Goal: Task Accomplishment & Management: Manage account settings

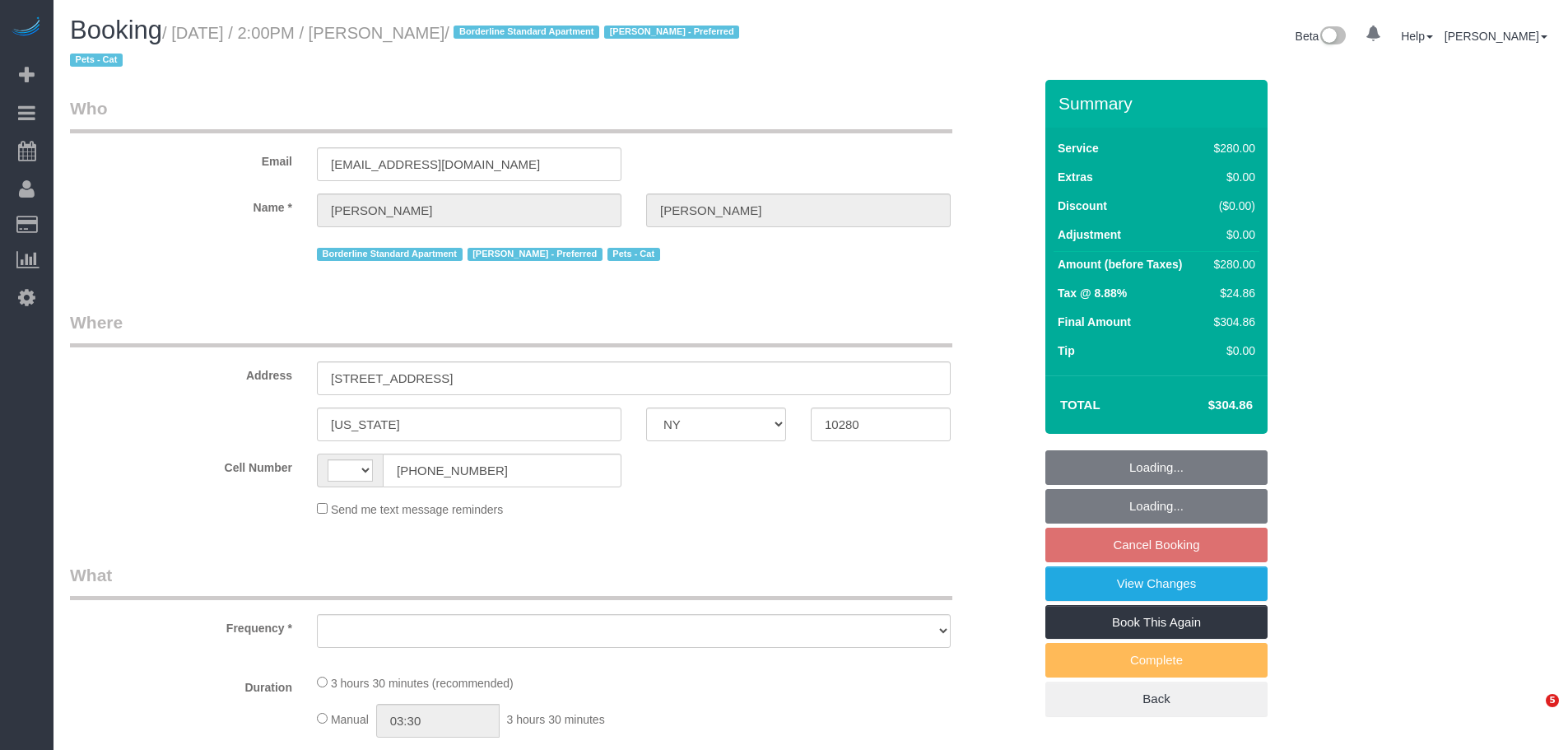
select select "NY"
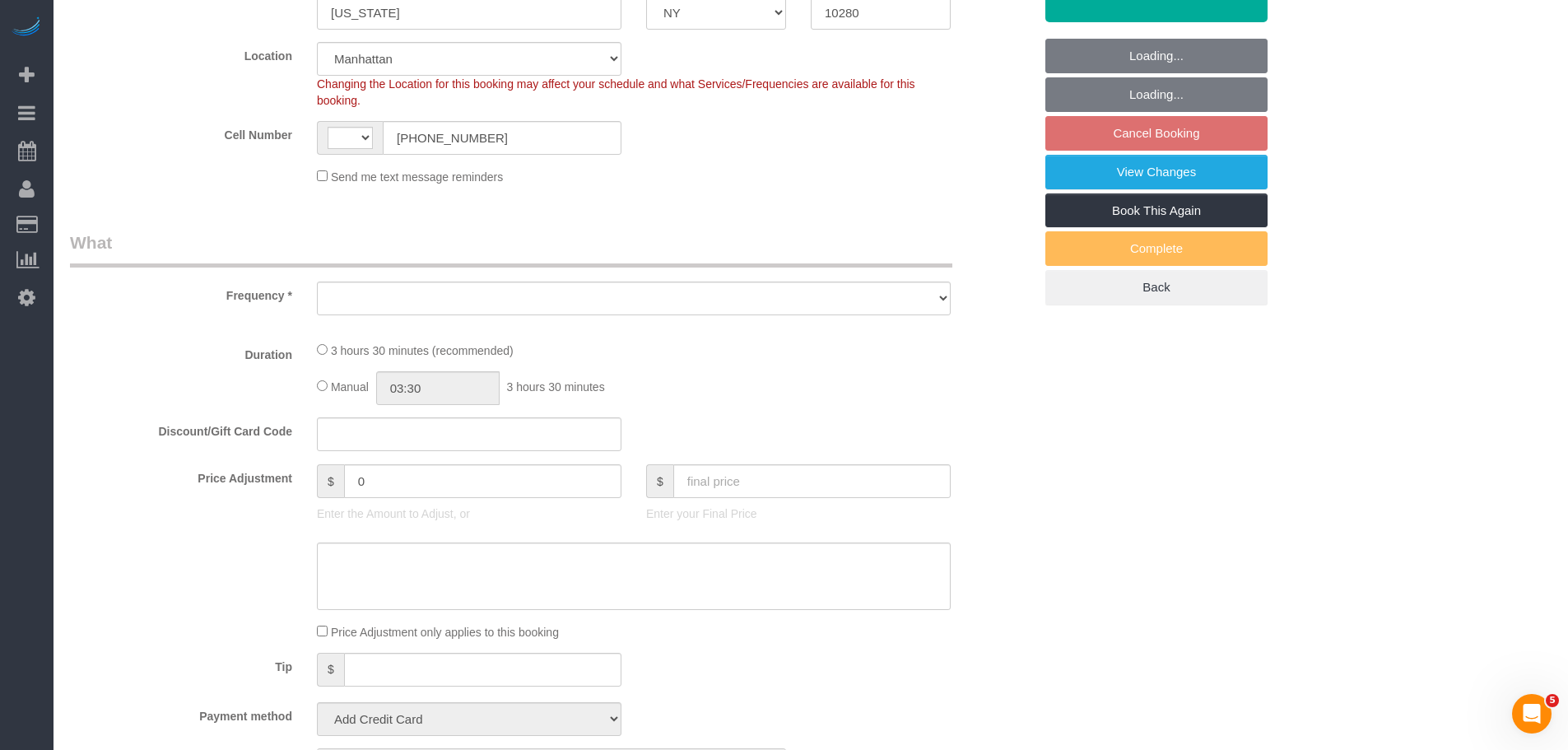
select select "string:US"
select select "object:485"
select select "spot7"
select select "number:89"
select select "number:75"
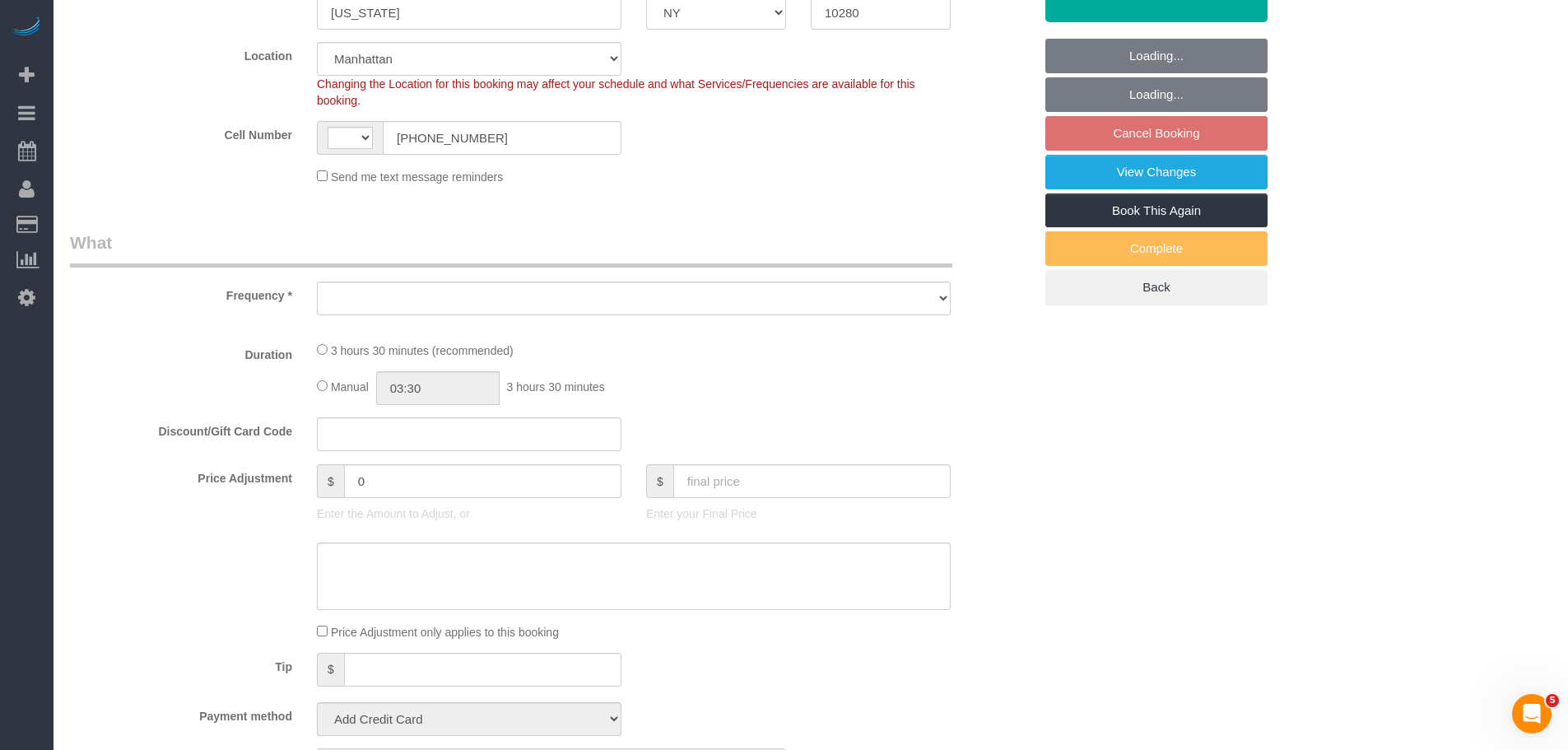
select select "number:14"
select select "number:5"
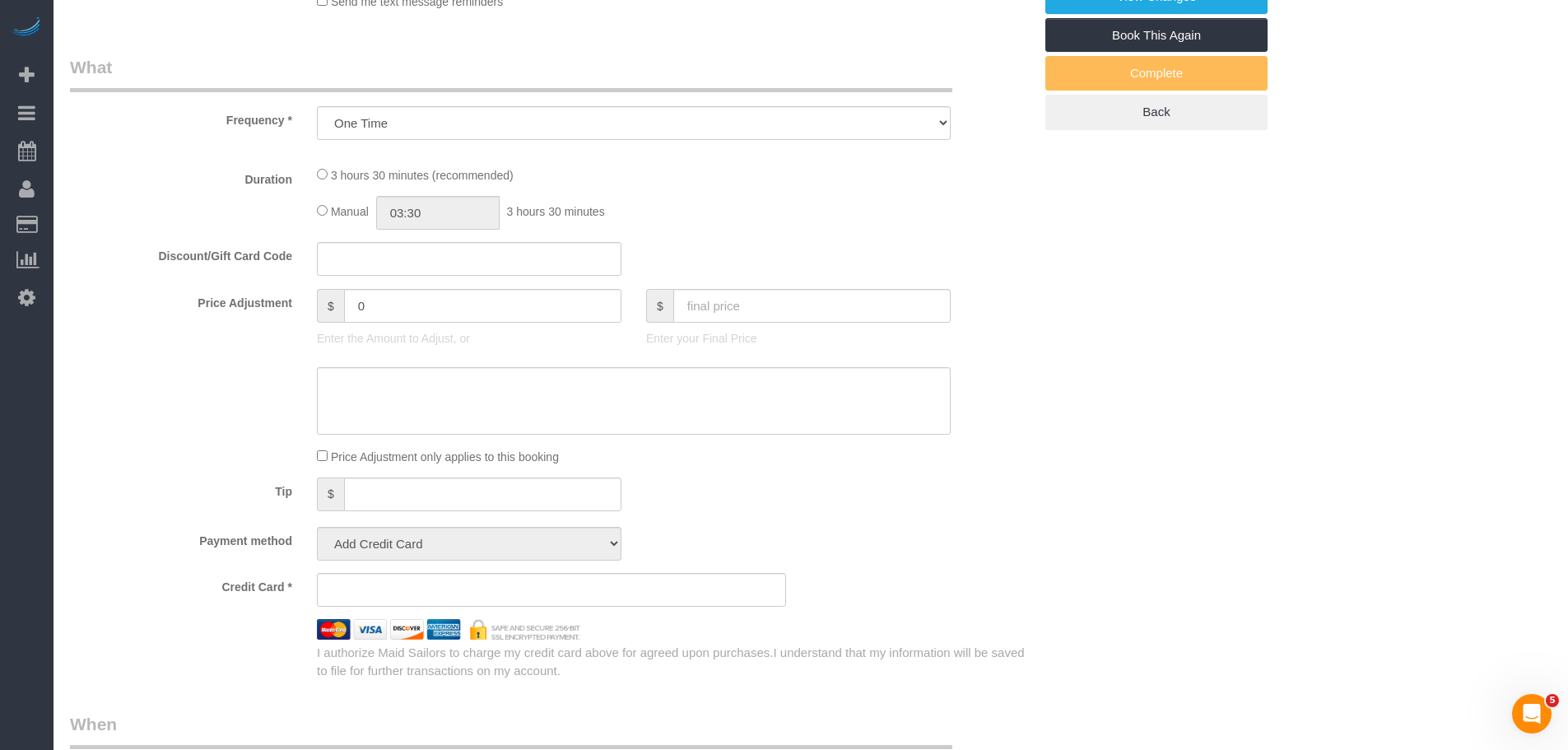
select select "210"
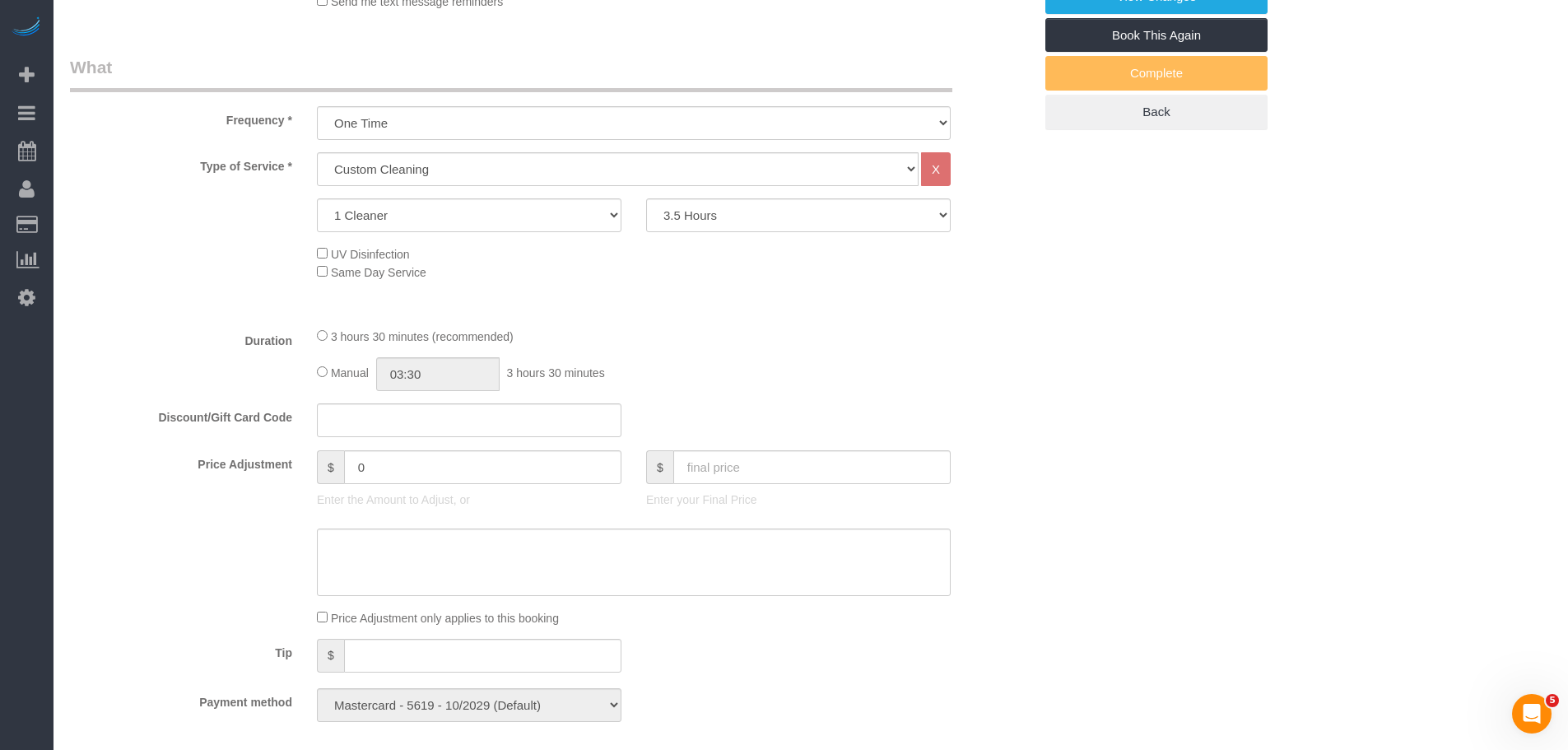
select select "string:stripe-pm_1S7Pml4VGloSiKo78ZClDSfd"
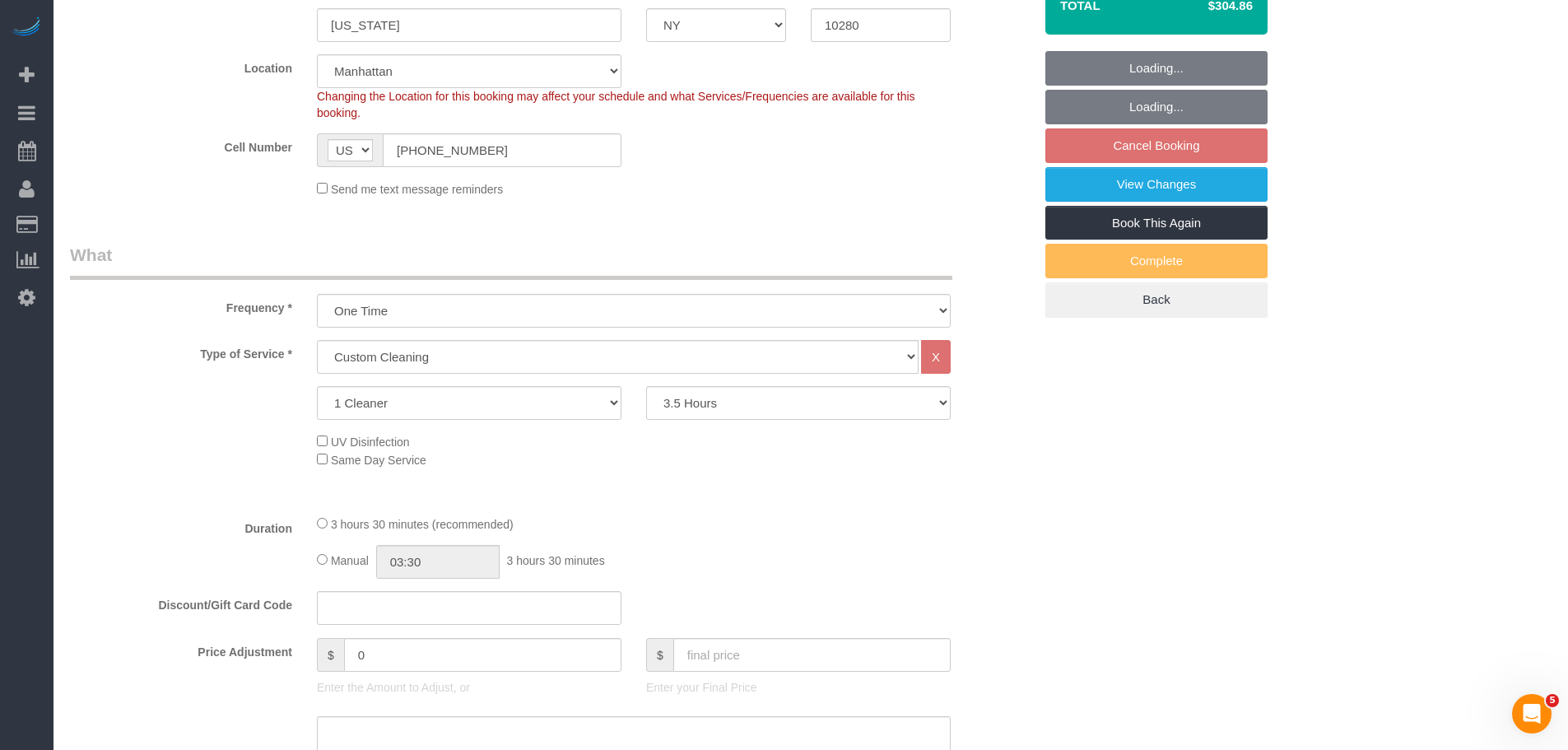
scroll to position [144, 0]
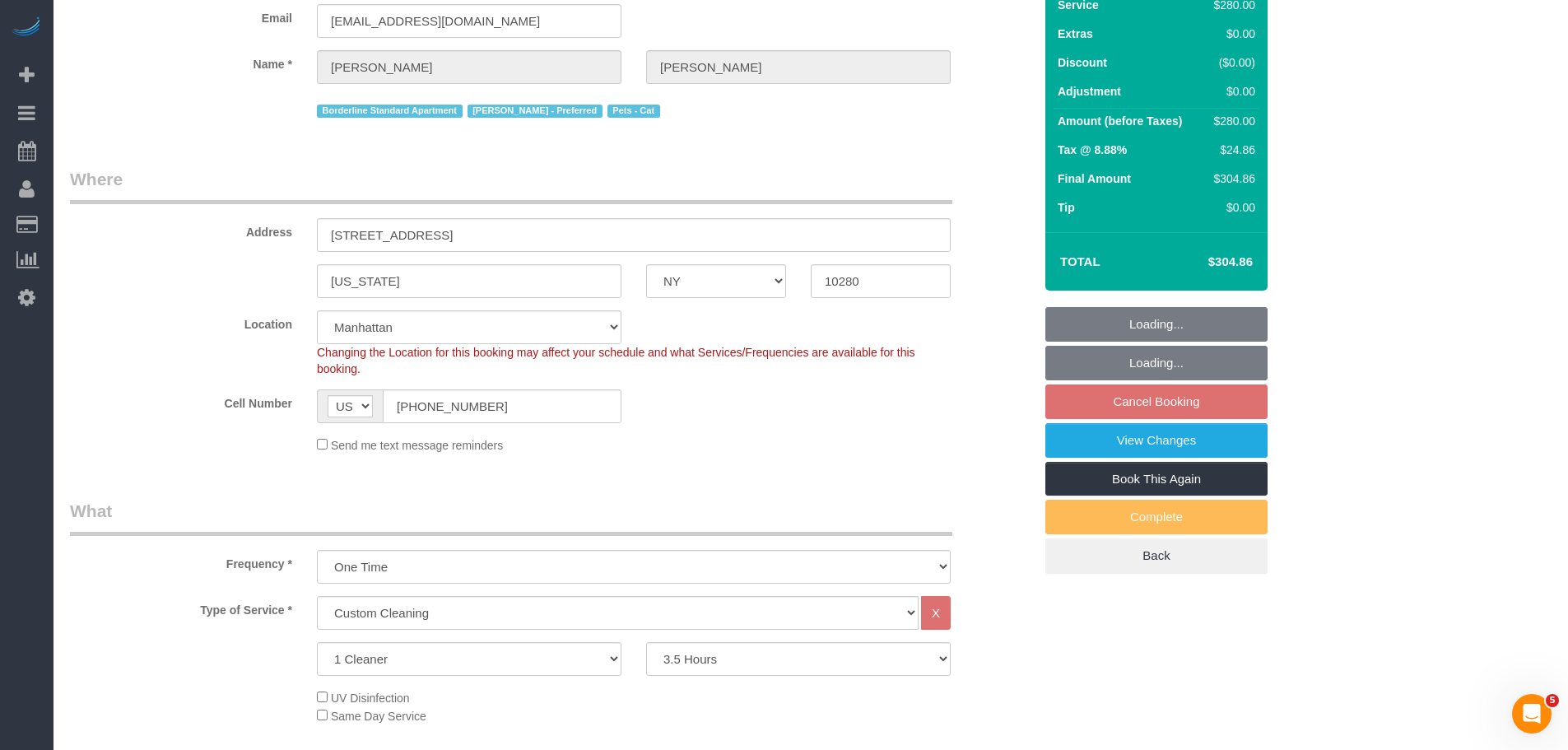
select select "object:1490"
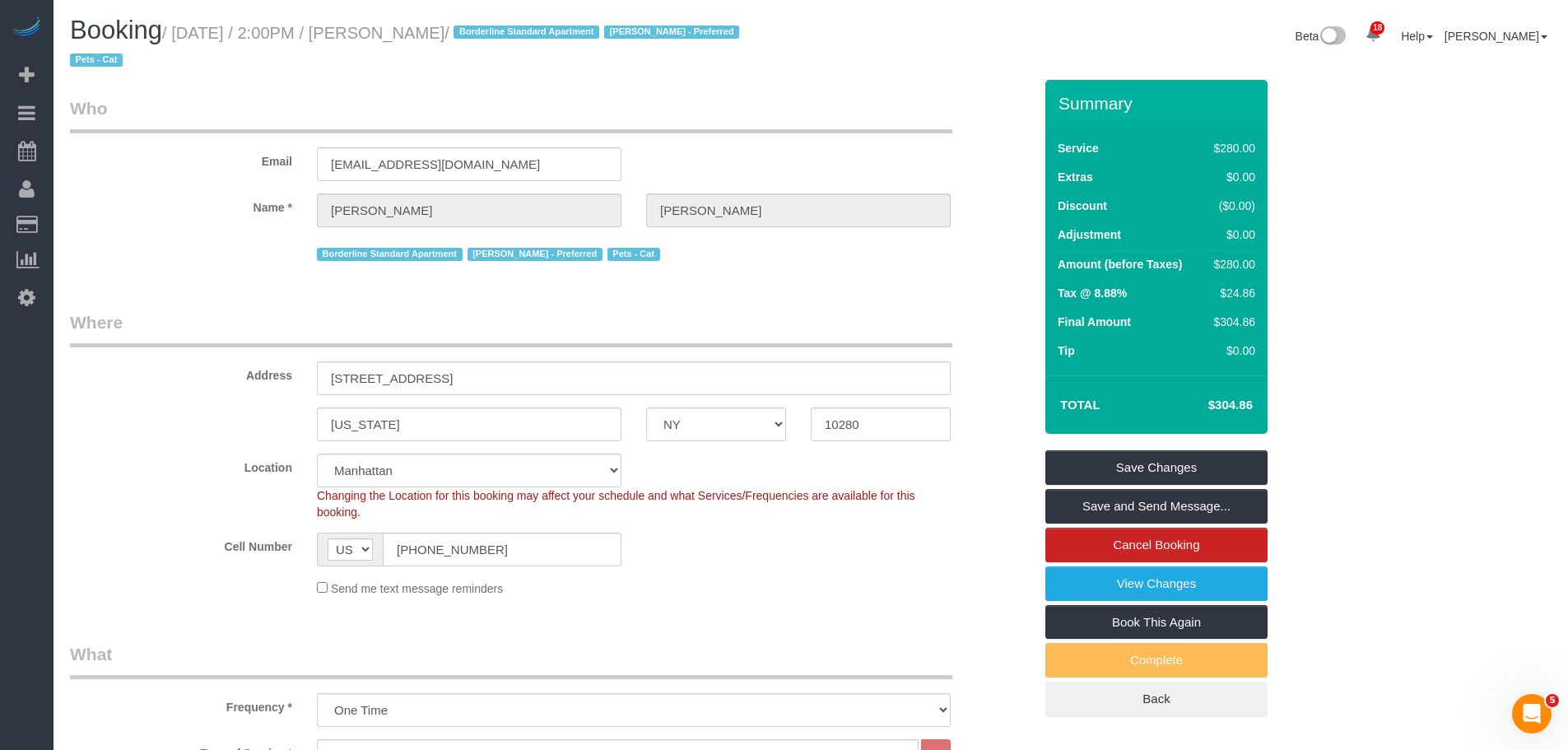
drag, startPoint x: 741, startPoint y: 135, endPoint x: 759, endPoint y: 2, distance: 134.2
click at [741, 135] on div "Email smregnier97@gmail.com" at bounding box center [551, 139] width 987 height 85
click at [398, 375] on input "50 Battery Pl, Apt 7F" at bounding box center [633, 379] width 633 height 34
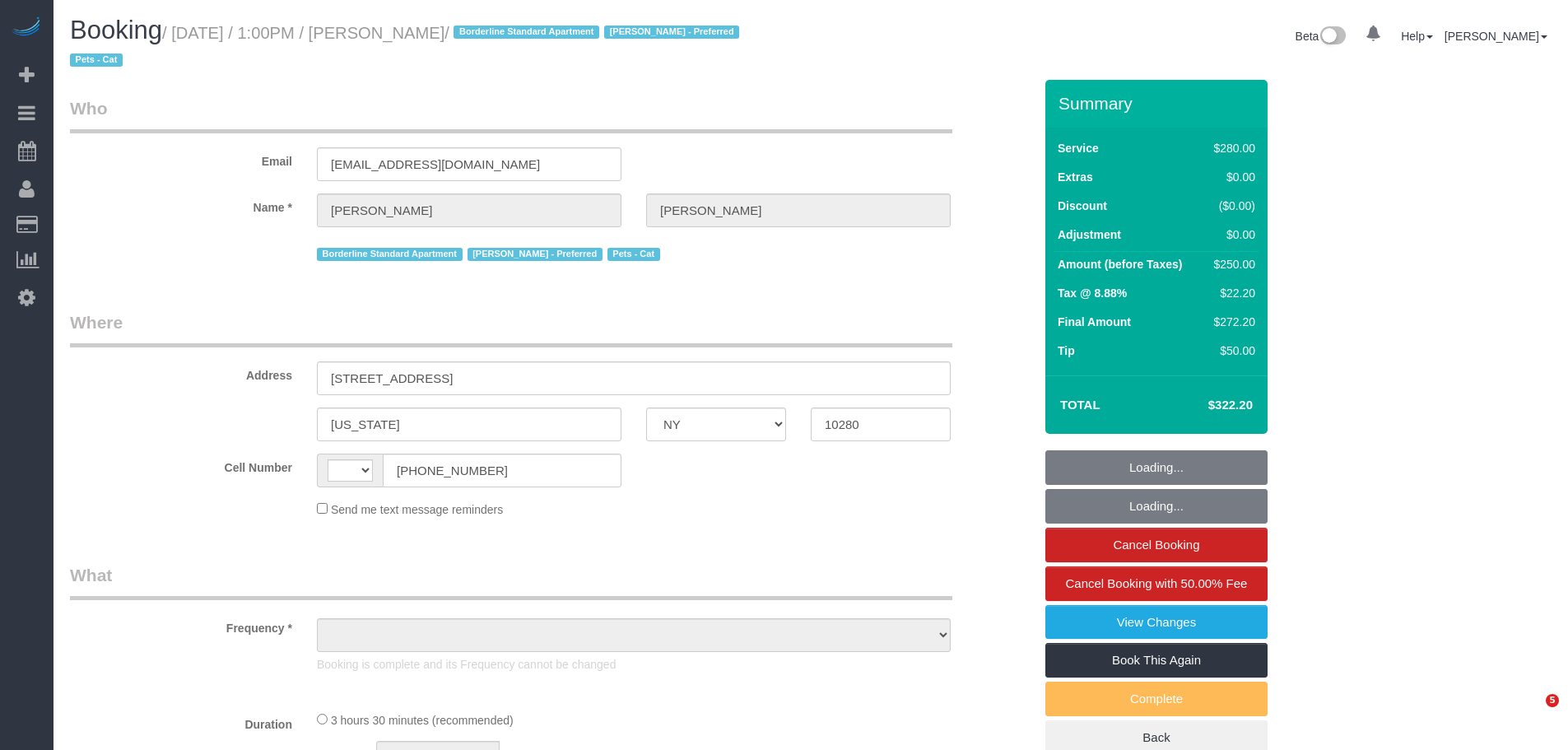
select select "NY"
select select "string:US"
select select "object:552"
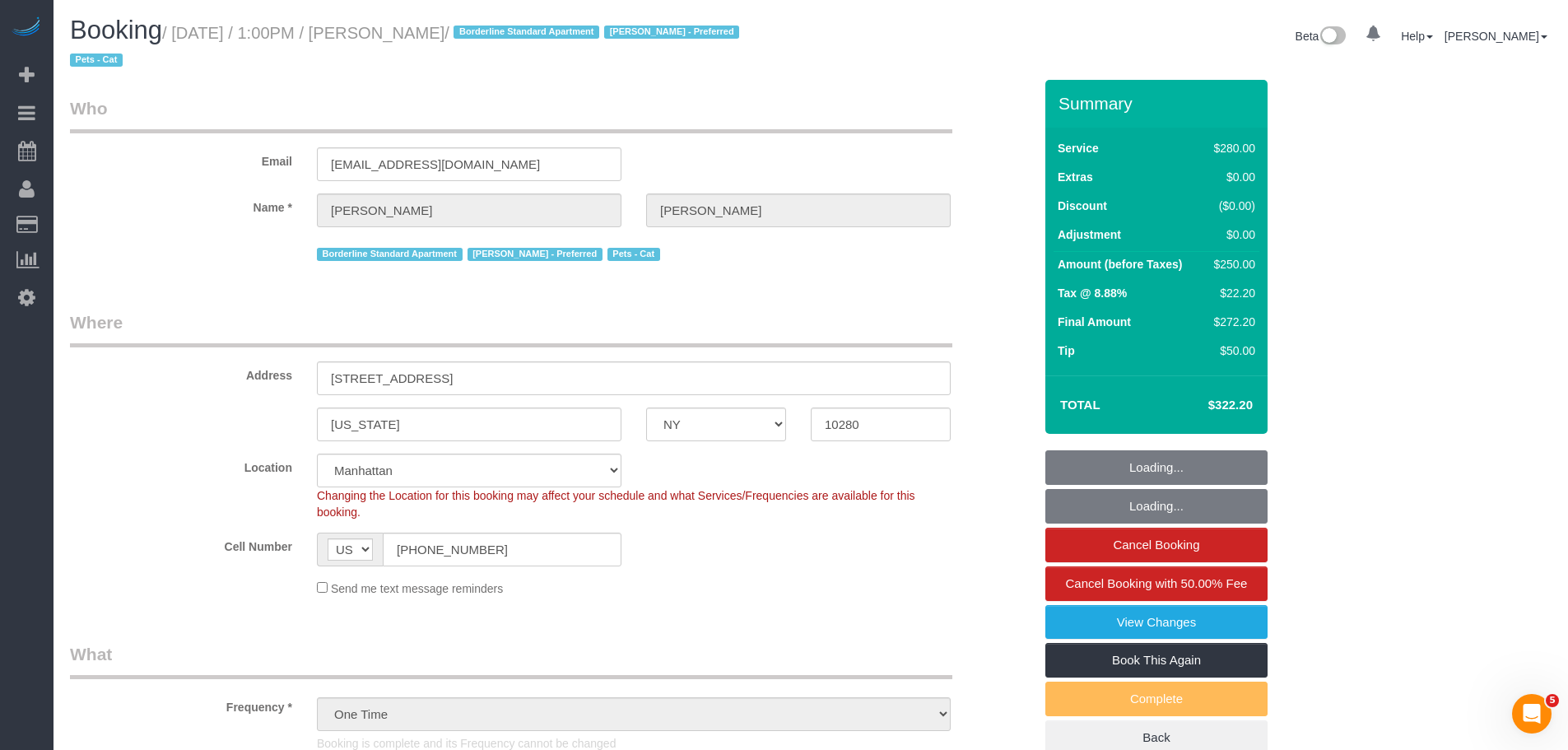
select select "210"
select select "number:59"
select select "number:74"
select select "number:14"
select select "number:5"
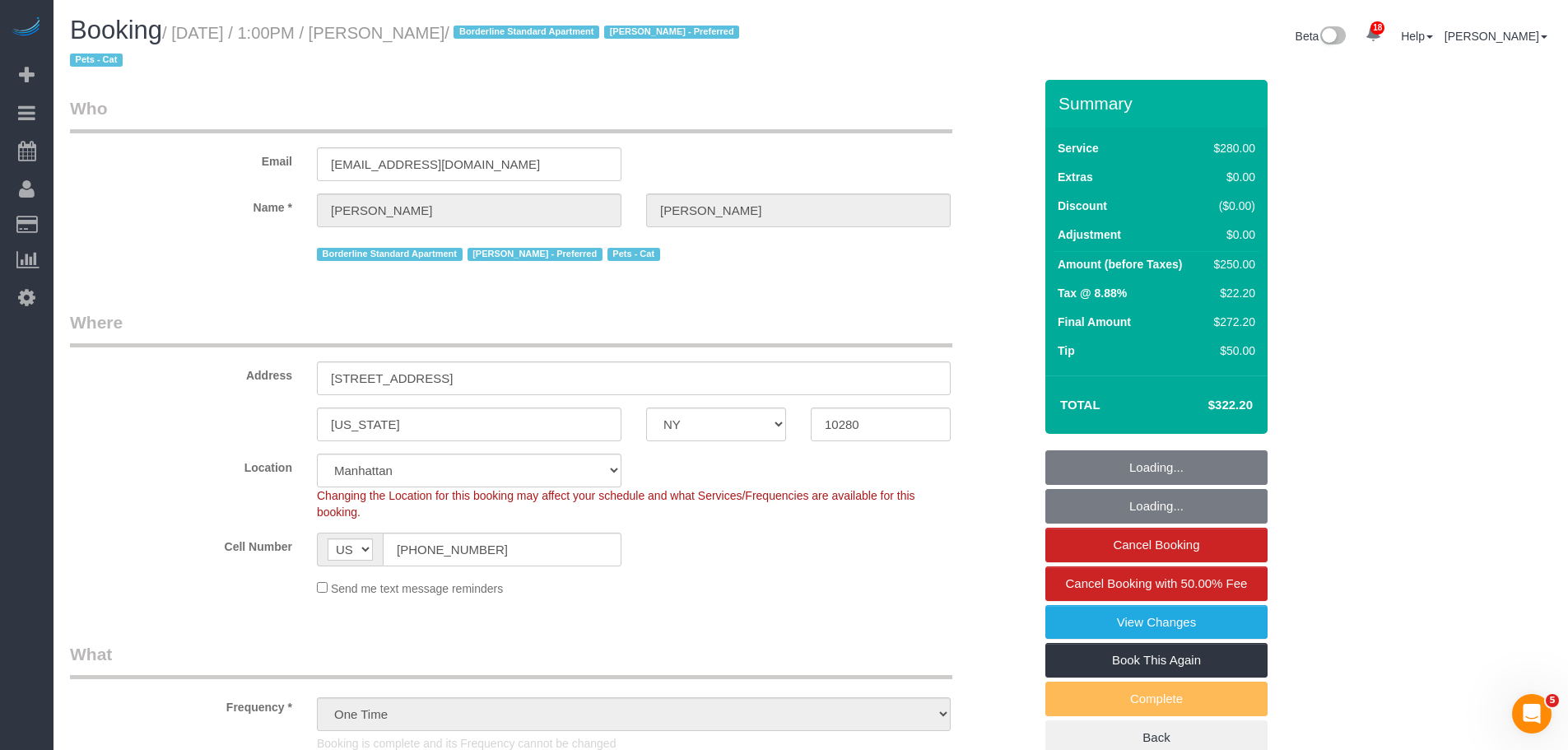
select select "string:stripe-pm_1RejIK4VGloSiKo7164MdKGV"
select select "spot1"
select select "object:1461"
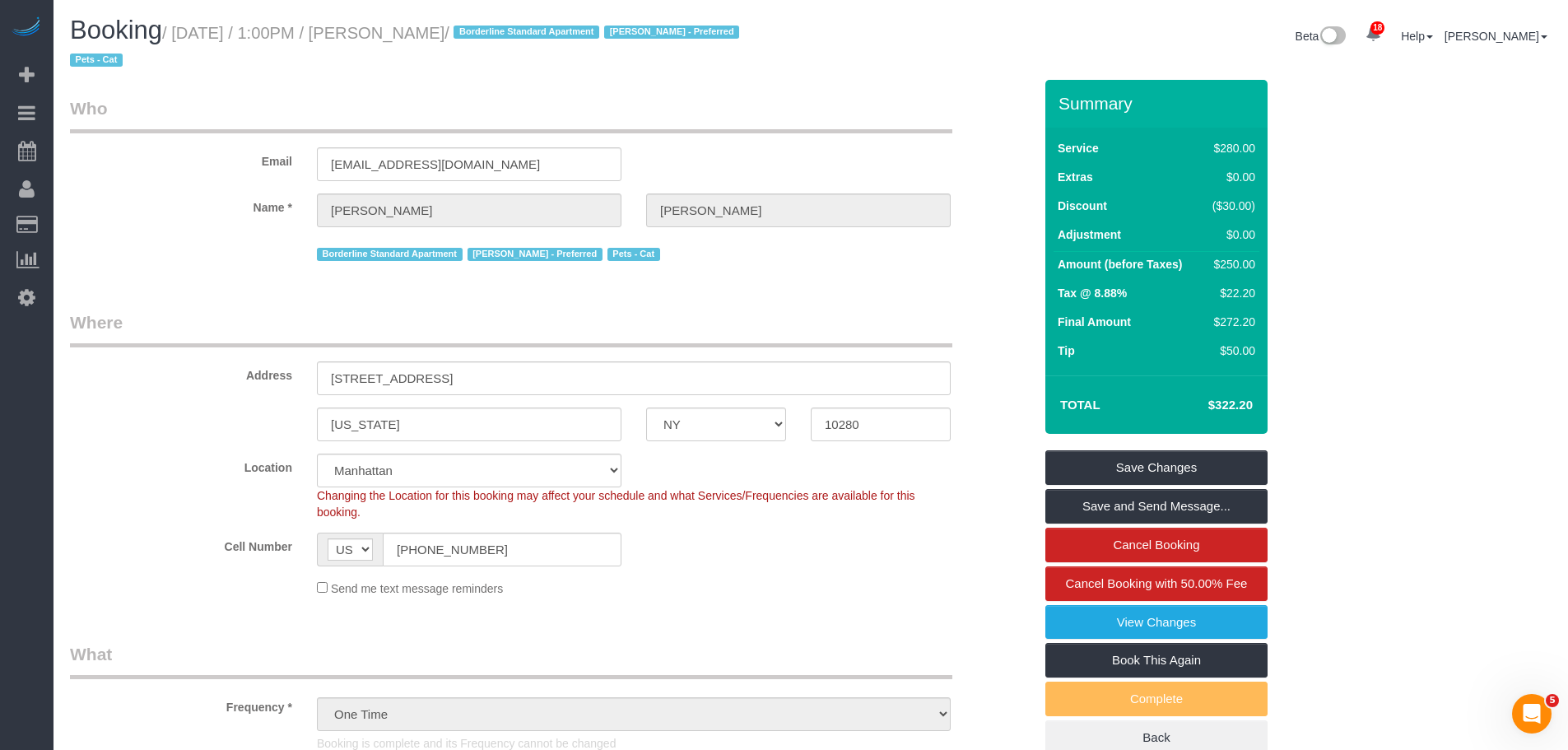
click at [832, 134] on div "Email smregnier97@gmail.com" at bounding box center [551, 139] width 987 height 85
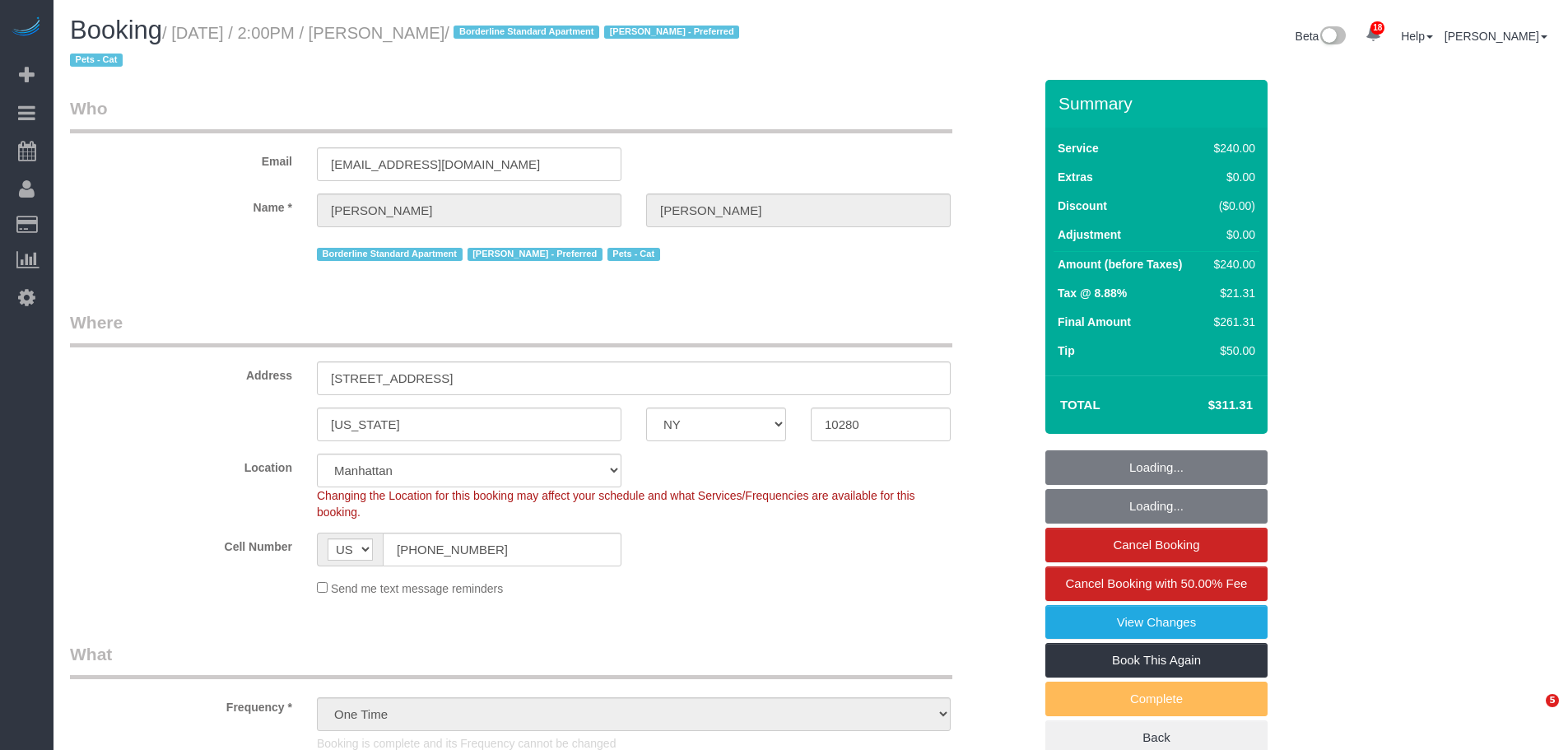
select select "NY"
select select "180"
select select "string:stripe-pm_1RKfe14VGloSiKo7irhmwbcC"
select select "spot1"
select select "number:60"
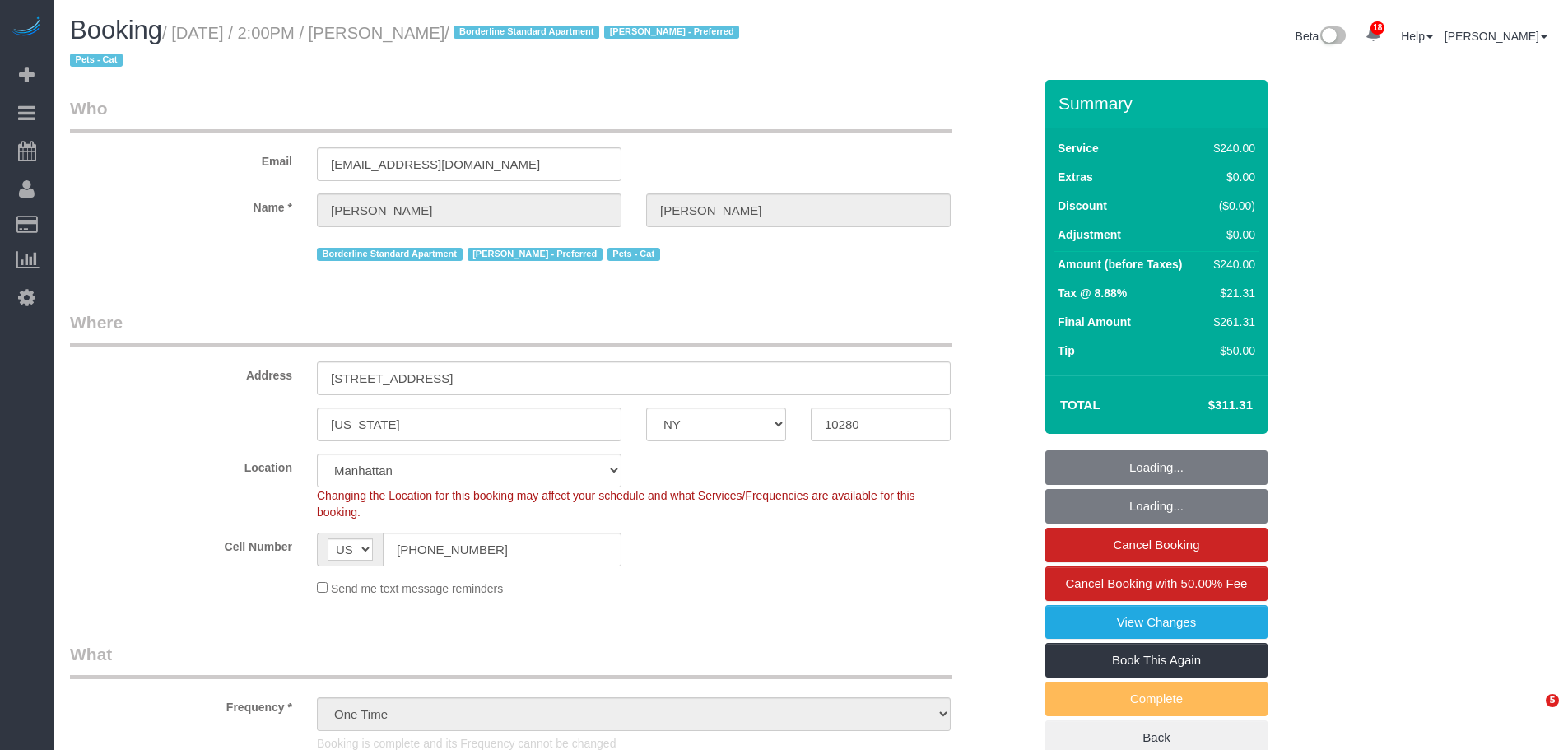
select select "number:75"
select select "number:14"
select select "number:5"
select select "object:1461"
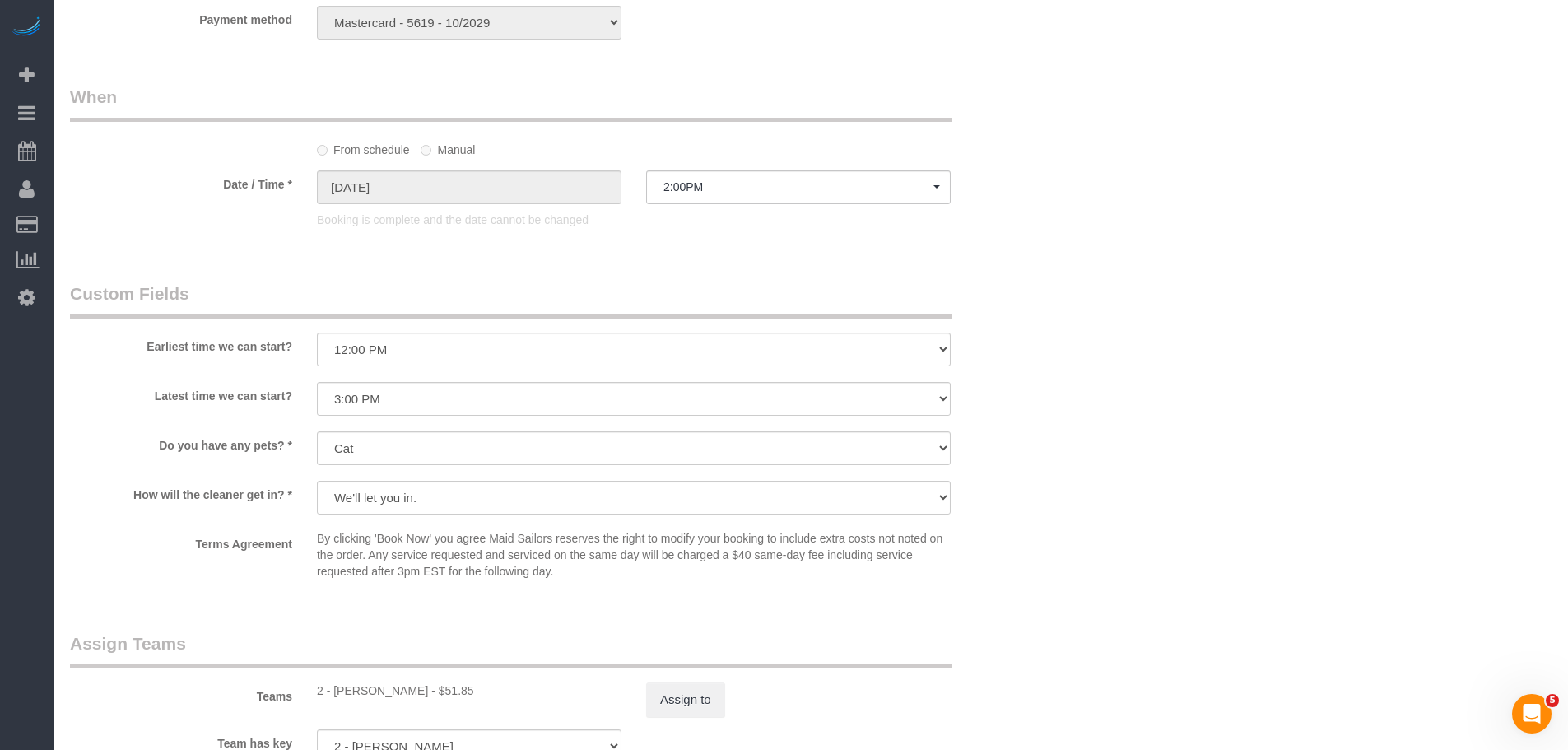
scroll to position [1303, 0]
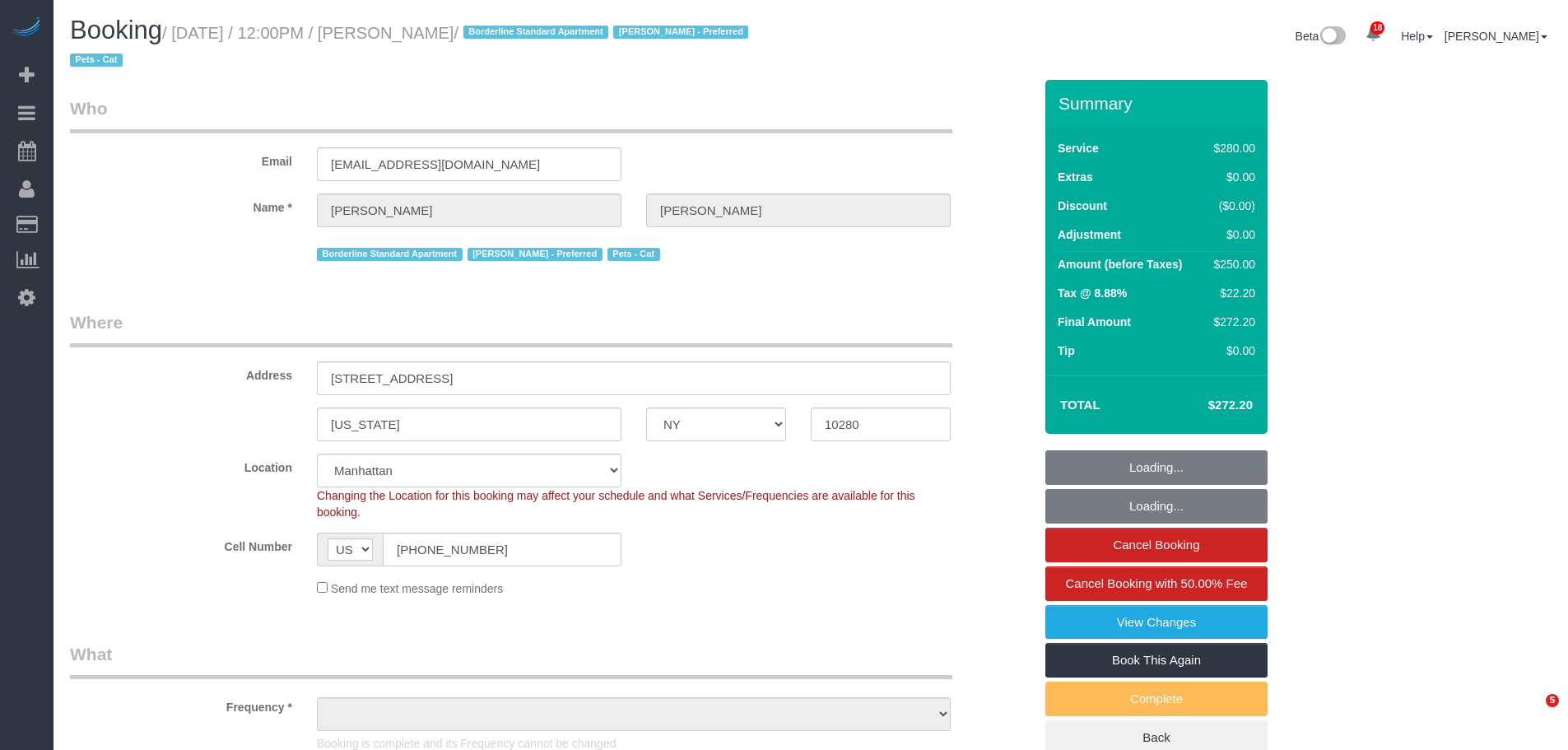
select select "NY"
select select "string:stripe-pm_1Qr9k44VGloSiKo7uxM0bcAK"
select select "number:59"
select select "number:74"
select select "number:14"
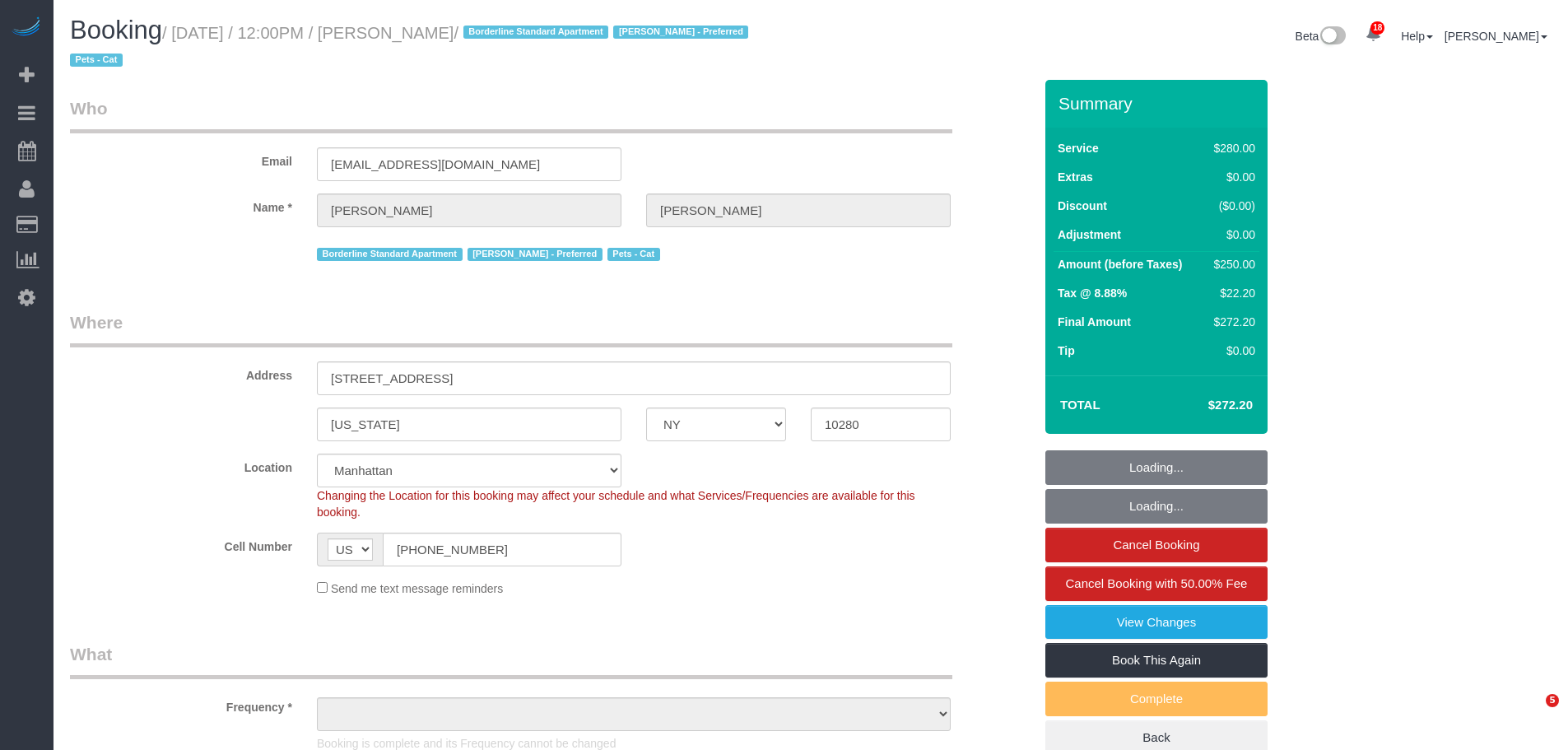
select select "number:5"
select select "object:1461"
select select "210"
select select "spot1"
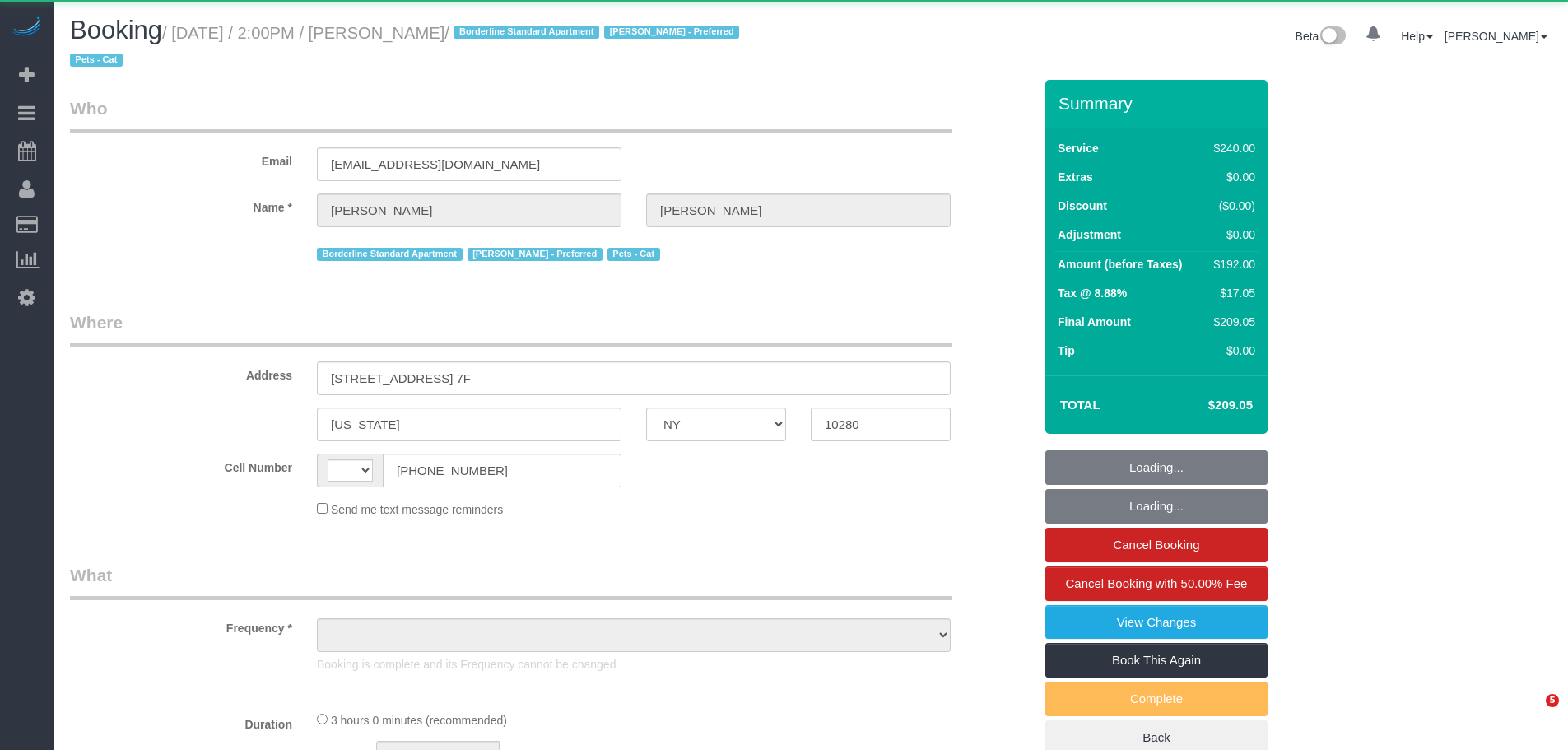
select select "NY"
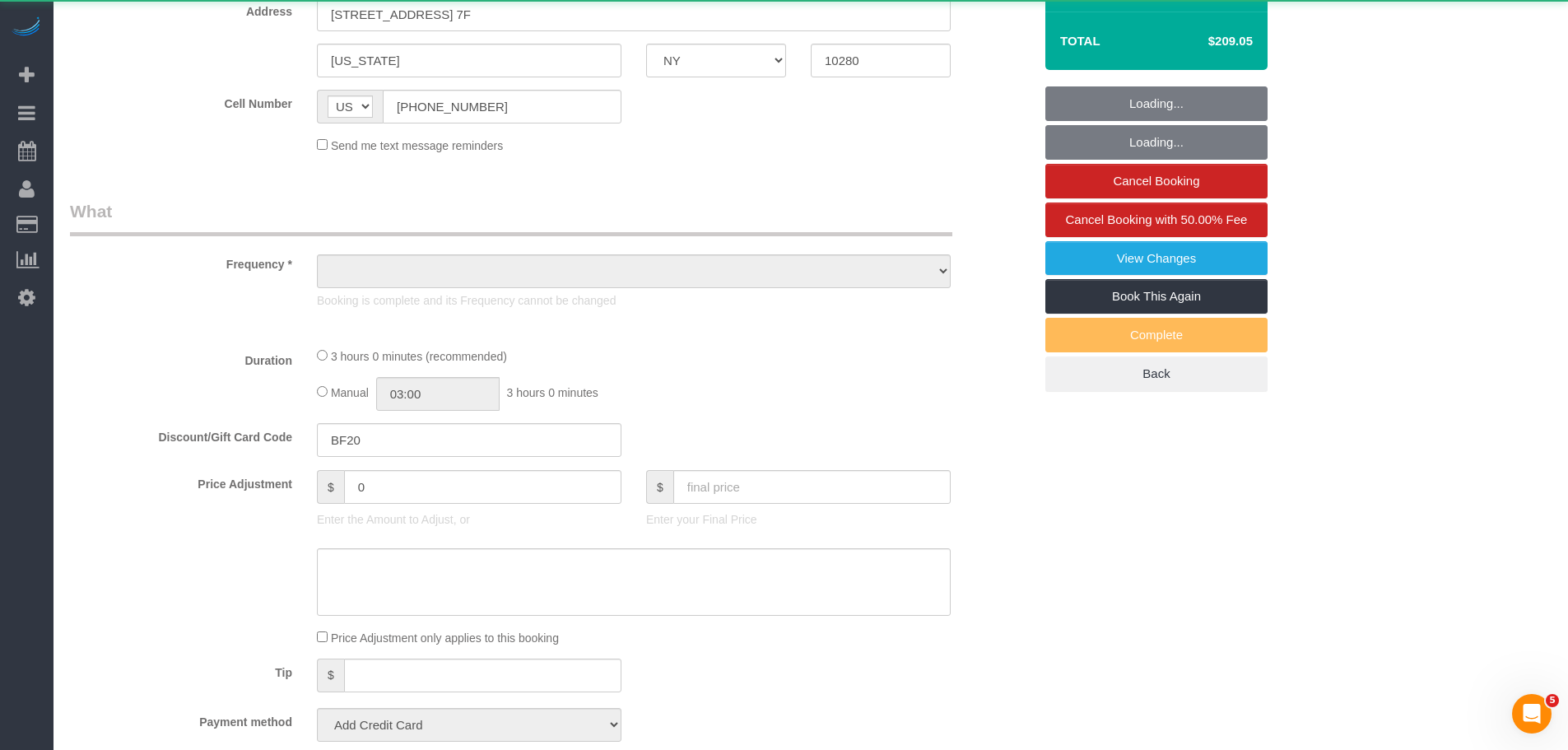
select select "string:[GEOGRAPHIC_DATA]"
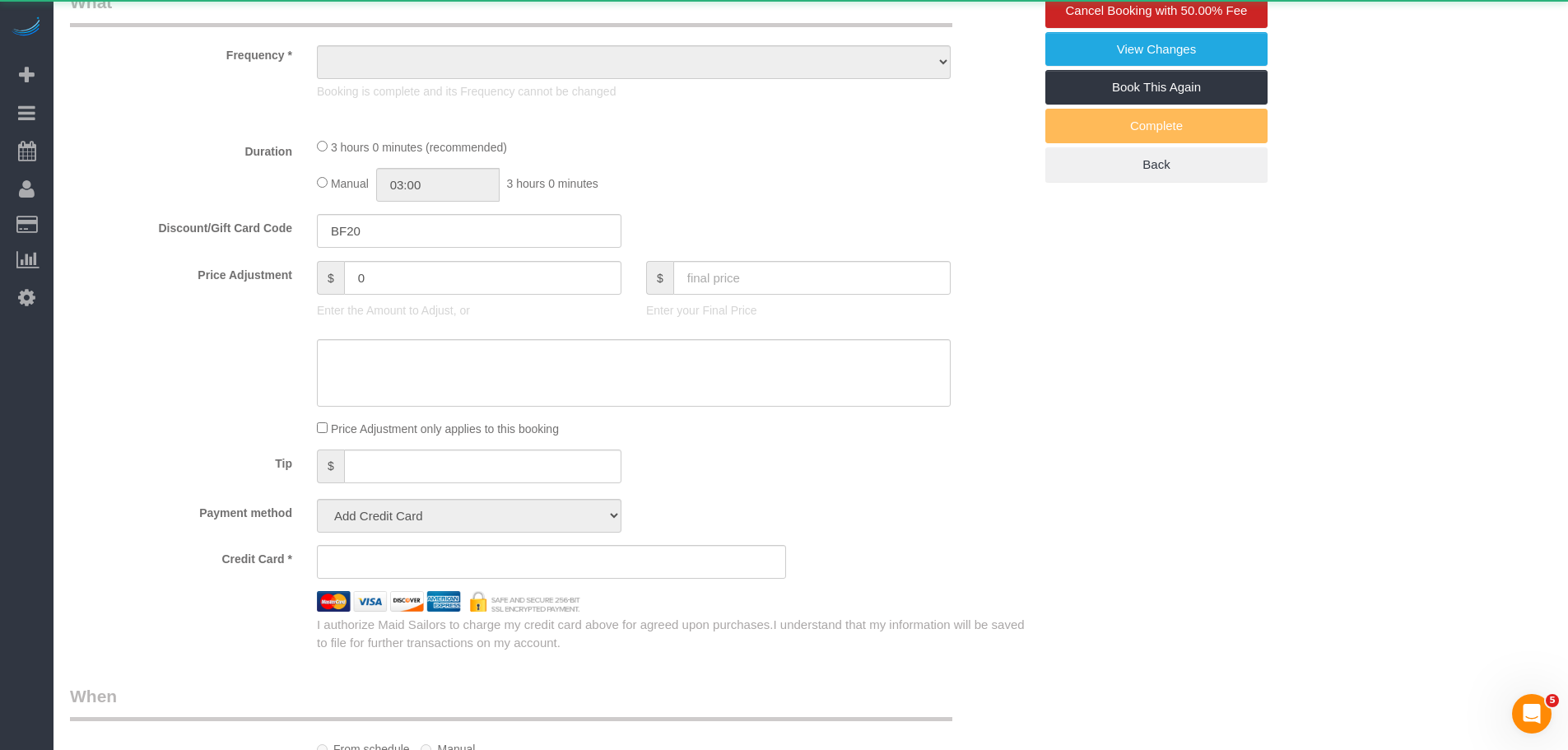
select select "object:804"
select select "180"
select select "number:89"
select select "number:90"
select select "number:14"
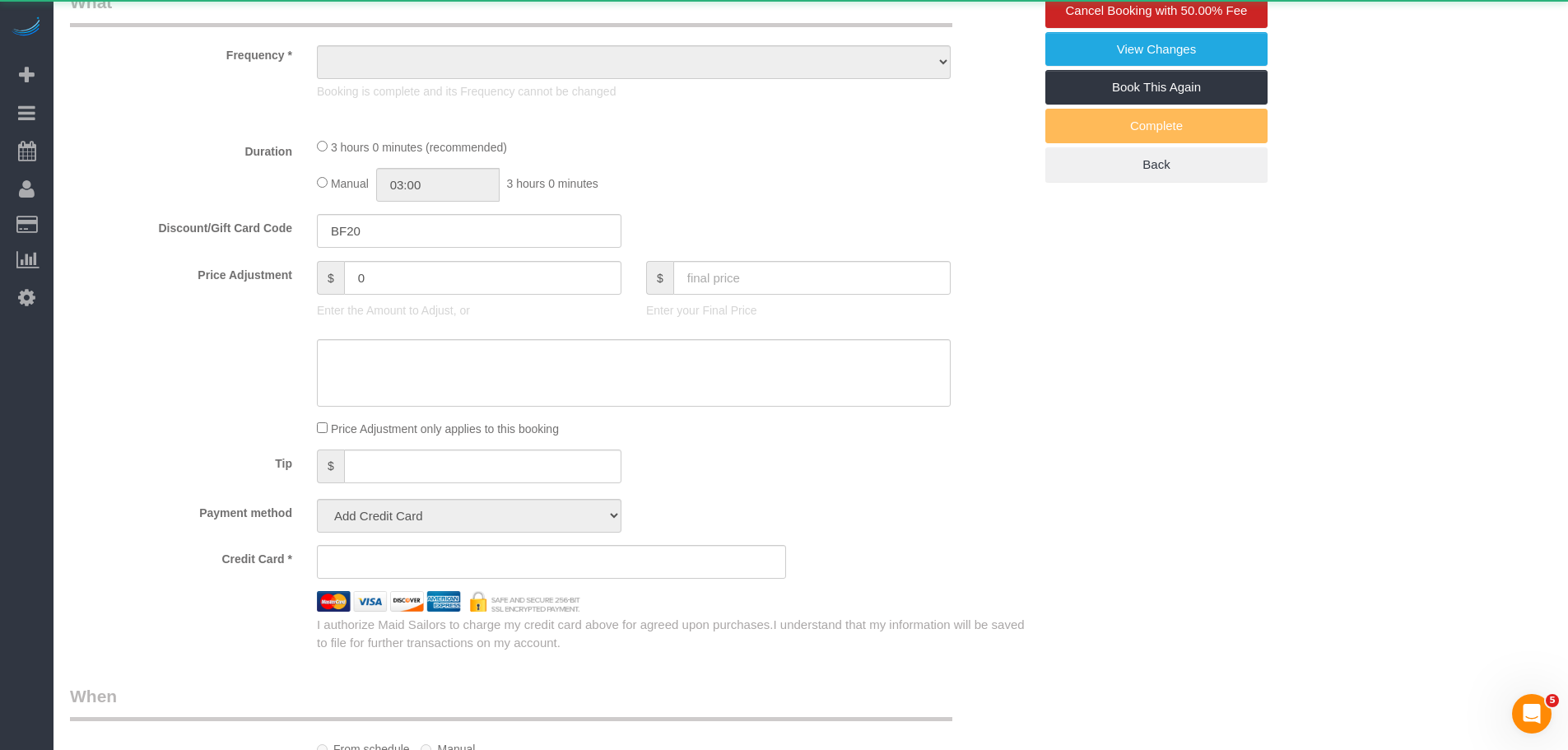
select select "number:5"
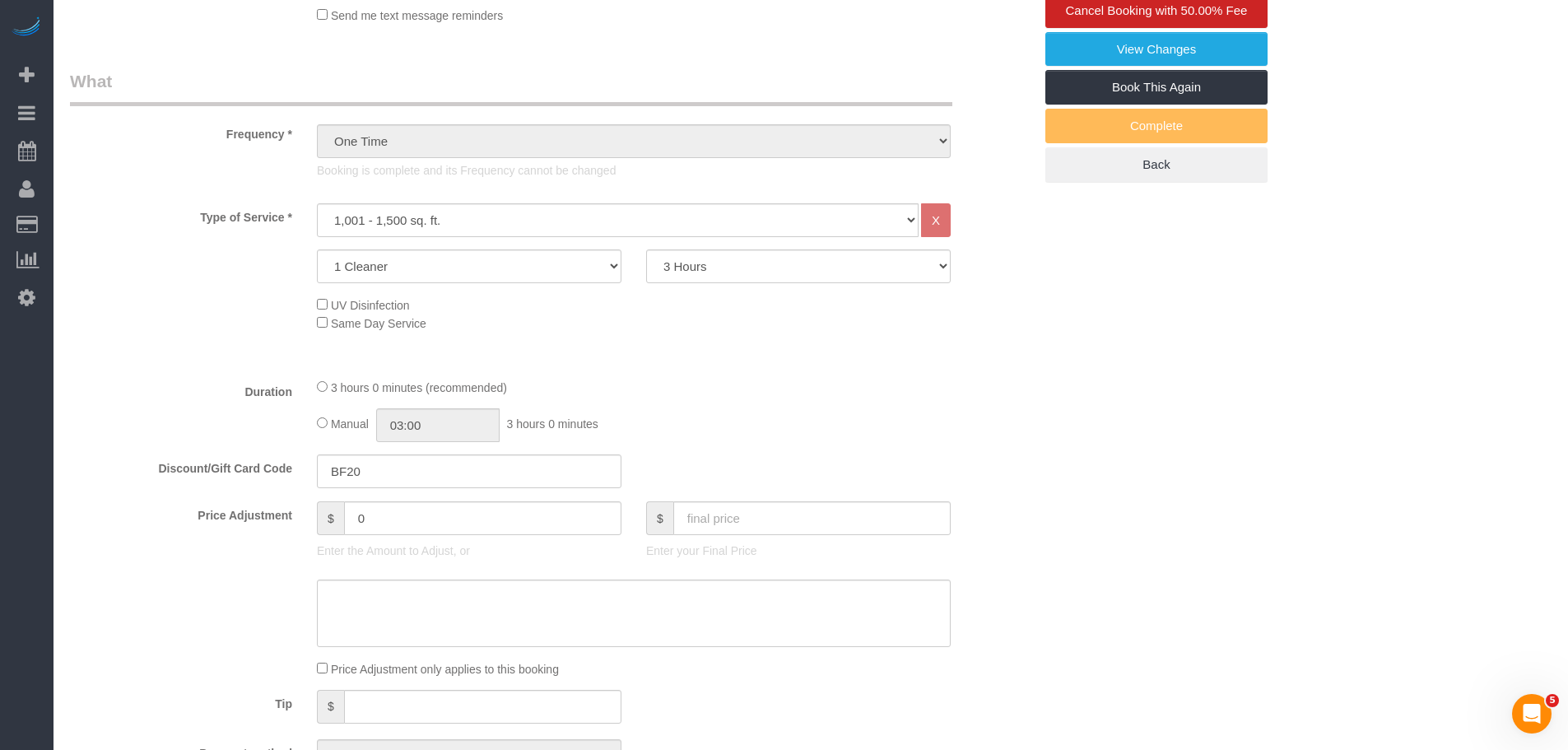
select select "object:1464"
select select "string:stripe-pm_1QRhju4VGloSiKo7Xs30AWV3"
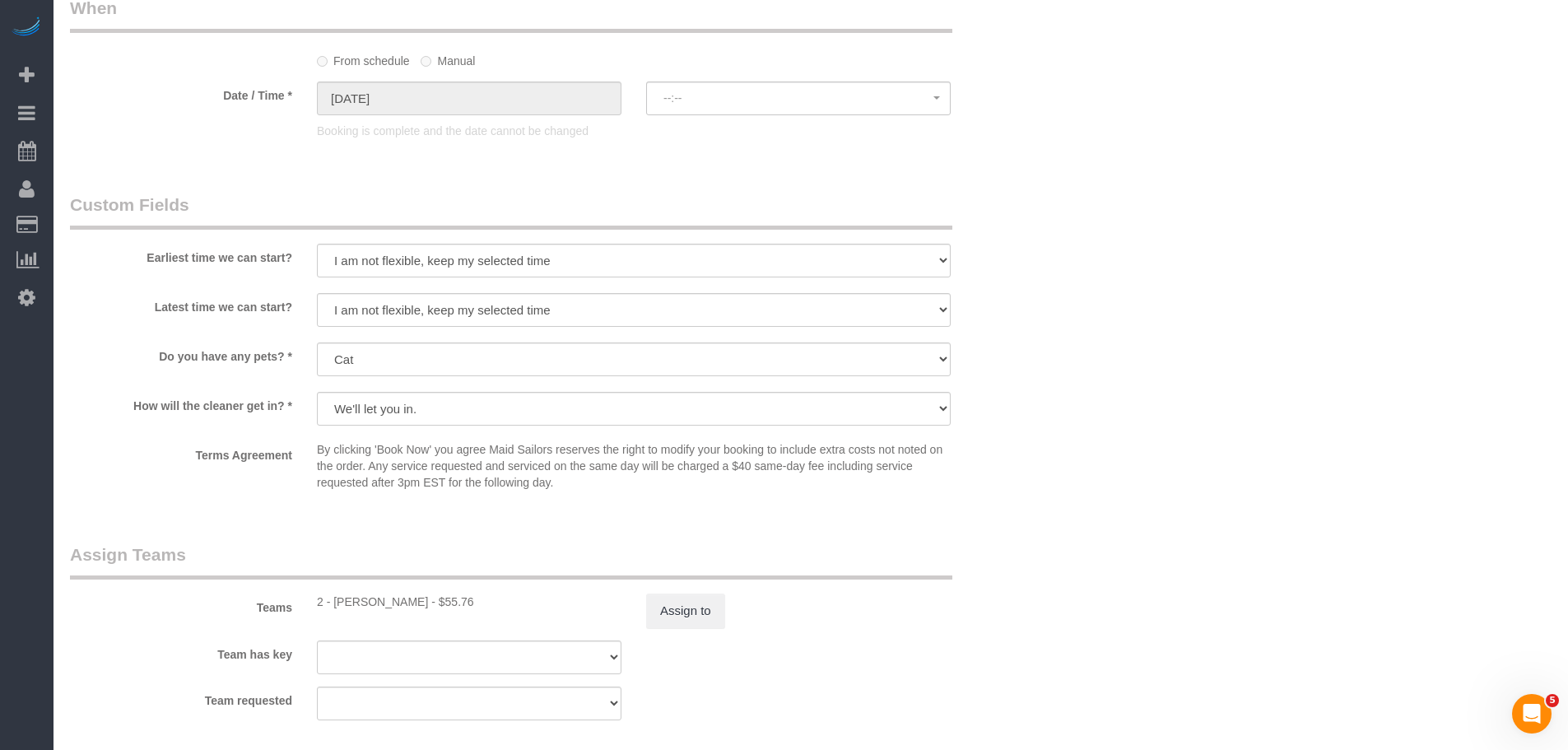
select select "spot1"
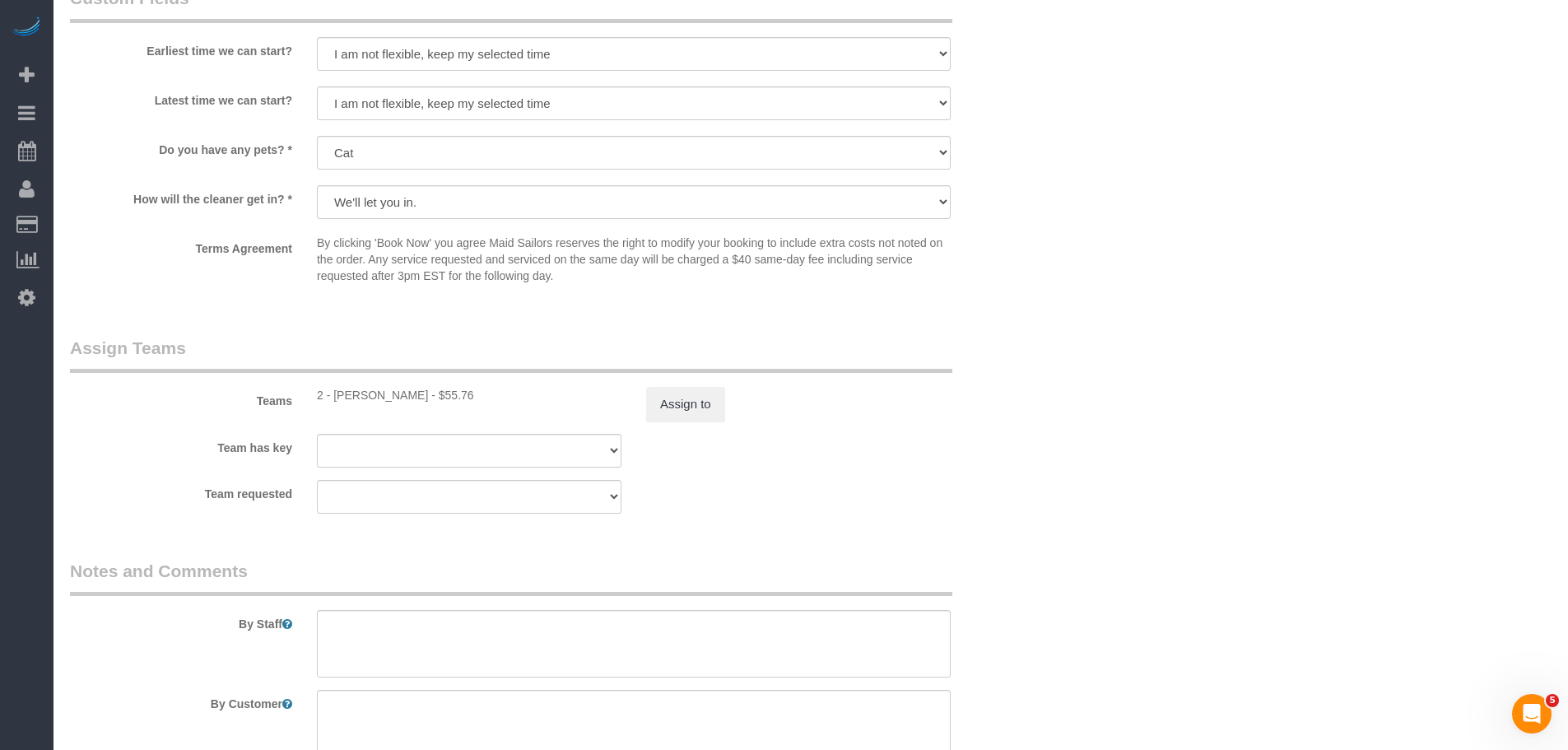
scroll to position [1385, 0]
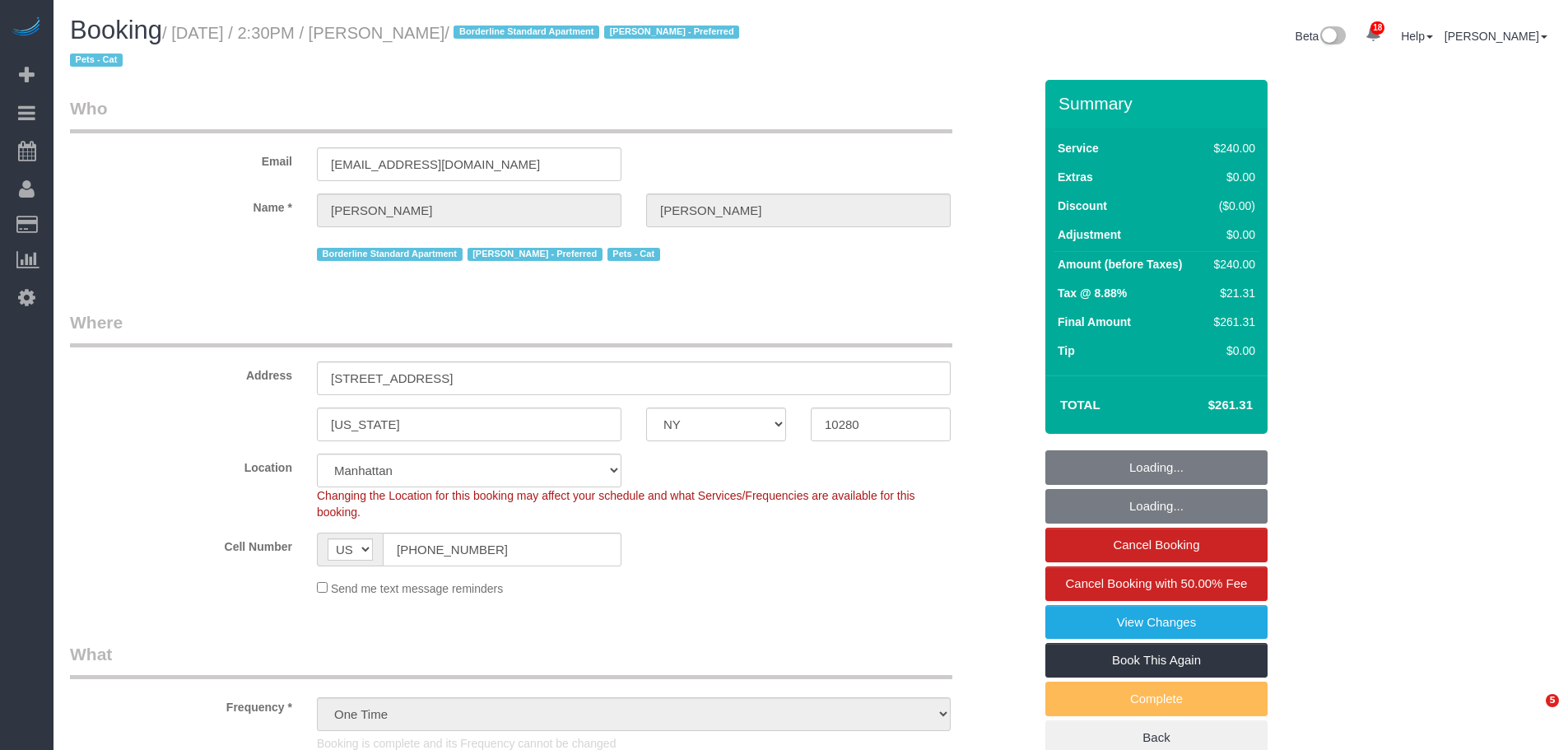
select select "NY"
select select "180"
select select "number:89"
select select "number:90"
select select "number:14"
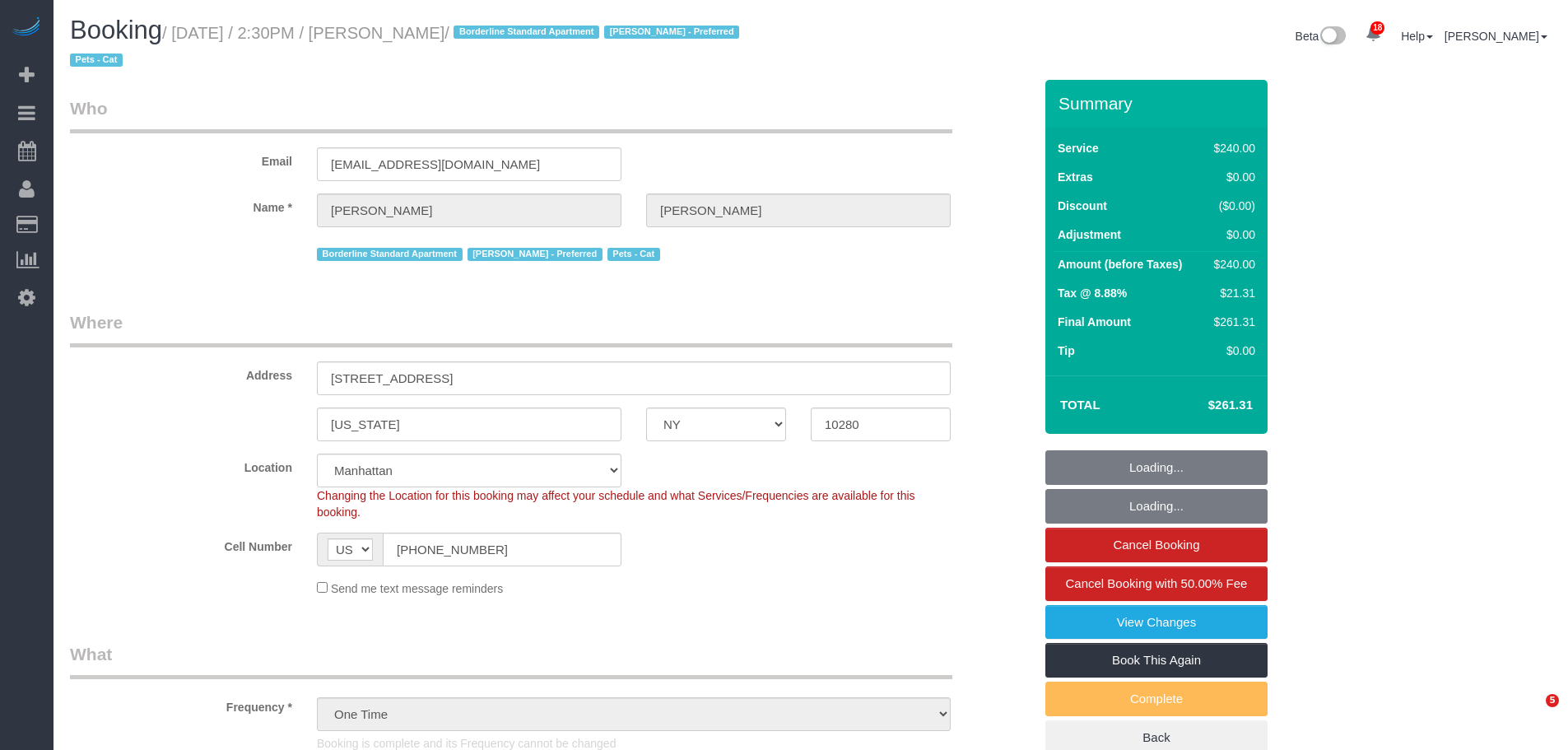
select select "number:5"
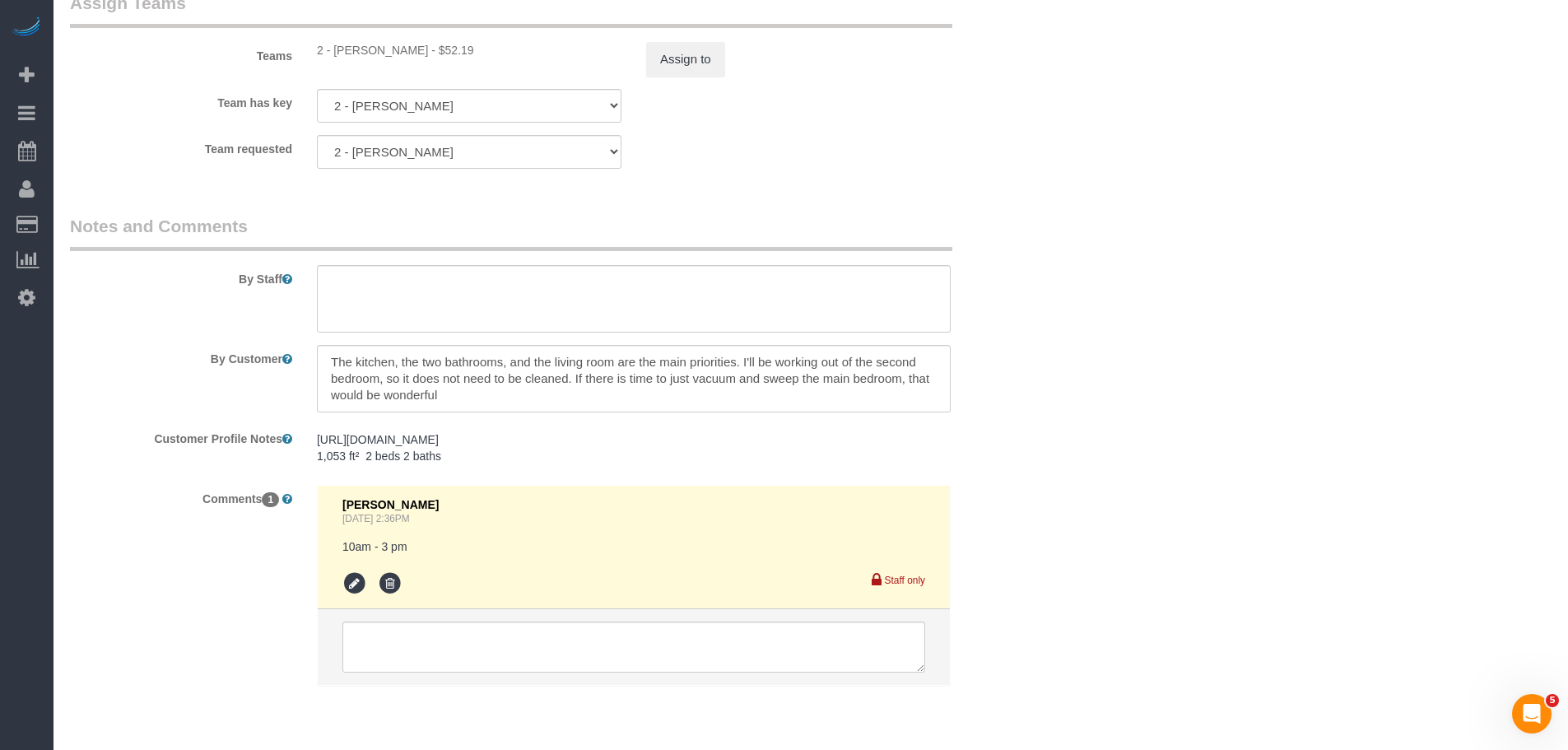
scroll to position [2058, 0]
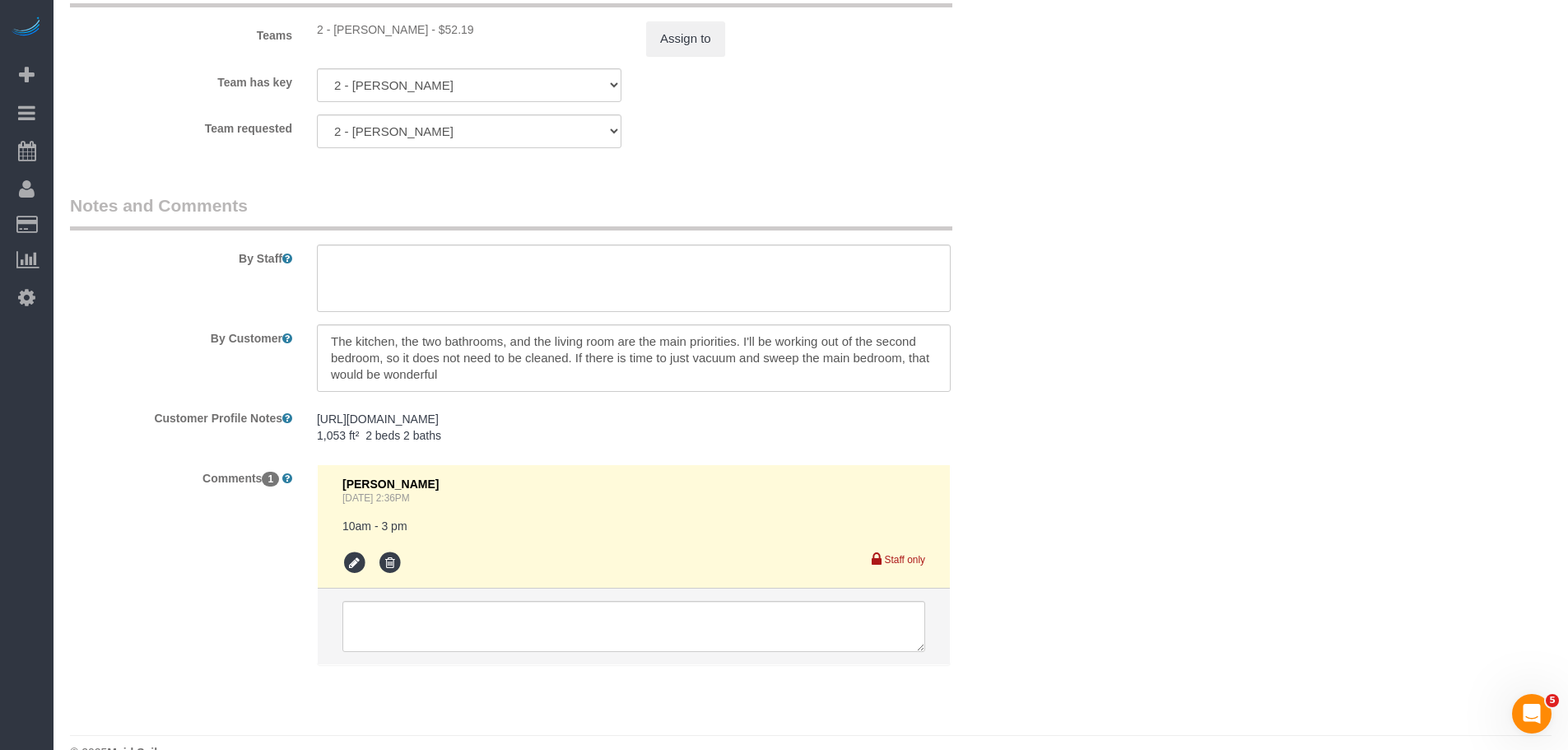
click at [590, 354] on textarea at bounding box center [633, 357] width 633 height 67
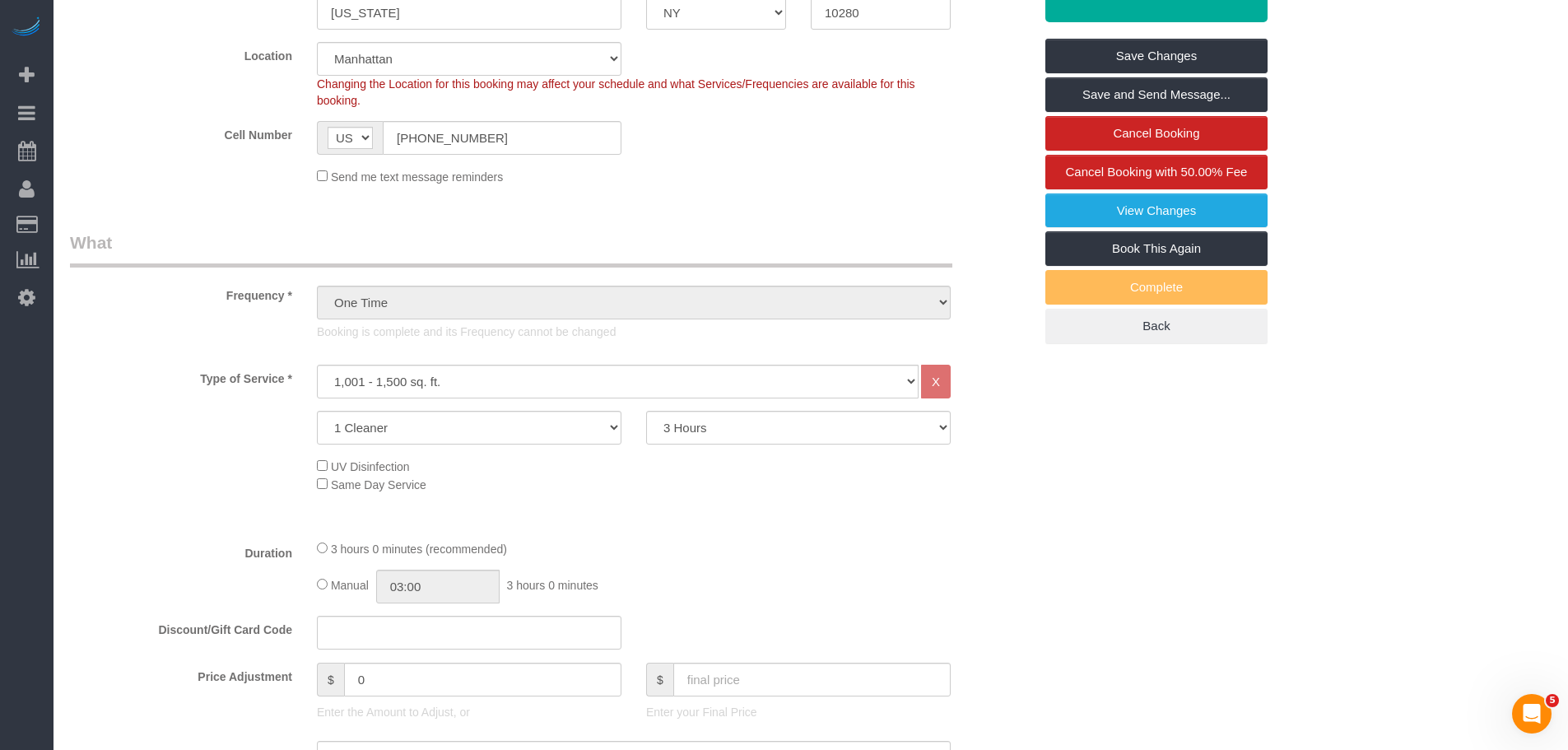
scroll to position [0, 0]
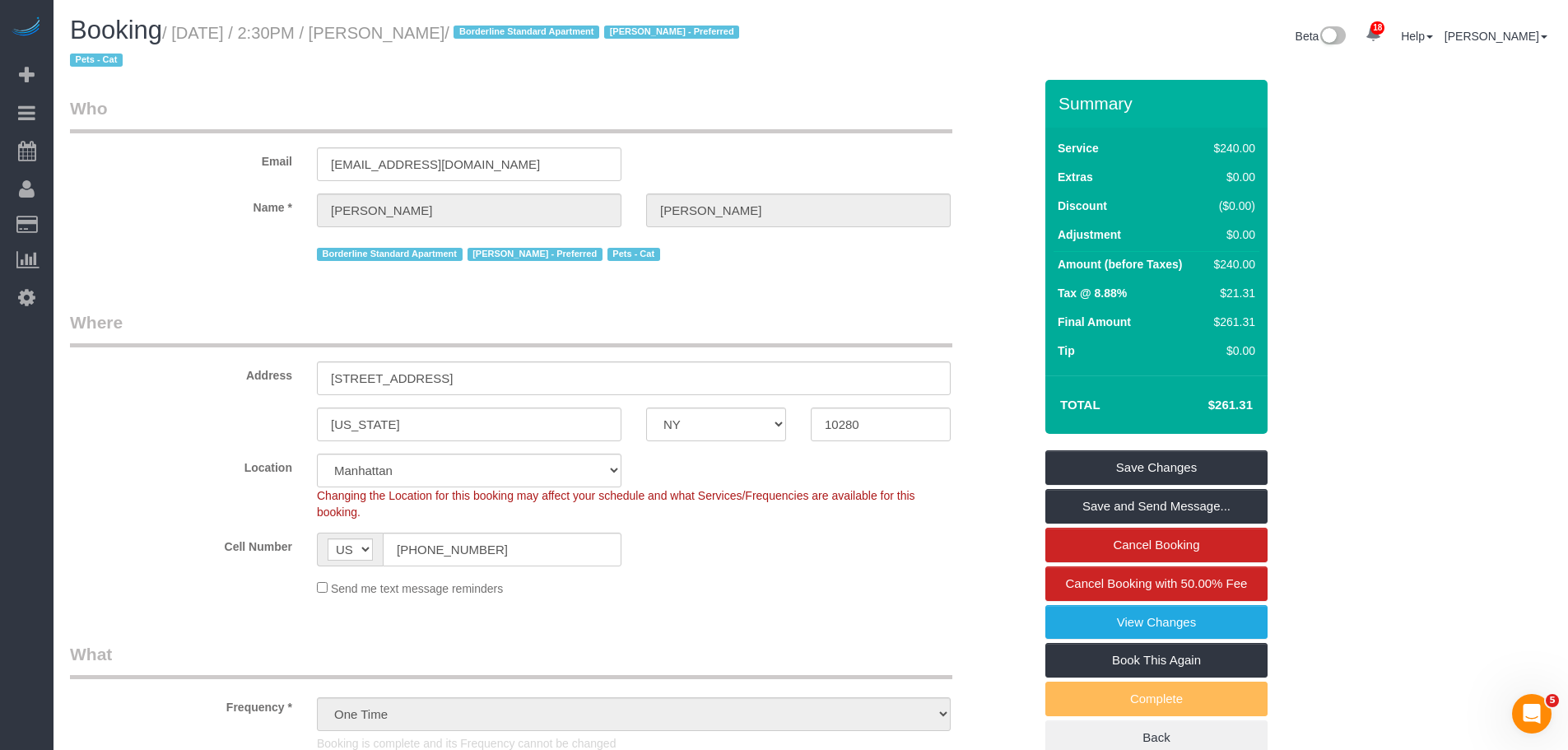
click at [920, 135] on div "Email smregnier97@gmail.com" at bounding box center [551, 139] width 987 height 85
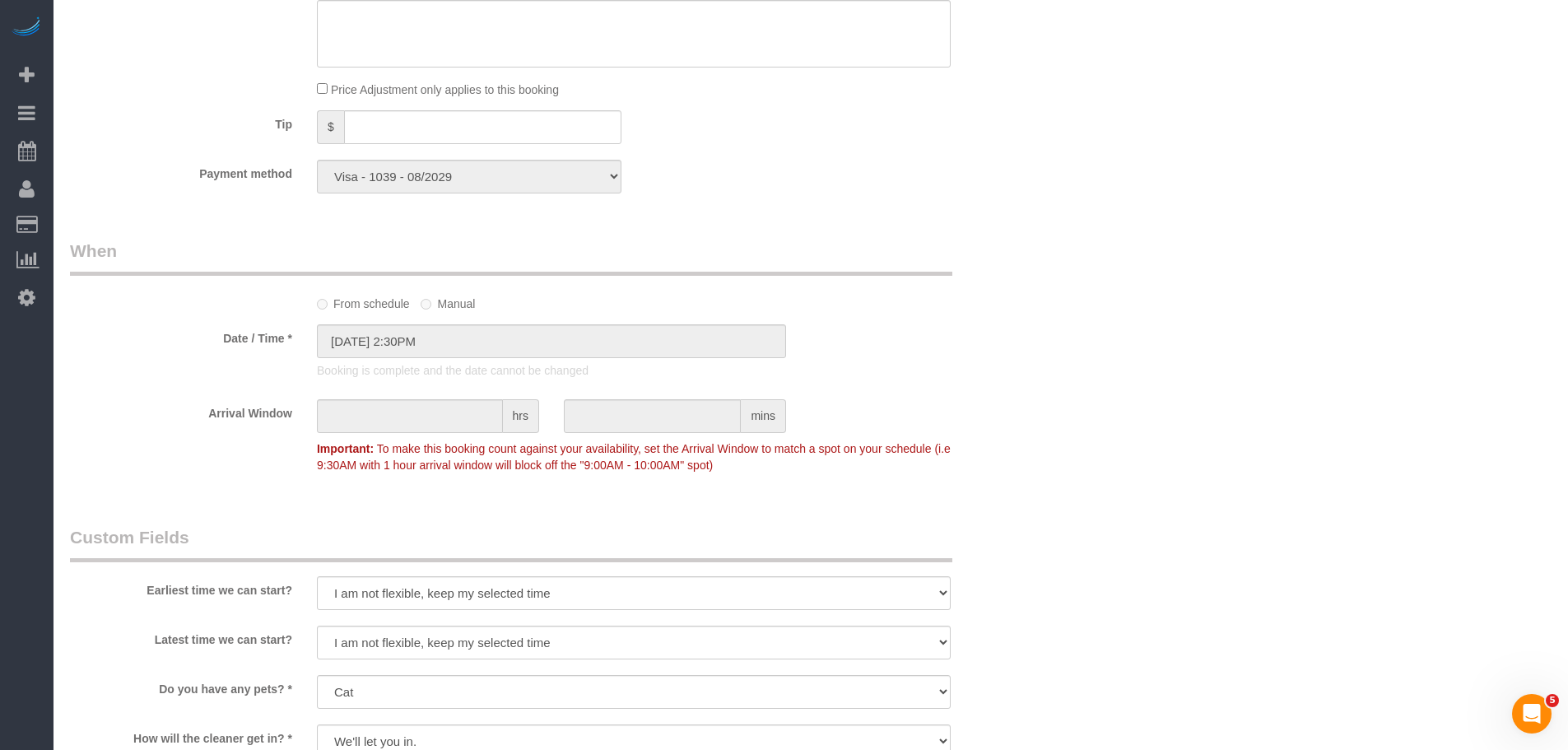
scroll to position [906, 0]
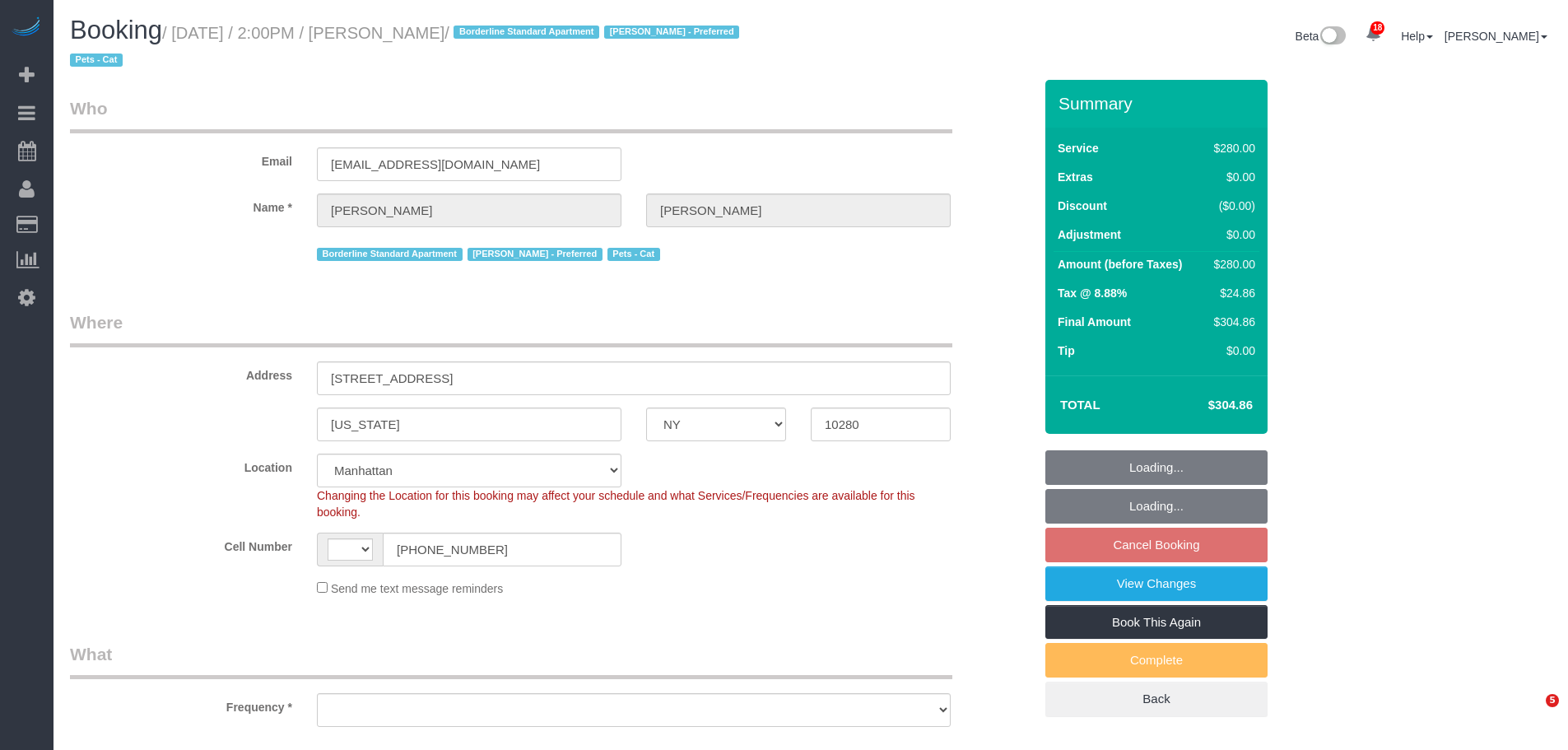
select select "NY"
select select "string:stripe-pm_1S7Pml4VGloSiKo78ZClDSfd"
select select "210"
select select "string:US"
select select "object:915"
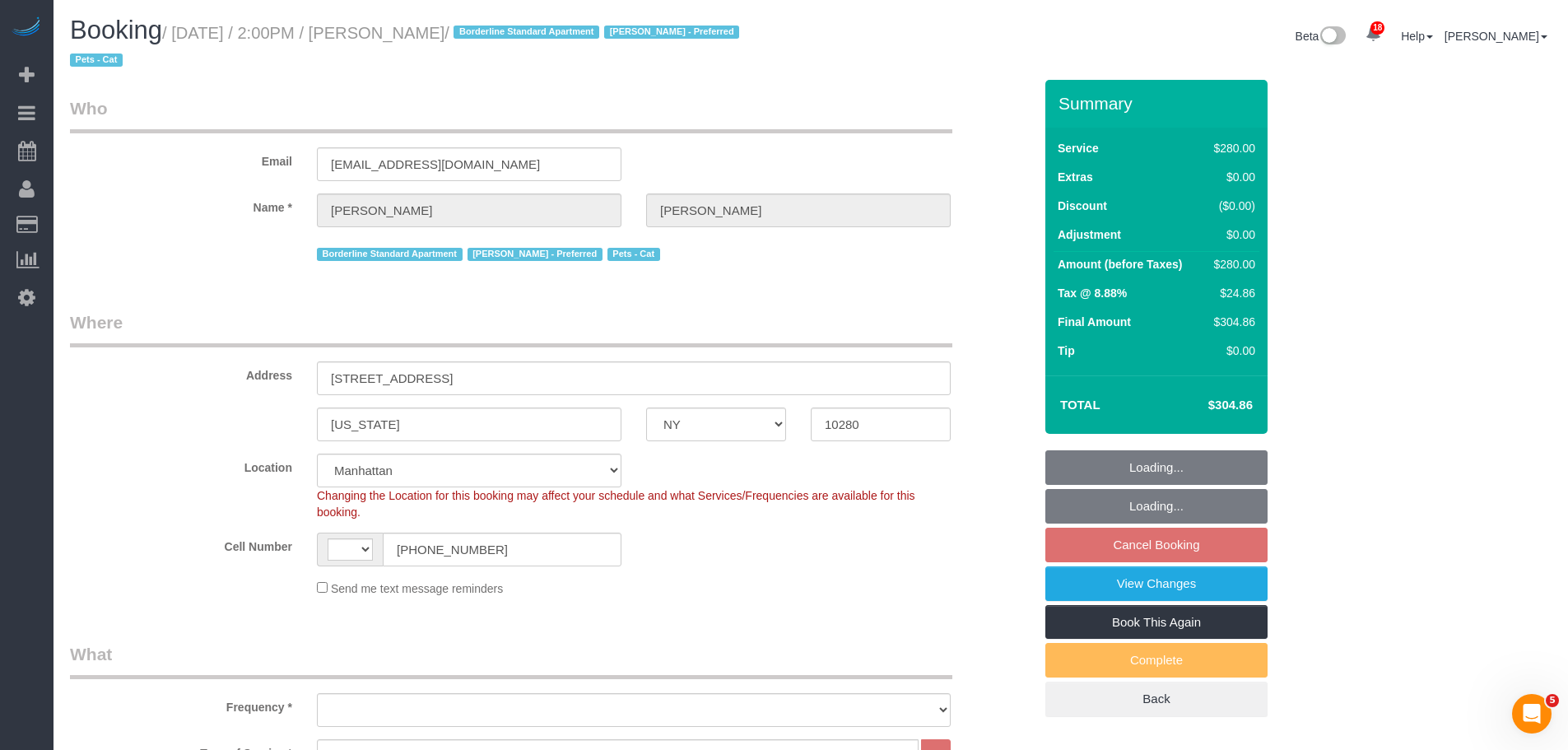
select select "spot7"
select select "number:89"
select select "number:75"
select select "number:14"
select select "number:5"
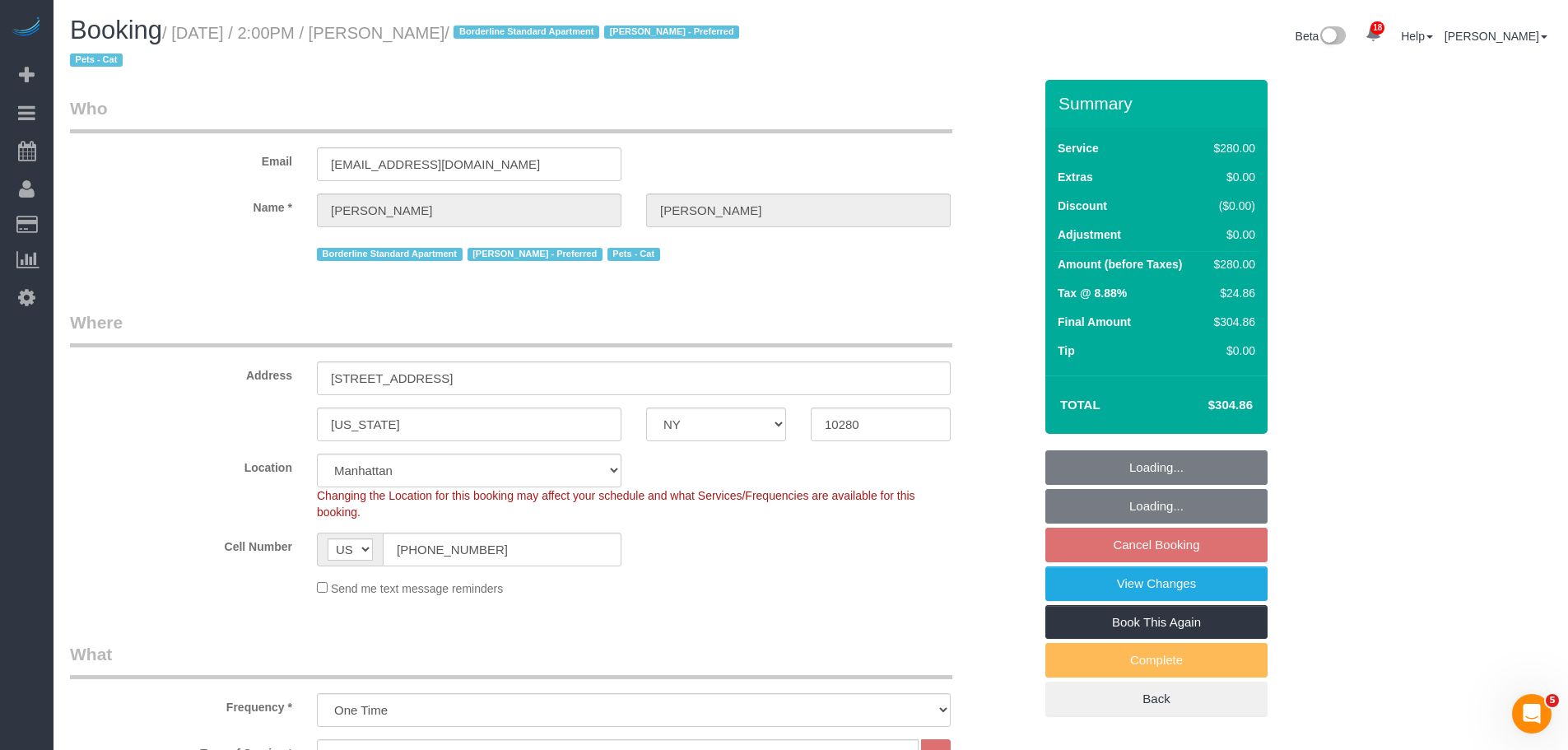
select select "object:1490"
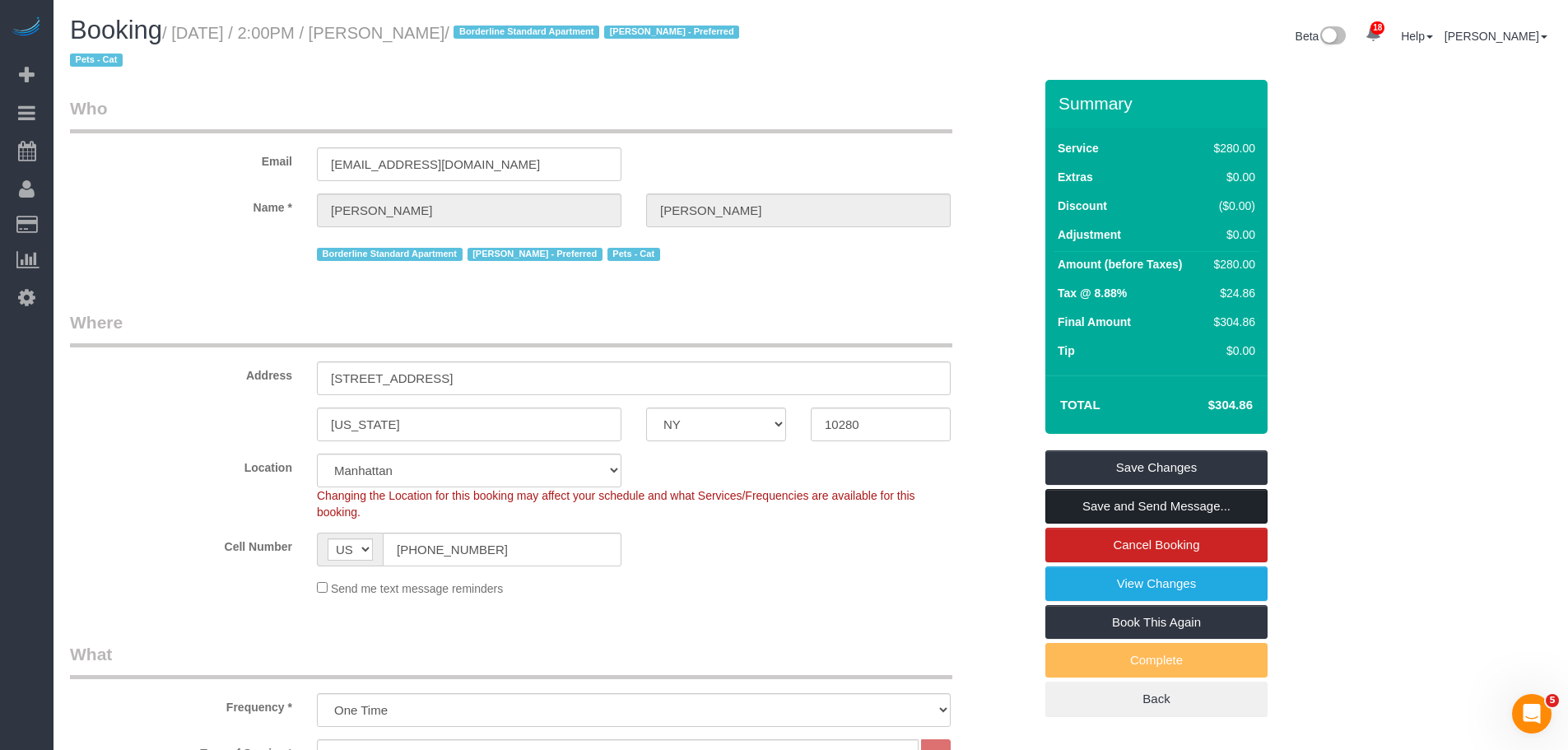
click at [1166, 499] on link "Save and Send Message..." at bounding box center [1155, 506] width 222 height 35
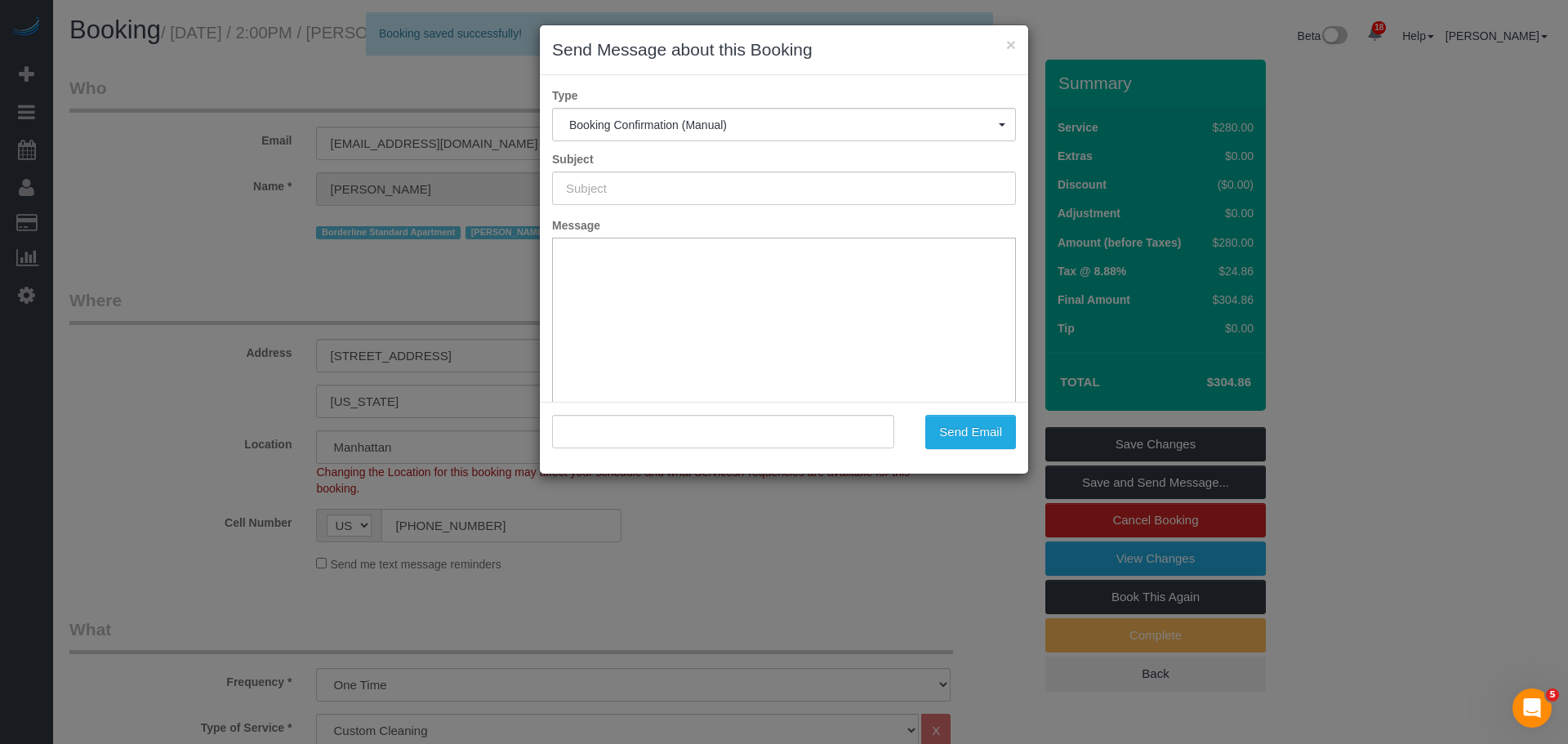
type input "Cleaning Confirmed for 09/16/2025 at 2:00pm"
type input ""Sara Regnier" <smregnier97@gmail.com>"
drag, startPoint x: 1012, startPoint y: 45, endPoint x: 991, endPoint y: 62, distance: 27.0
click at [1012, 45] on button "×" at bounding box center [1011, 44] width 9 height 17
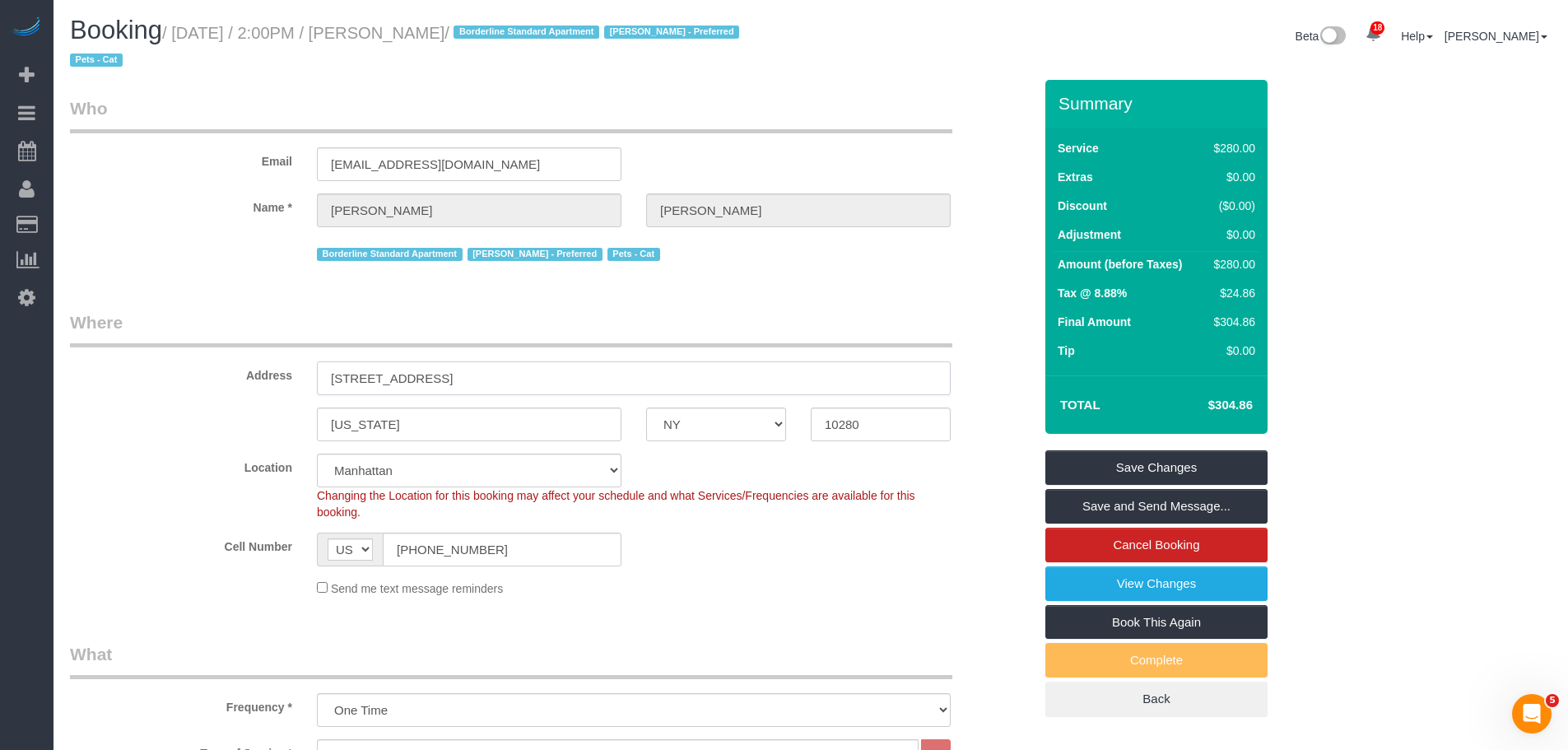
click at [401, 379] on input "[STREET_ADDRESS]" at bounding box center [633, 379] width 633 height 34
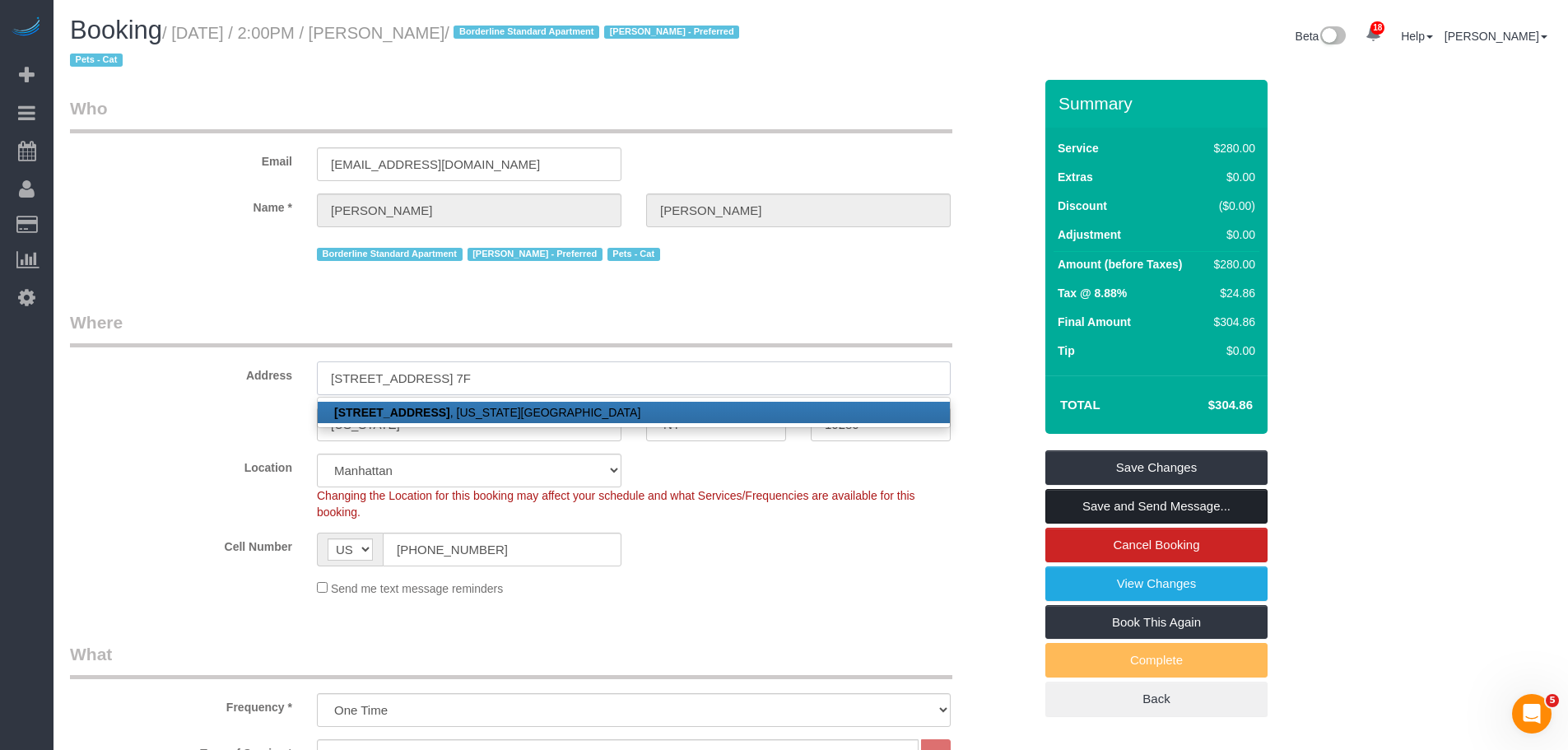
type input "50 Battery Place, Apt. 7F"
click at [1157, 507] on link "Save and Send Message..." at bounding box center [1155, 506] width 222 height 35
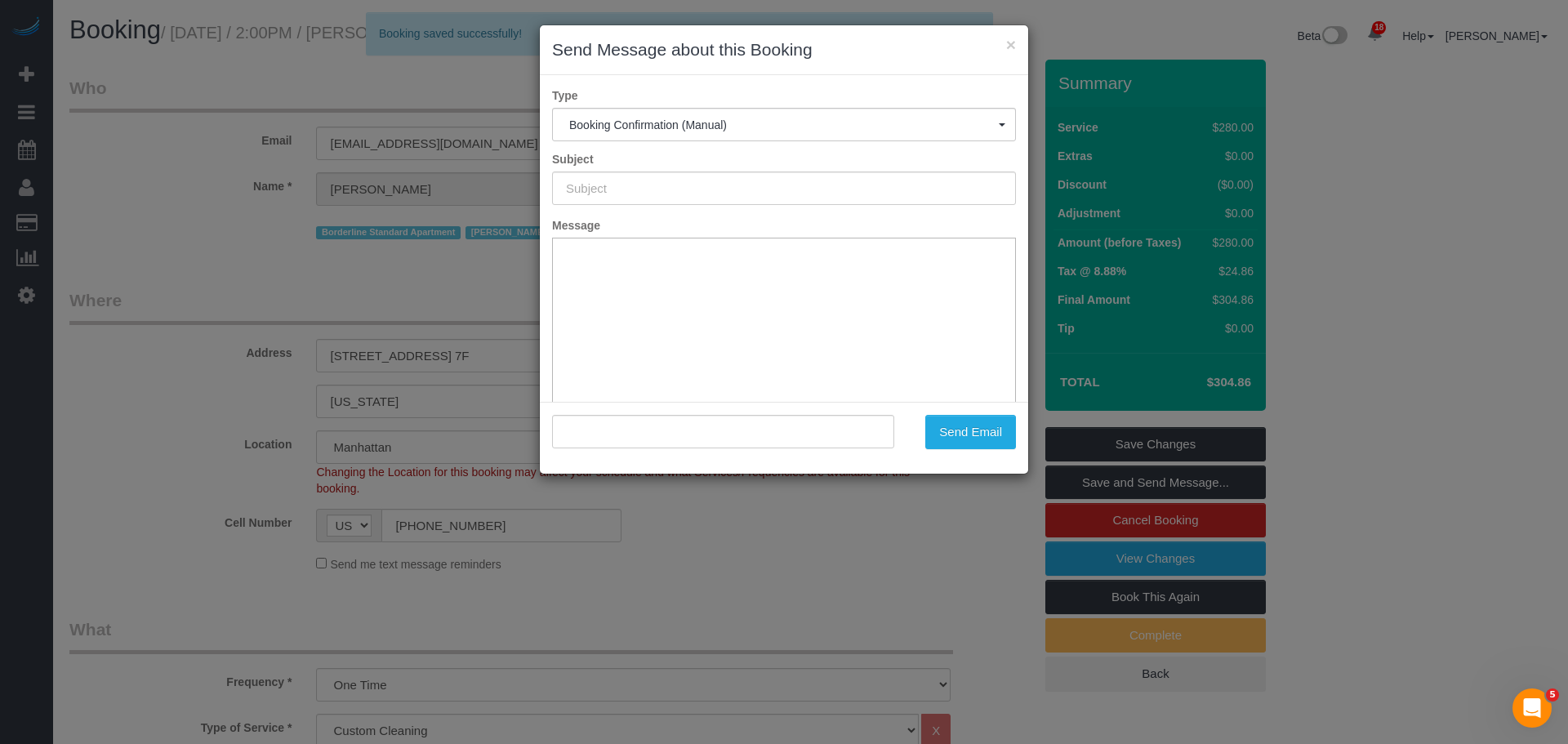
type input "Cleaning Confirmed for 09/16/2025 at 2:00pm"
type input ""Sara Regnier" <smregnier97@gmail.com>"
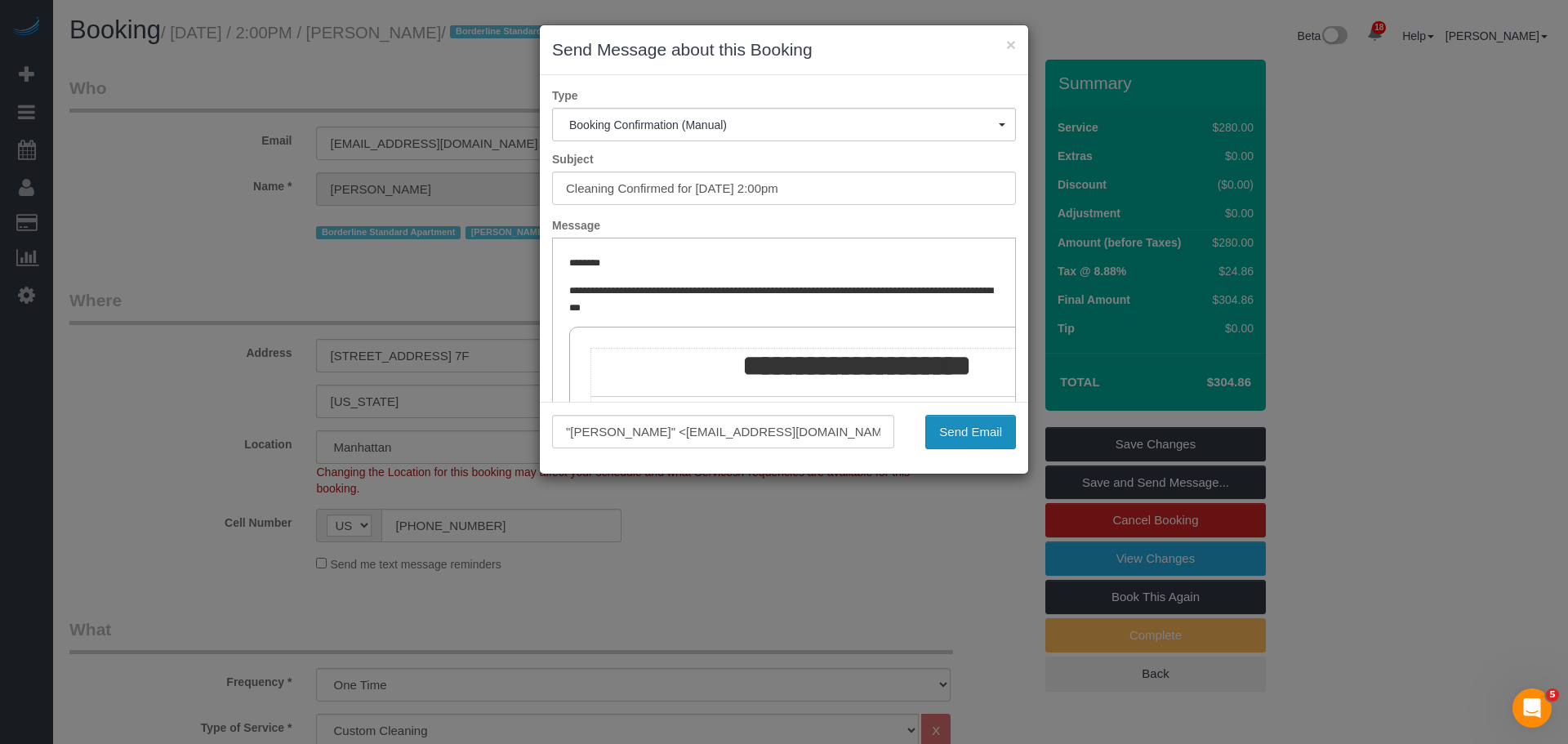
click at [985, 435] on button "Send Email" at bounding box center [970, 432] width 91 height 35
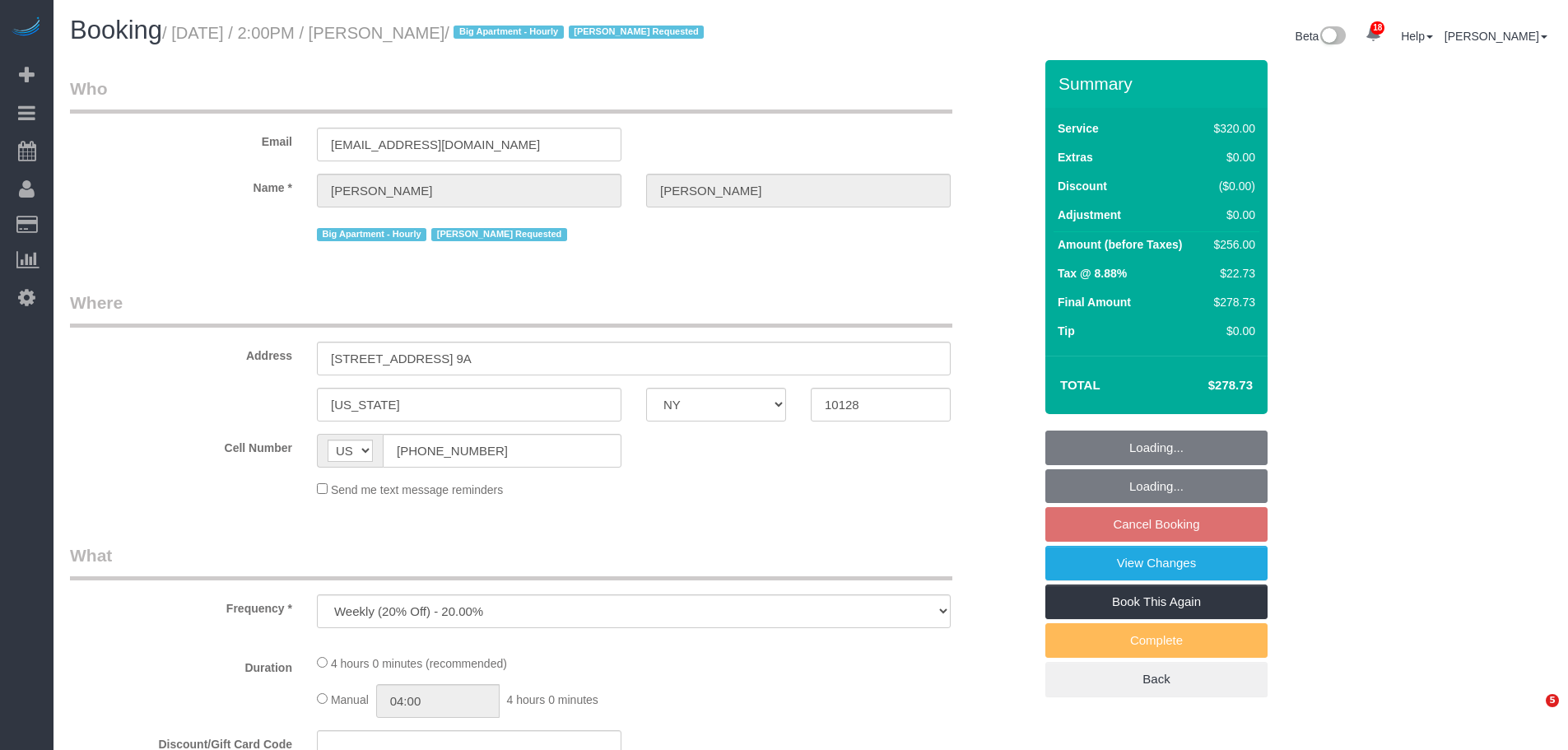
select select "NY"
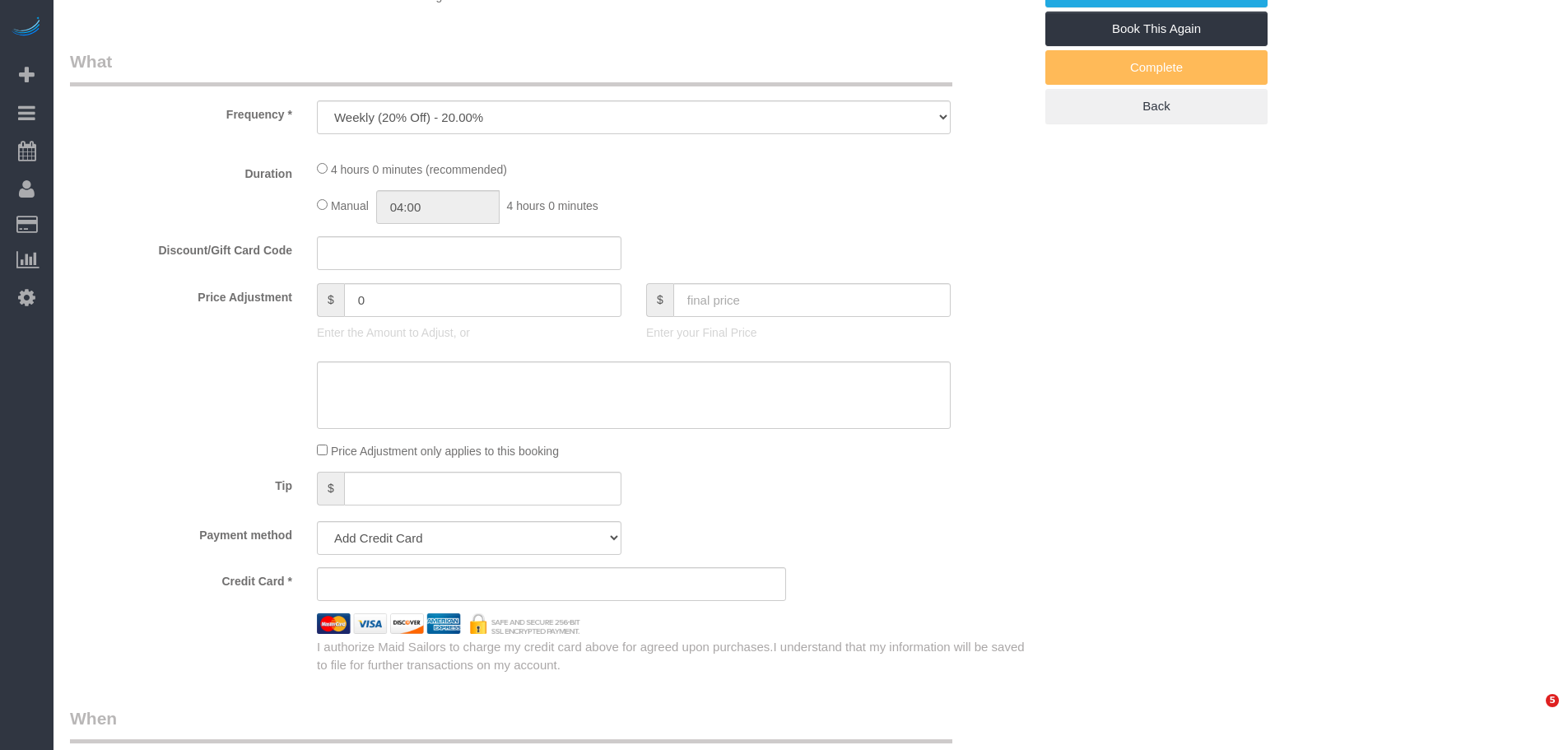
select select "240"
select select "spot7"
select select "number:89"
select select "number:90"
select select "number:15"
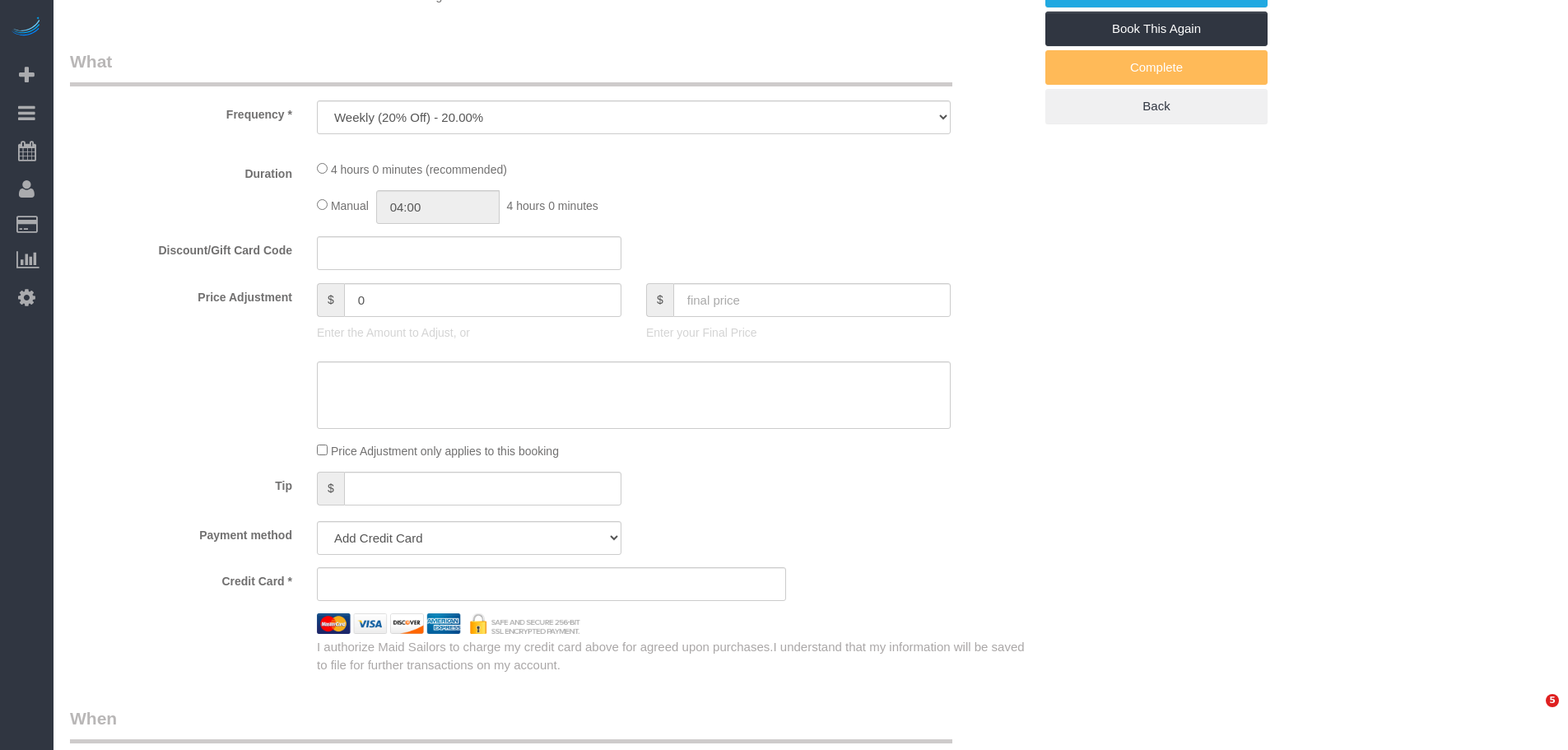
select select "number:5"
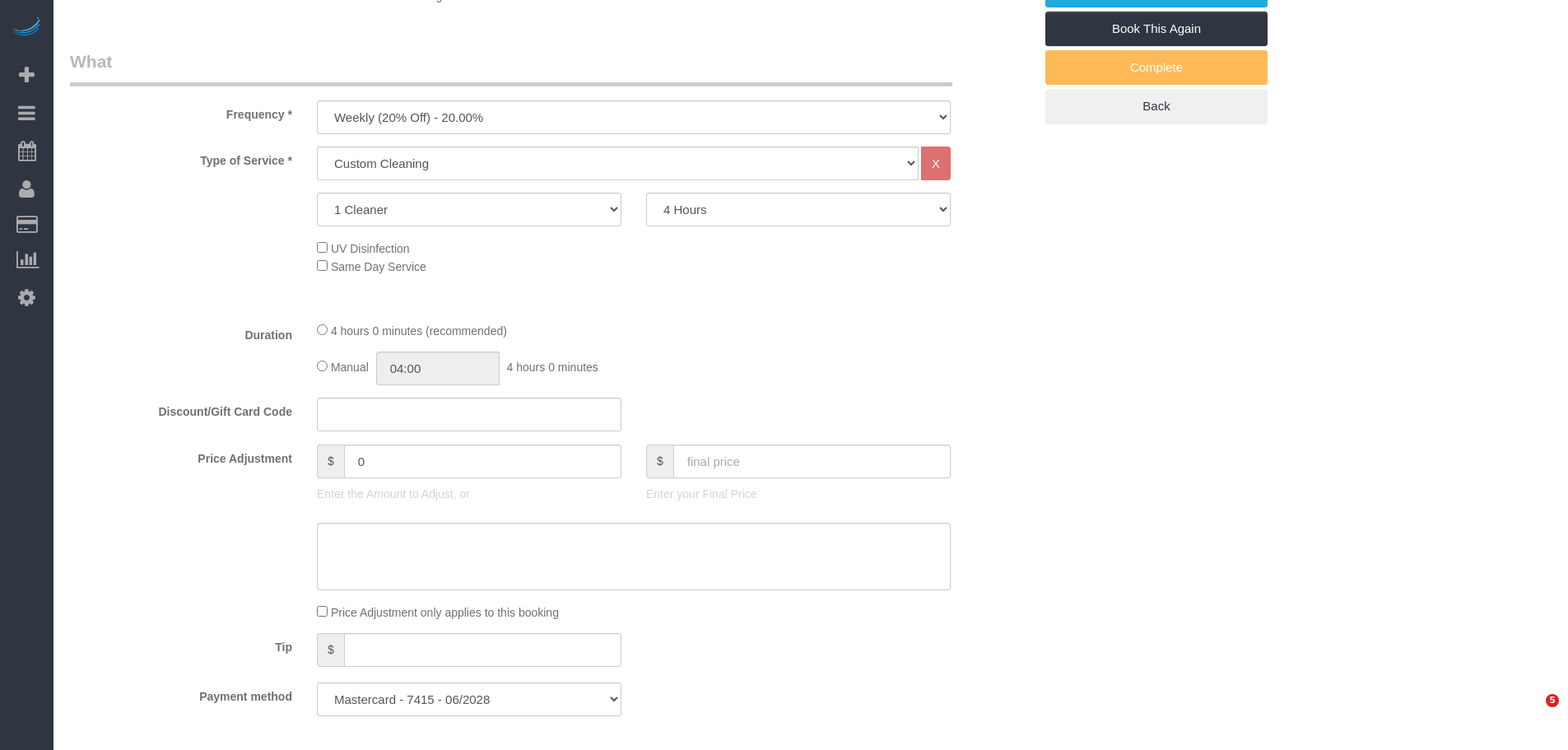
select select "object:6419"
select select "string:stripe-pm_1QzSJ44VGloSiKo7IVwva4X2"
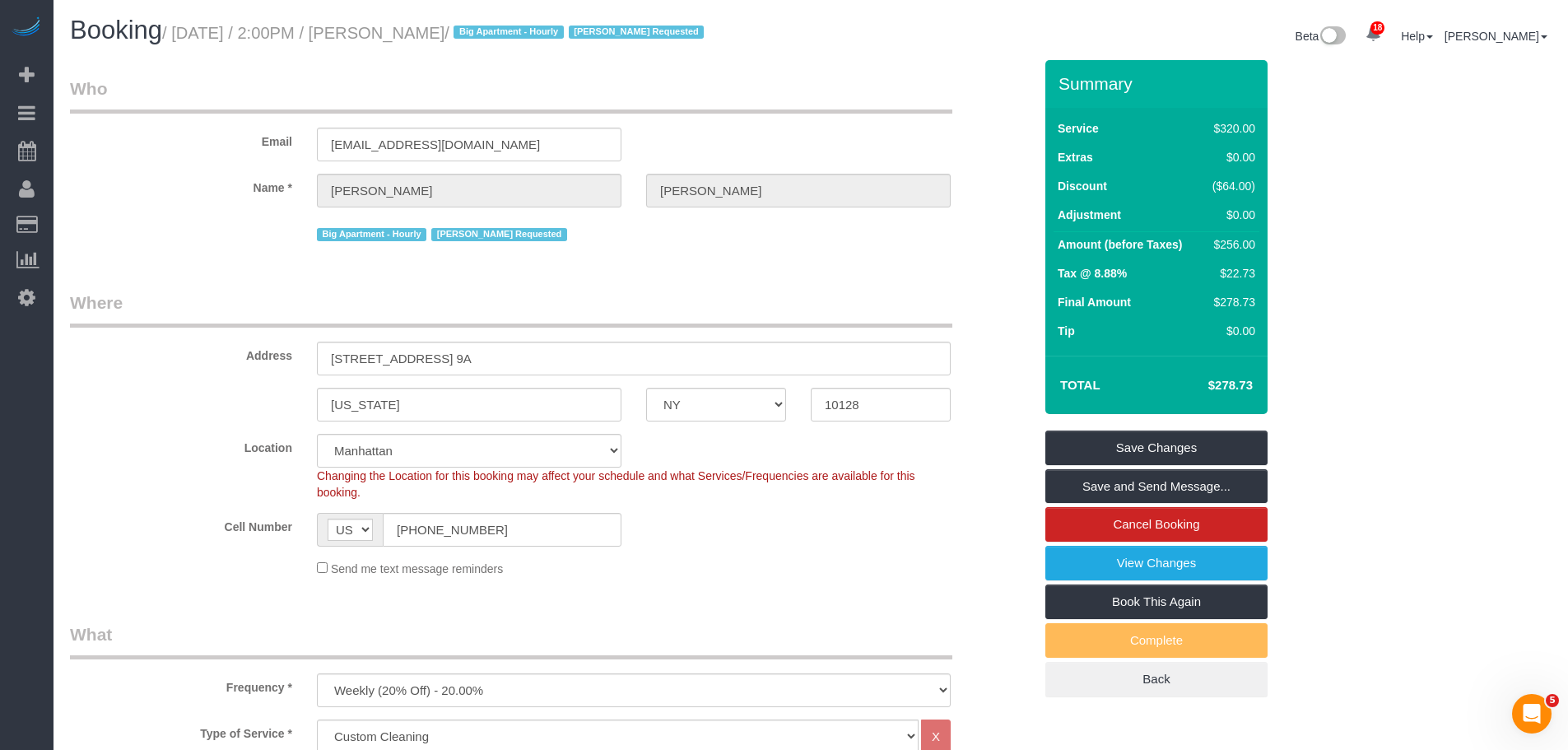
click at [824, 103] on legend "Who" at bounding box center [511, 94] width 882 height 37
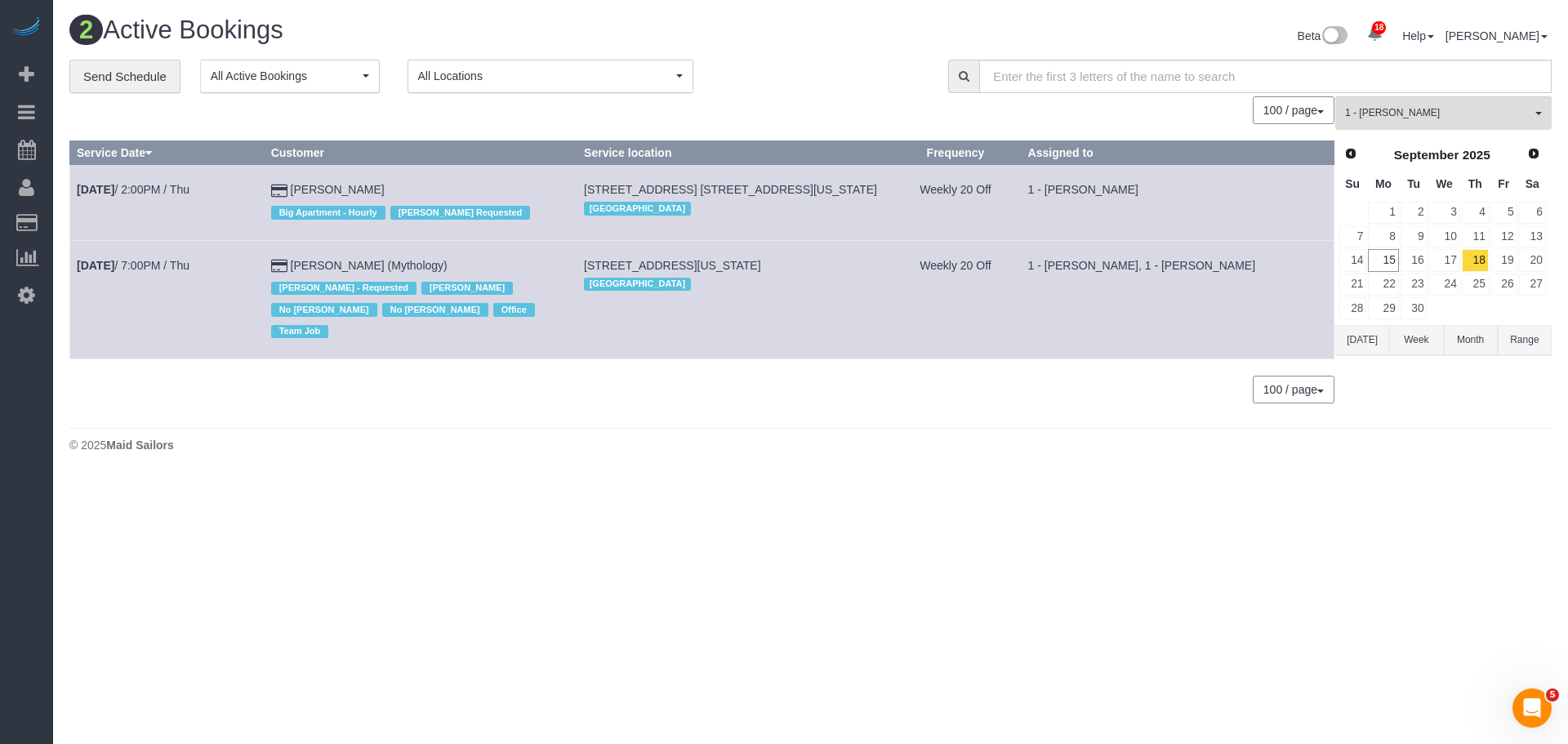
click at [869, 90] on div "**********" at bounding box center [496, 77] width 854 height 35
click at [799, 111] on div "100 / page 10 / page 20 / page 30 / page 40 / page 50 / page 100 / page" at bounding box center [702, 111] width 1265 height 28
click at [917, 390] on div "0 Bookings found. We couldn't find any bookings that matched your search. Creat…" at bounding box center [702, 258] width 1265 height 323
click at [806, 99] on div "100 / page 10 / page 20 / page 30 / page 40 / page 50 / page 100 / page" at bounding box center [702, 111] width 1265 height 28
click at [836, 104] on div "100 / page 10 / page 20 / page 30 / page 40 / page 50 / page 100 / page" at bounding box center [702, 111] width 1265 height 28
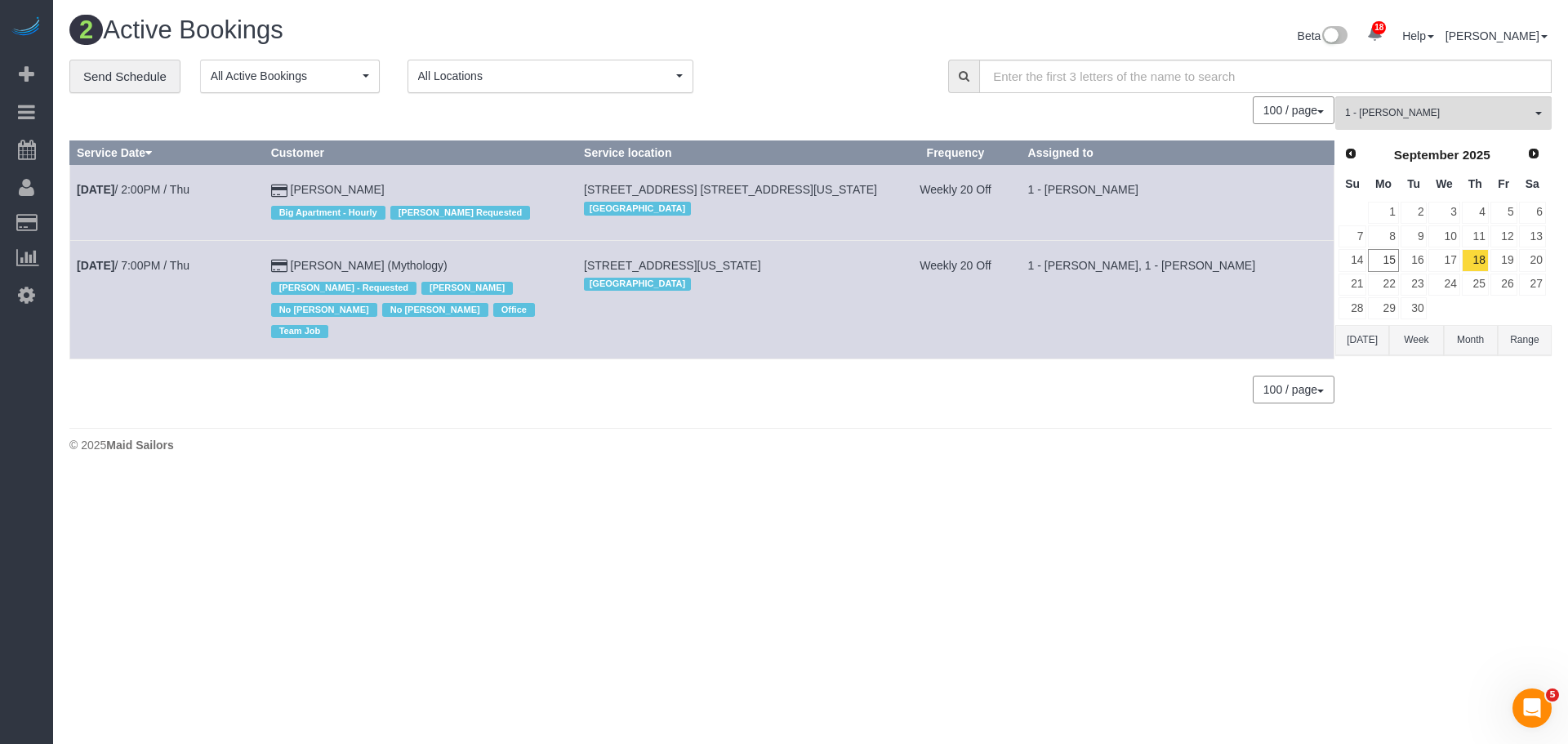
click at [800, 82] on div "**********" at bounding box center [496, 77] width 854 height 35
click at [779, 88] on div "**********" at bounding box center [496, 77] width 854 height 35
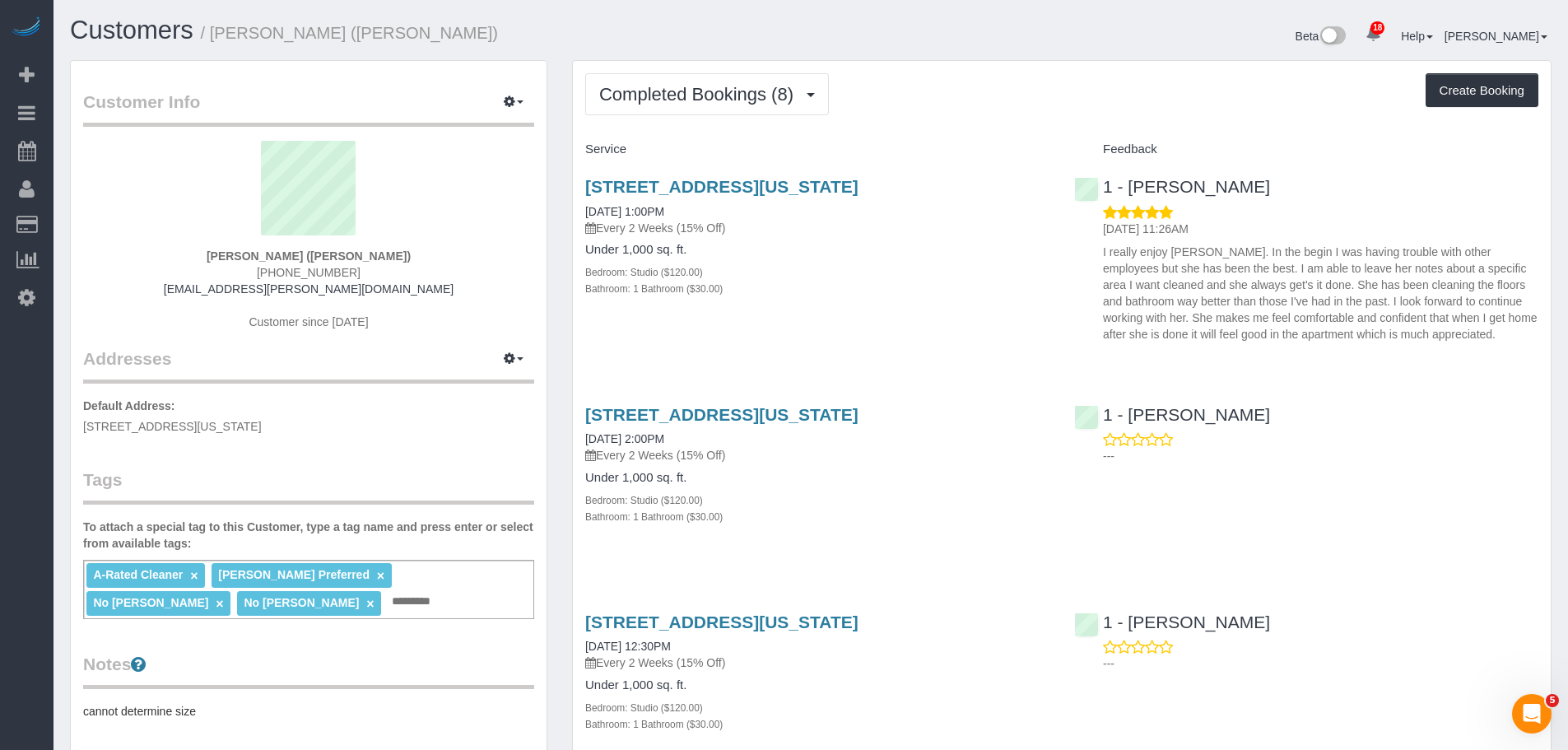
click at [862, 314] on div "[STREET_ADDRESS][US_STATE] [DATE] 1:00PM Every 2 Weeks (15% Off) Under 1,000 sq…" at bounding box center [818, 247] width 489 height 166
click at [726, 97] on span "Completed Bookings (8)" at bounding box center [700, 94] width 202 height 21
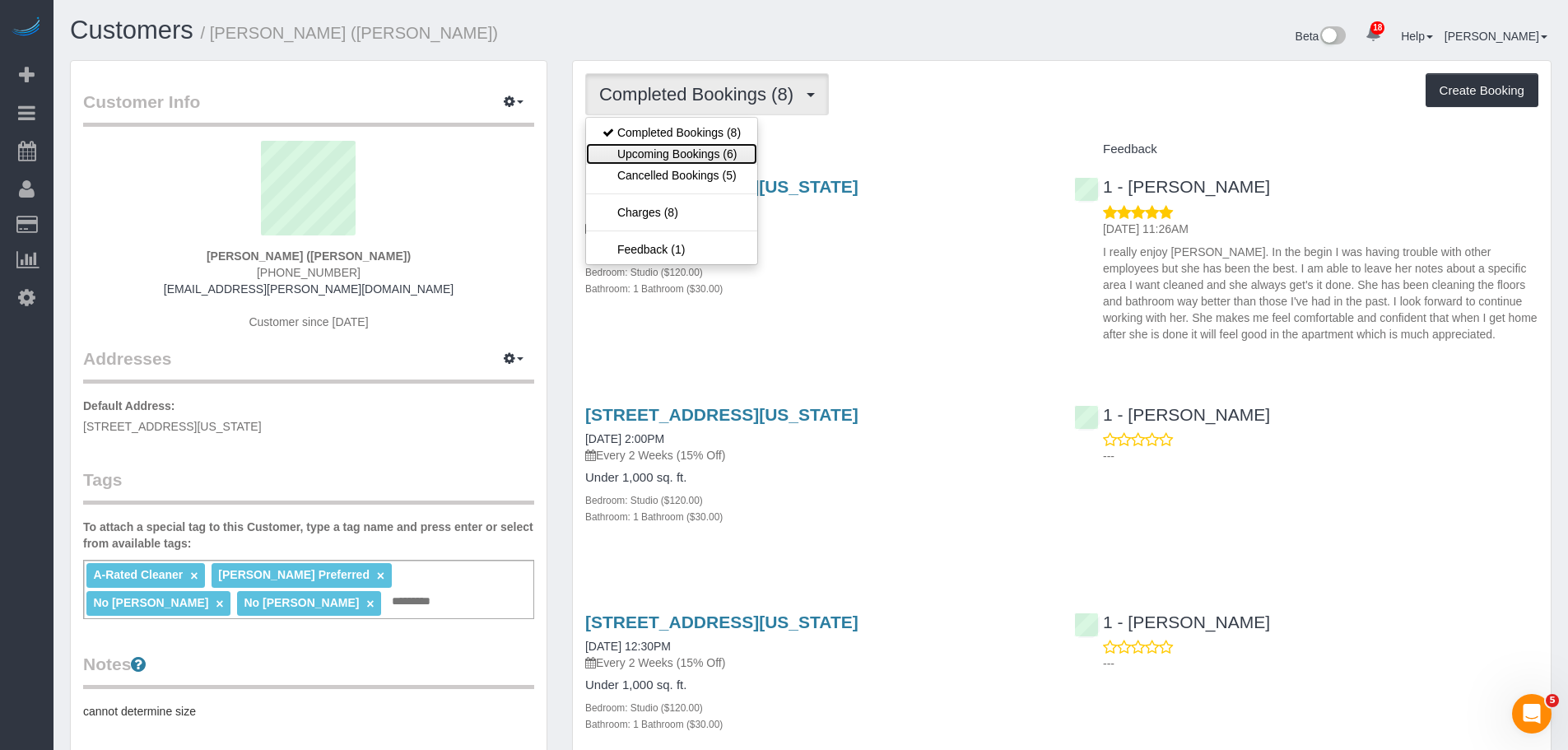
click at [703, 152] on link "Upcoming Bookings (6)" at bounding box center [671, 154] width 171 height 22
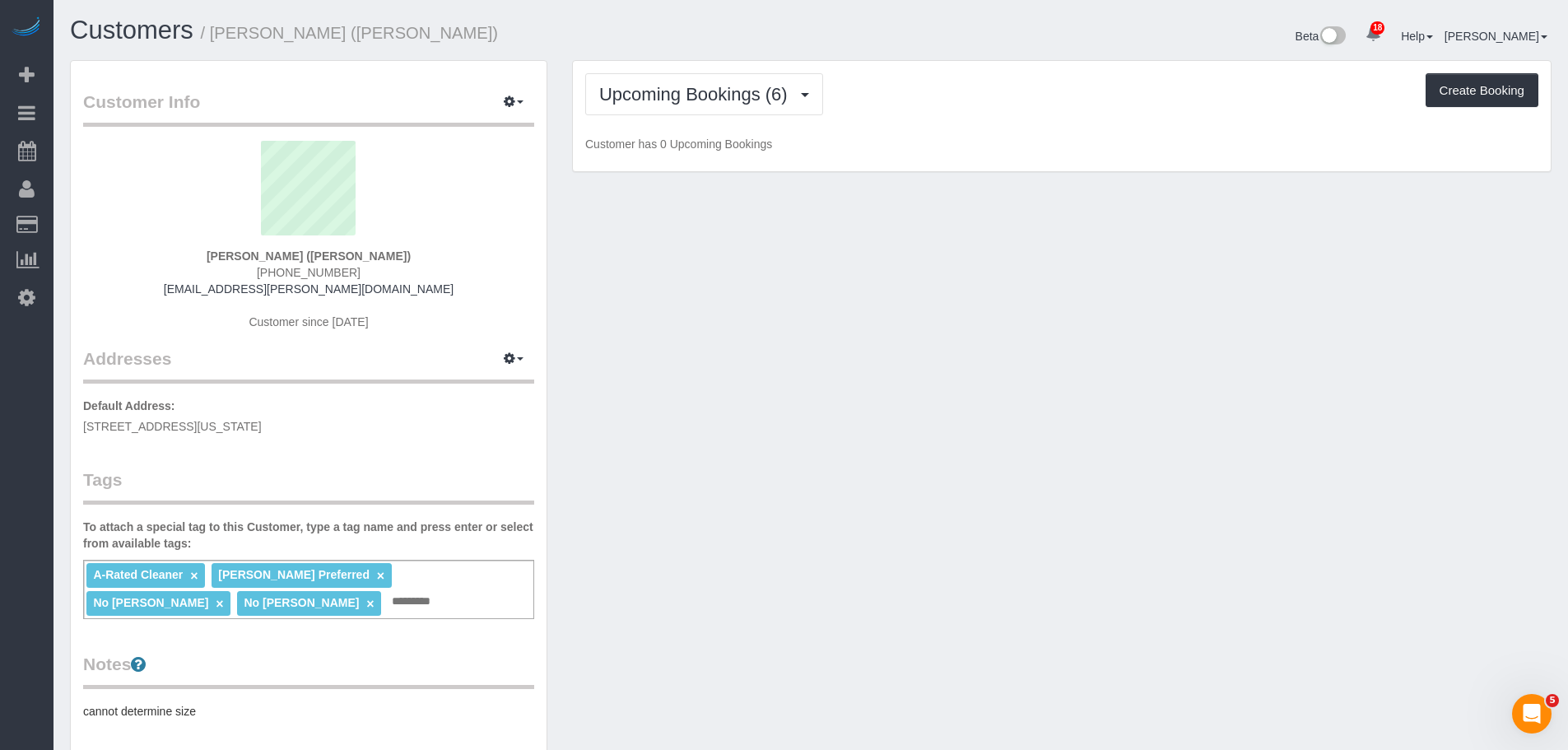
click at [929, 119] on div "Upcoming Bookings (6) Completed Bookings (8) Upcoming Bookings (6) Cancelled Bo…" at bounding box center [1062, 117] width 978 height 111
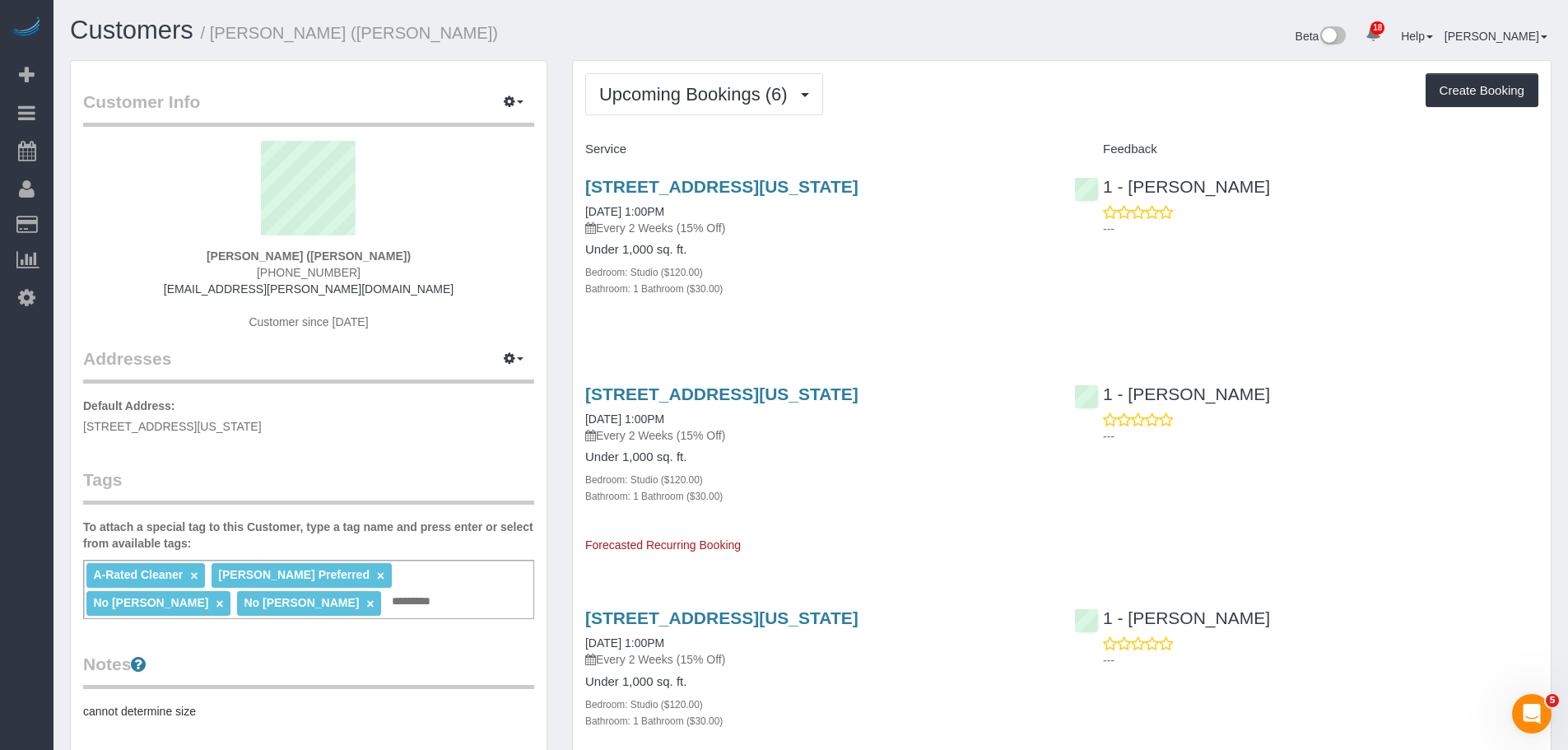
click at [917, 288] on div "Bathroom: 1 Bathroom ($30.00)" at bounding box center [818, 287] width 464 height 16
drag, startPoint x: 199, startPoint y: 255, endPoint x: 326, endPoint y: 253, distance: 127.0
click at [326, 253] on div "[PERSON_NAME] ([PERSON_NAME]) [PHONE_NUMBER] [EMAIL_ADDRESS][PERSON_NAME][DOMAI…" at bounding box center [309, 244] width 451 height 206
copy strong "[PERSON_NAME]"
click at [969, 96] on div "Upcoming Bookings (6) Completed Bookings (8) Upcoming Bookings (6) Cancelled Bo…" at bounding box center [1061, 94] width 953 height 42
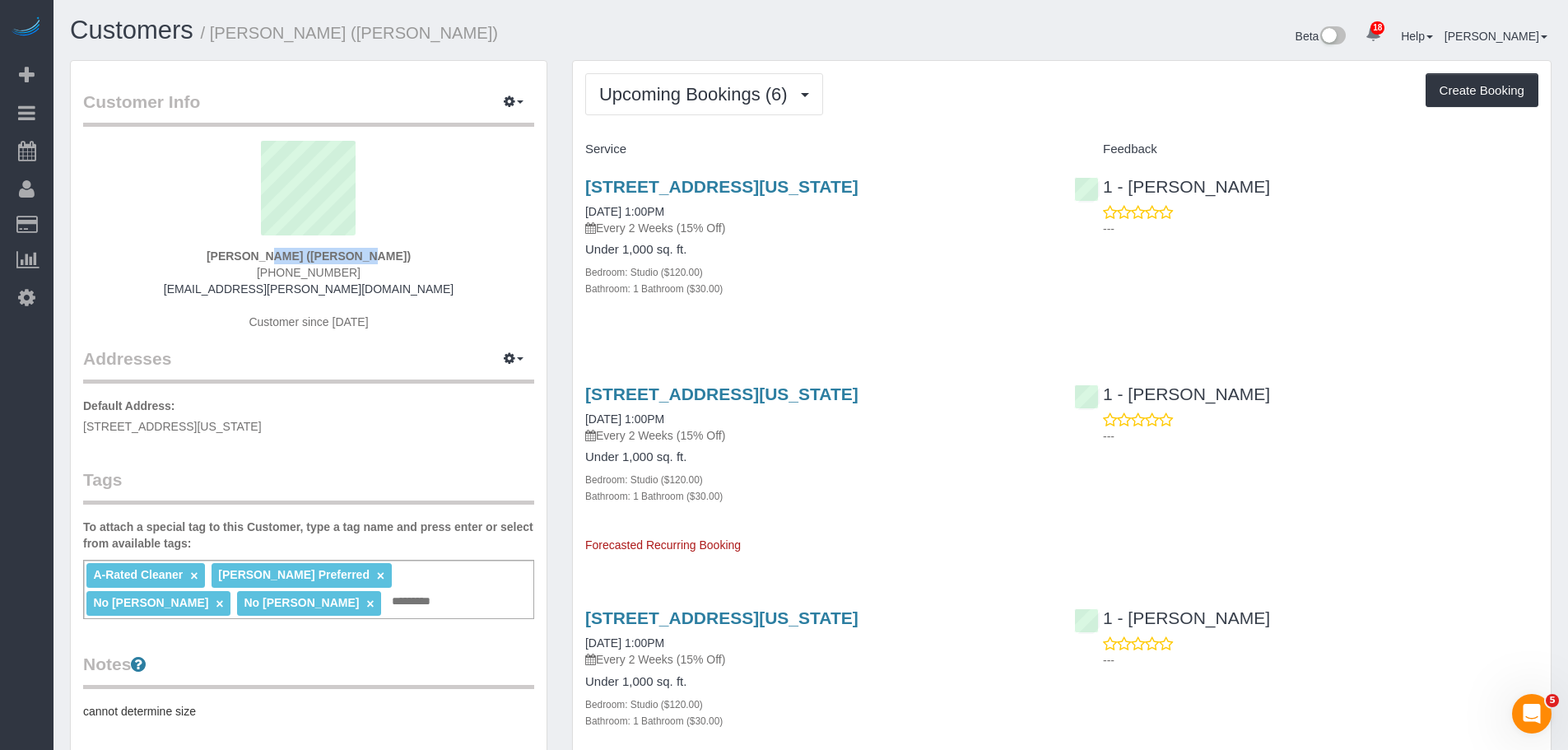
drag, startPoint x: 222, startPoint y: 260, endPoint x: 564, endPoint y: 267, distance: 342.1
click at [325, 260] on div "[PERSON_NAME] ([PERSON_NAME]) [PHONE_NUMBER] [EMAIL_ADDRESS][PERSON_NAME][DOMAI…" at bounding box center [309, 244] width 451 height 206
copy strong "[PERSON_NAME]"
click at [700, 100] on span "Upcoming Bookings (6)" at bounding box center [698, 94] width 196 height 21
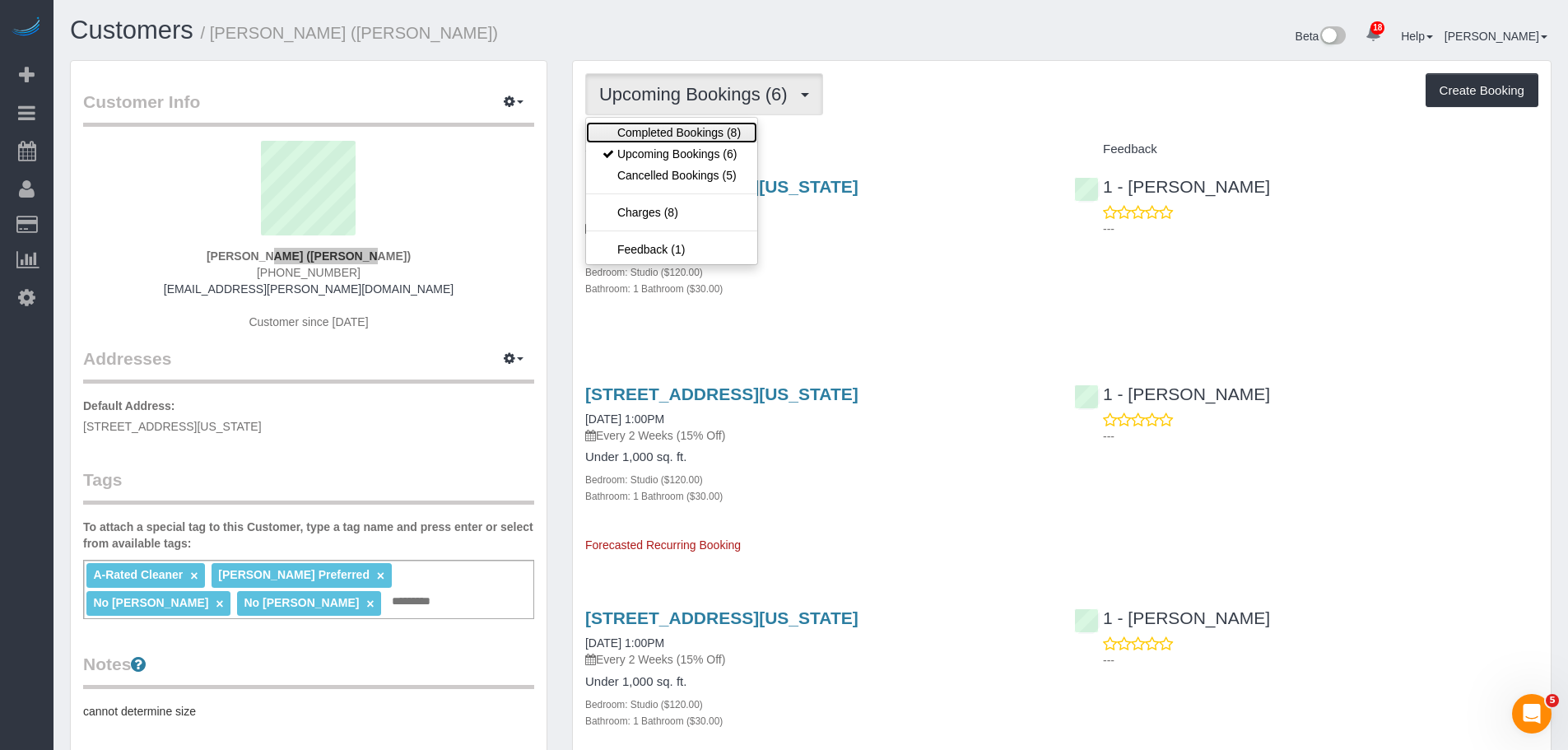
click at [695, 136] on link "Completed Bookings (8)" at bounding box center [671, 132] width 171 height 22
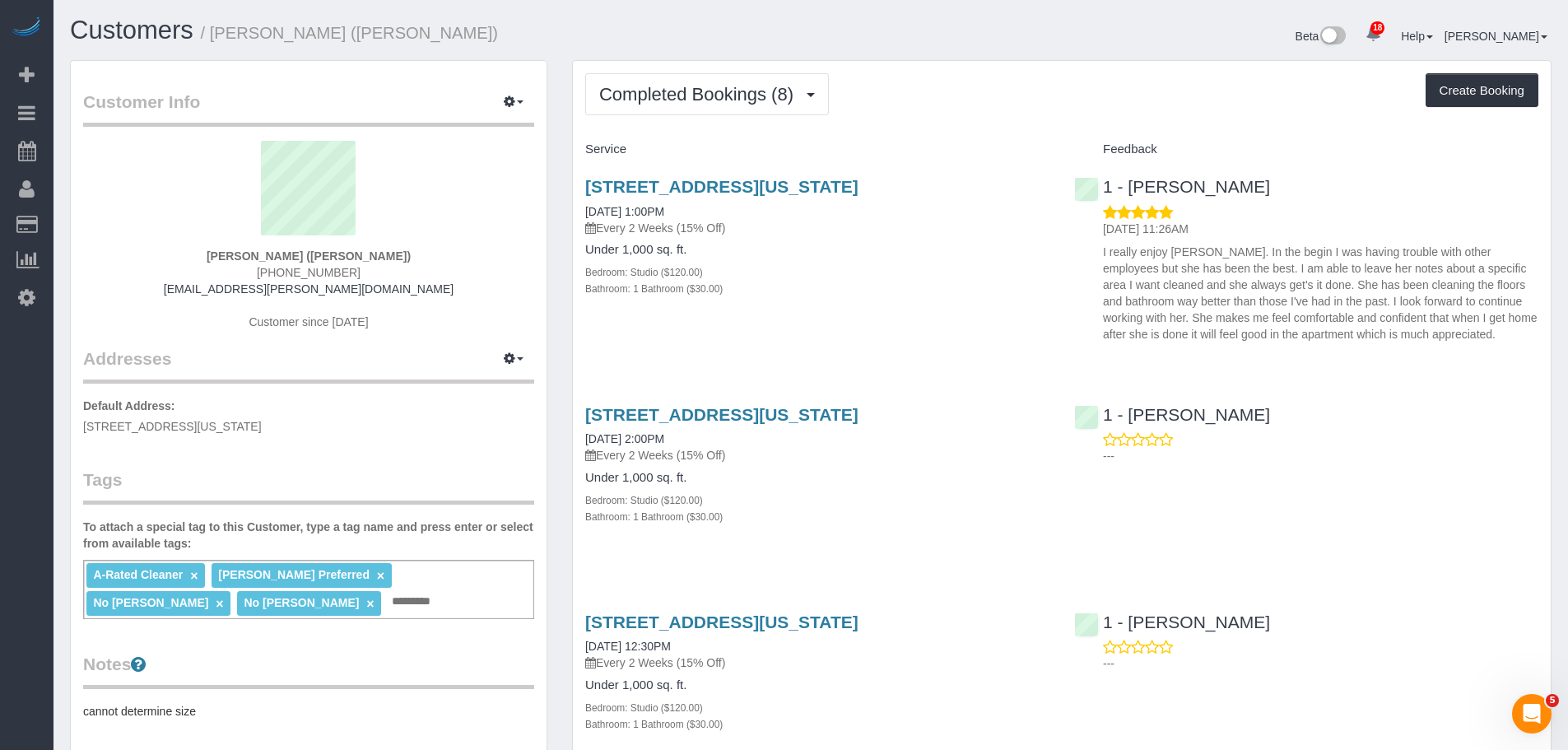
click at [942, 93] on div "Completed Bookings (8) Completed Bookings (8) Upcoming Bookings (6) Cancelled B…" at bounding box center [1061, 94] width 953 height 42
drag, startPoint x: 625, startPoint y: 102, endPoint x: 625, endPoint y: 123, distance: 21.0
click at [625, 102] on span "Completed Bookings (8)" at bounding box center [700, 94] width 202 height 21
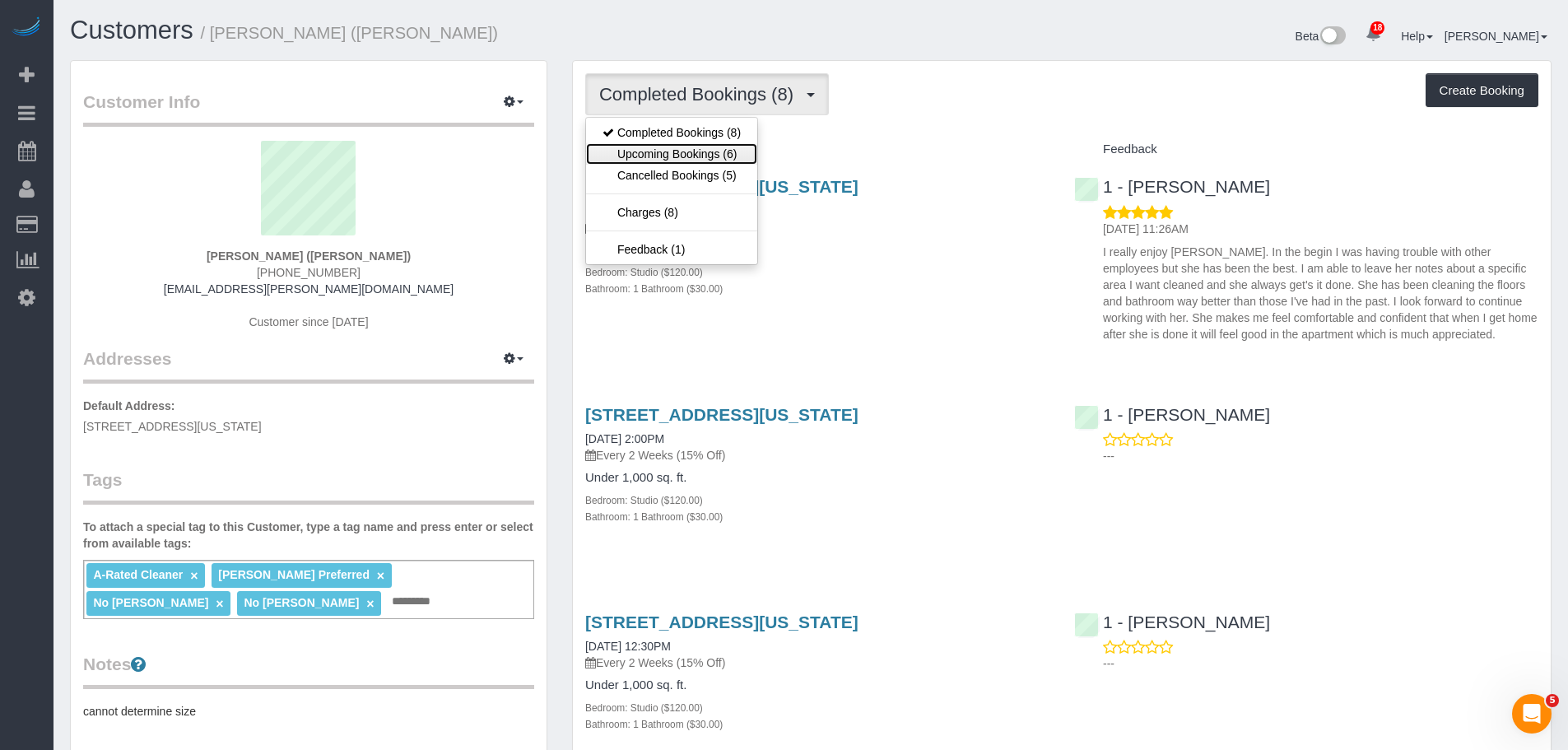
click at [625, 145] on link "Upcoming Bookings (6)" at bounding box center [671, 154] width 171 height 22
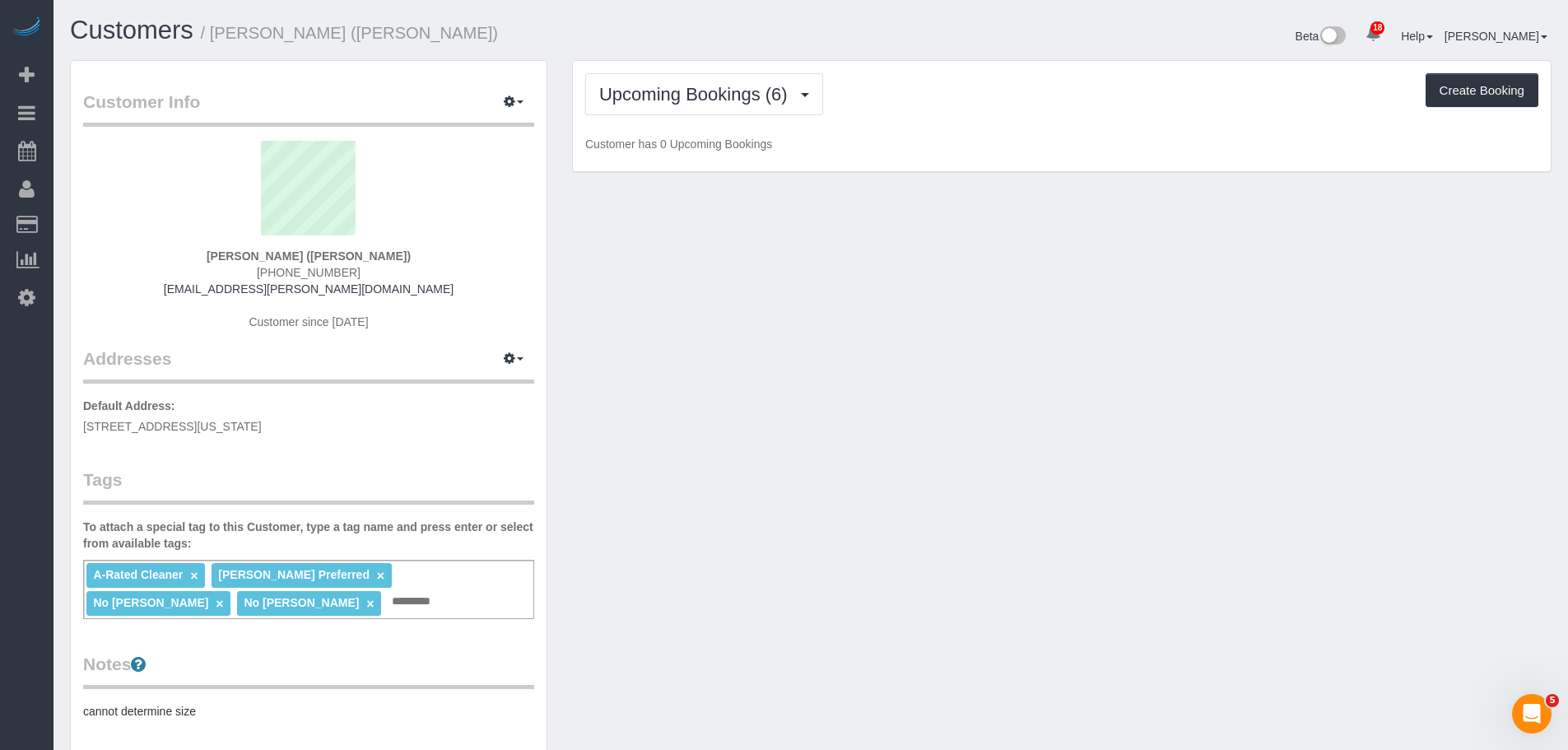
click at [908, 104] on div "Upcoming Bookings (6) Completed Bookings (8) Upcoming Bookings (6) Cancelled Bo…" at bounding box center [1061, 94] width 953 height 42
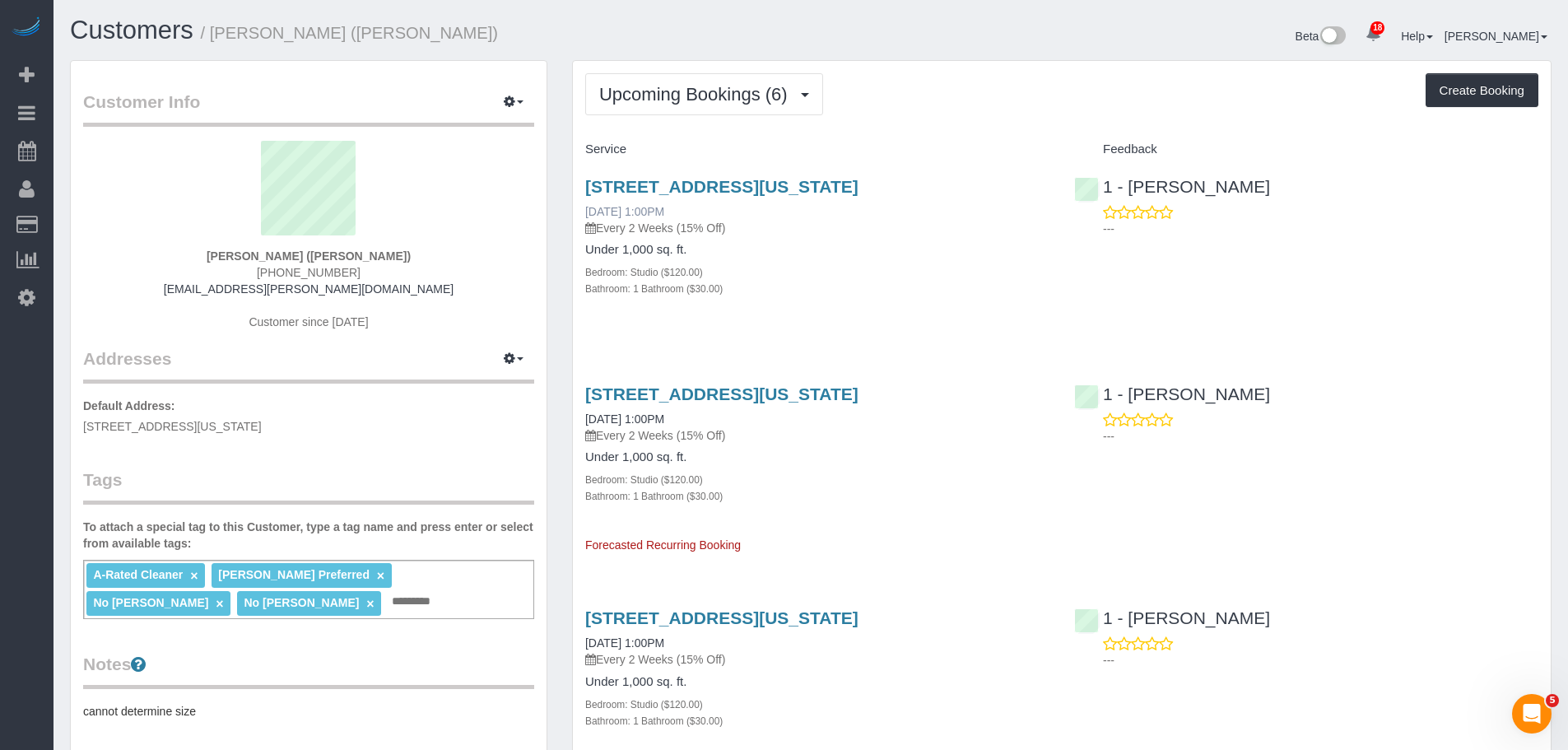
drag, startPoint x: 580, startPoint y: 213, endPoint x: 611, endPoint y: 209, distance: 31.3
click at [611, 209] on div "140 Riverside Blvd, Apt. 1007, New York, NY 10069 09/22/2025 1:00PM Every 2 Wee…" at bounding box center [818, 247] width 489 height 166
copy link "09/22"
click at [773, 181] on link "140 Riverside Blvd, Apt. 1007, New York, NY 10069" at bounding box center [721, 186] width 273 height 19
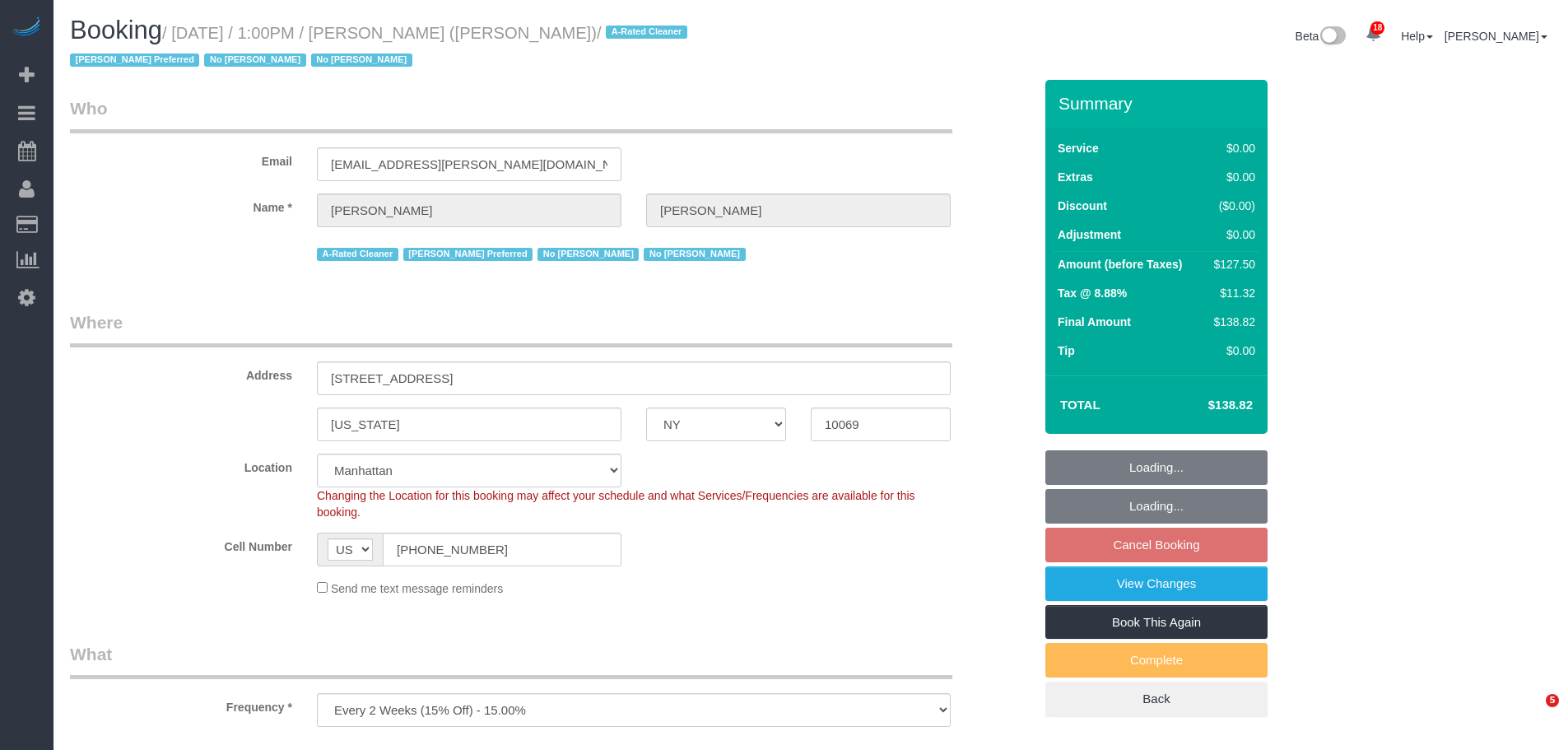
select select "NY"
select select "string:stripe-pm_1QHTSc4VGloSiKo7S8A01OnH"
select select "spot3"
select select "object:805"
select select "number:89"
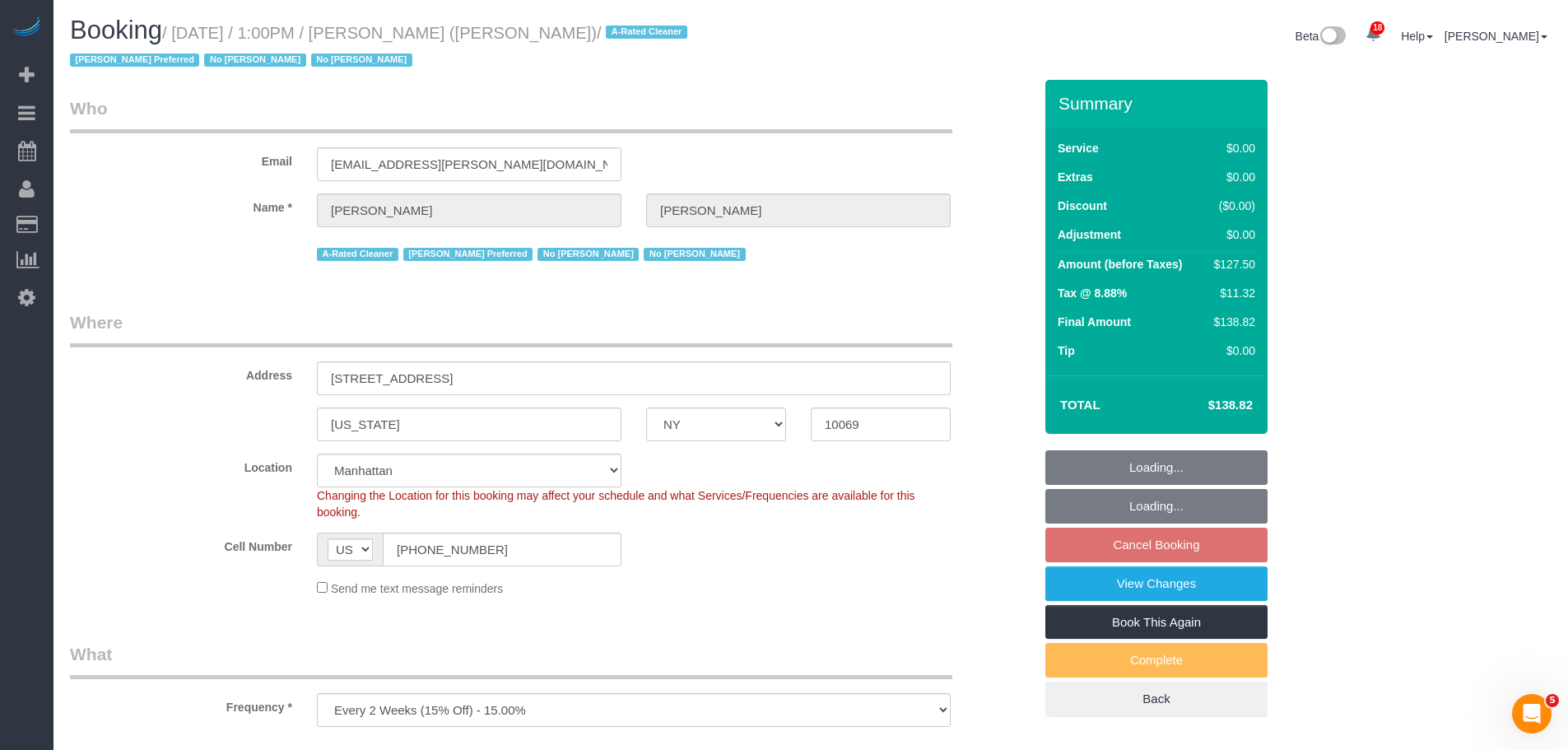
select select "number:90"
select select "number:15"
select select "number:6"
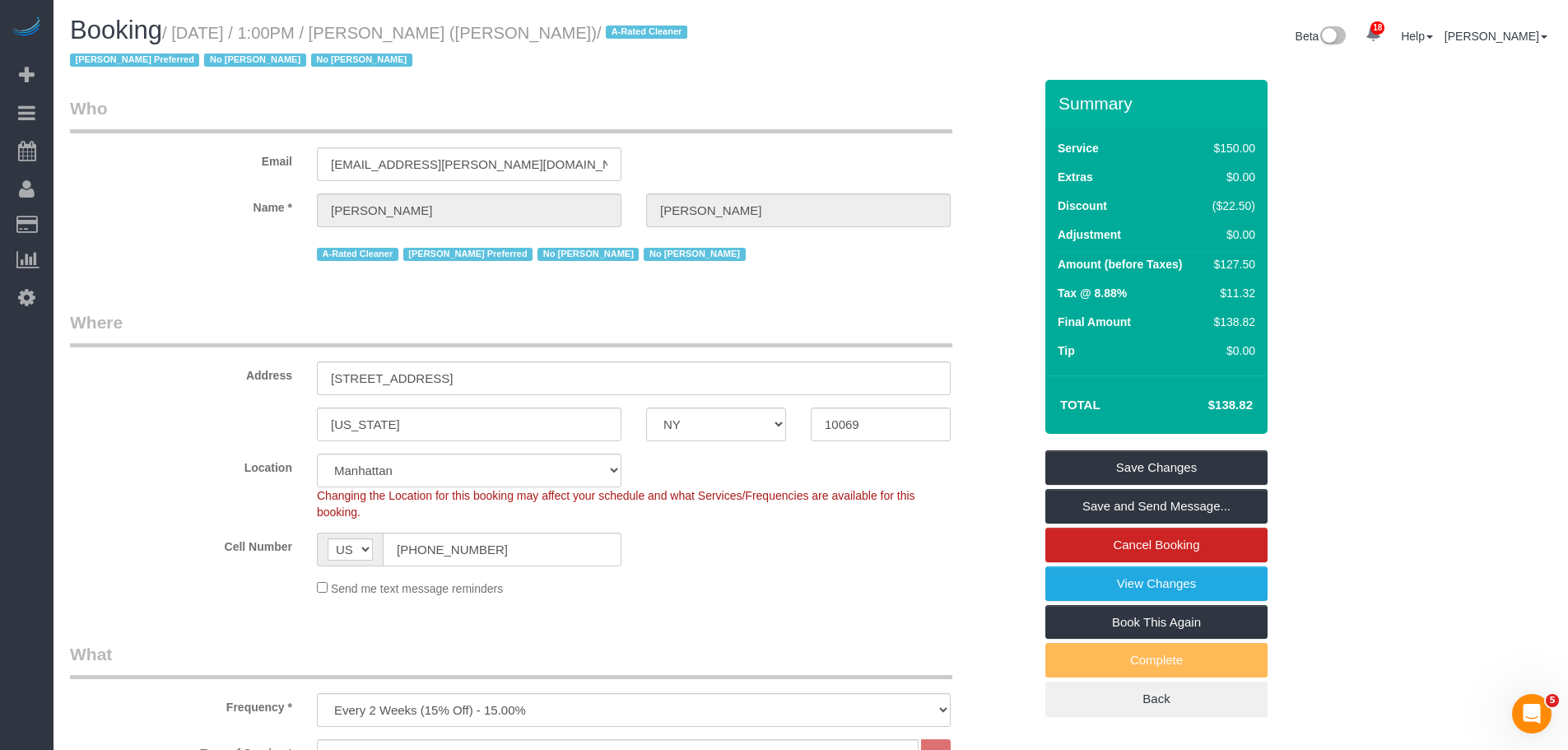
click at [209, 34] on small "/ September 22, 2025 / 1:00PM / Yannil Gonzalez (Cooley) / A-Rated Cleaner Berd…" at bounding box center [380, 46] width 622 height 46
click at [599, 29] on small "/ September 22, 2025 / 1:00PM / Yannil Gonzalez (Cooley) / A-Rated Cleaner Berd…" at bounding box center [380, 46] width 622 height 46
copy small "September 22, 2025 / 1:00PM / Yannil Gonzalez (Cooley)"
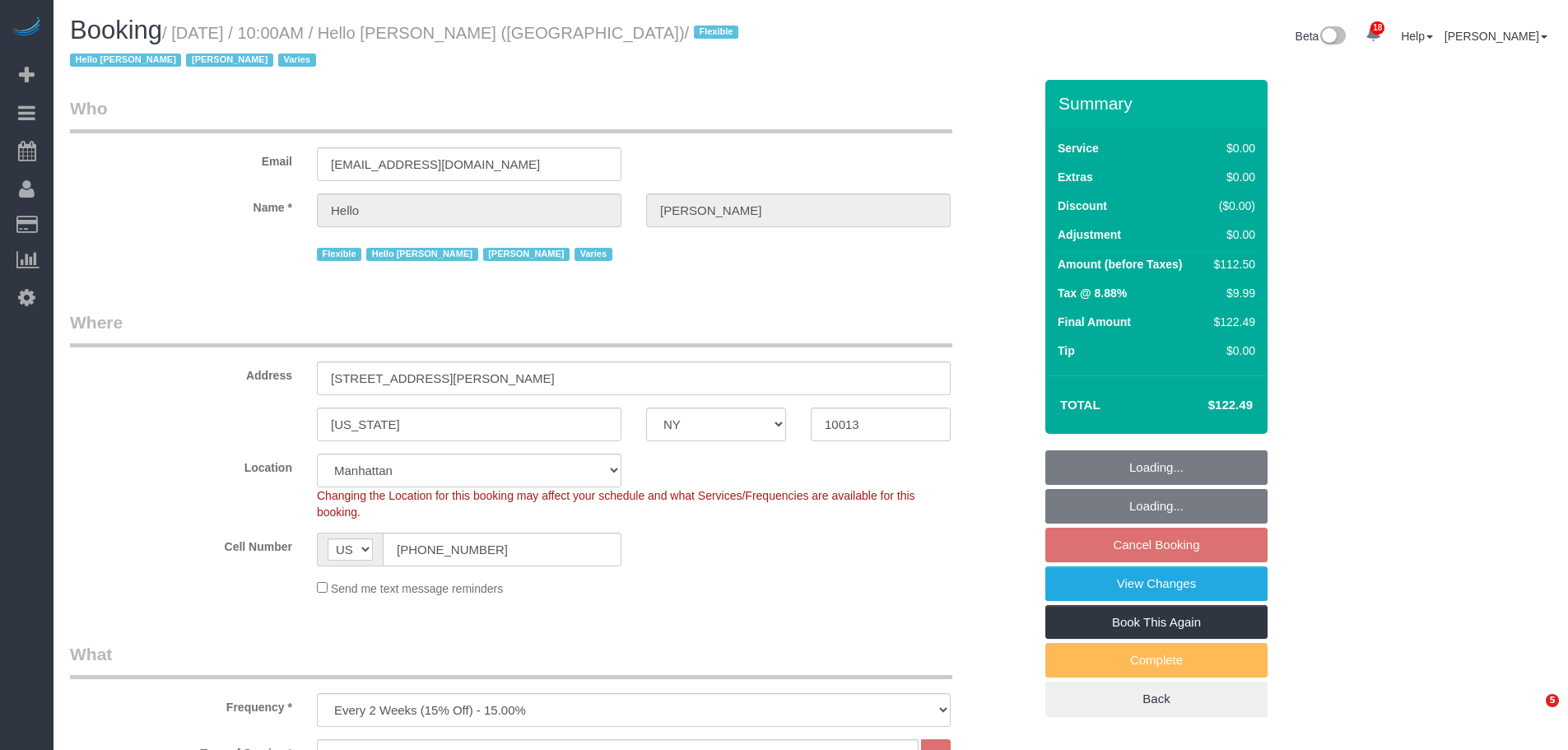
select select "NY"
select select "spot3"
select select "number:89"
select select "number:90"
select select "number:15"
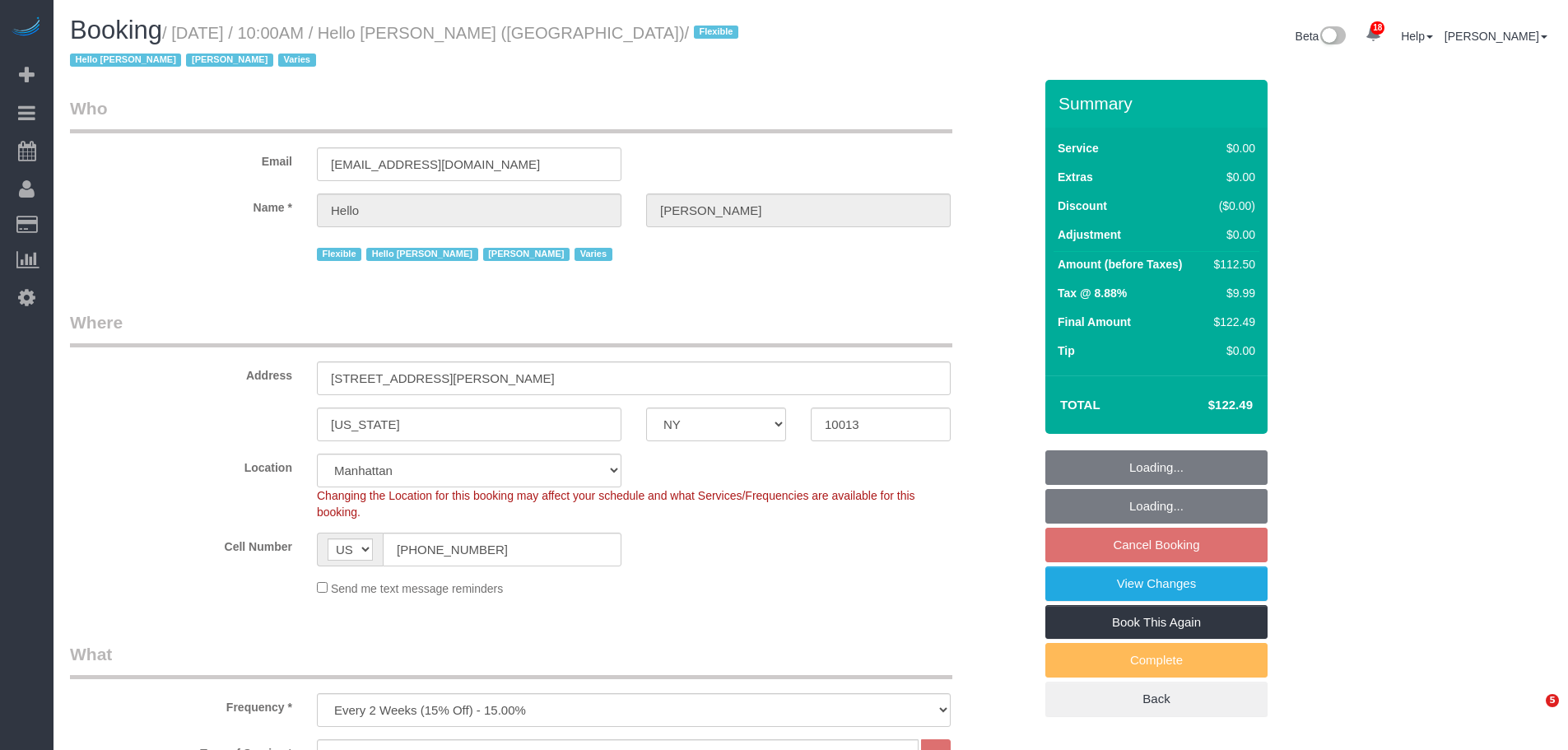
select select "number:6"
select select "object:1483"
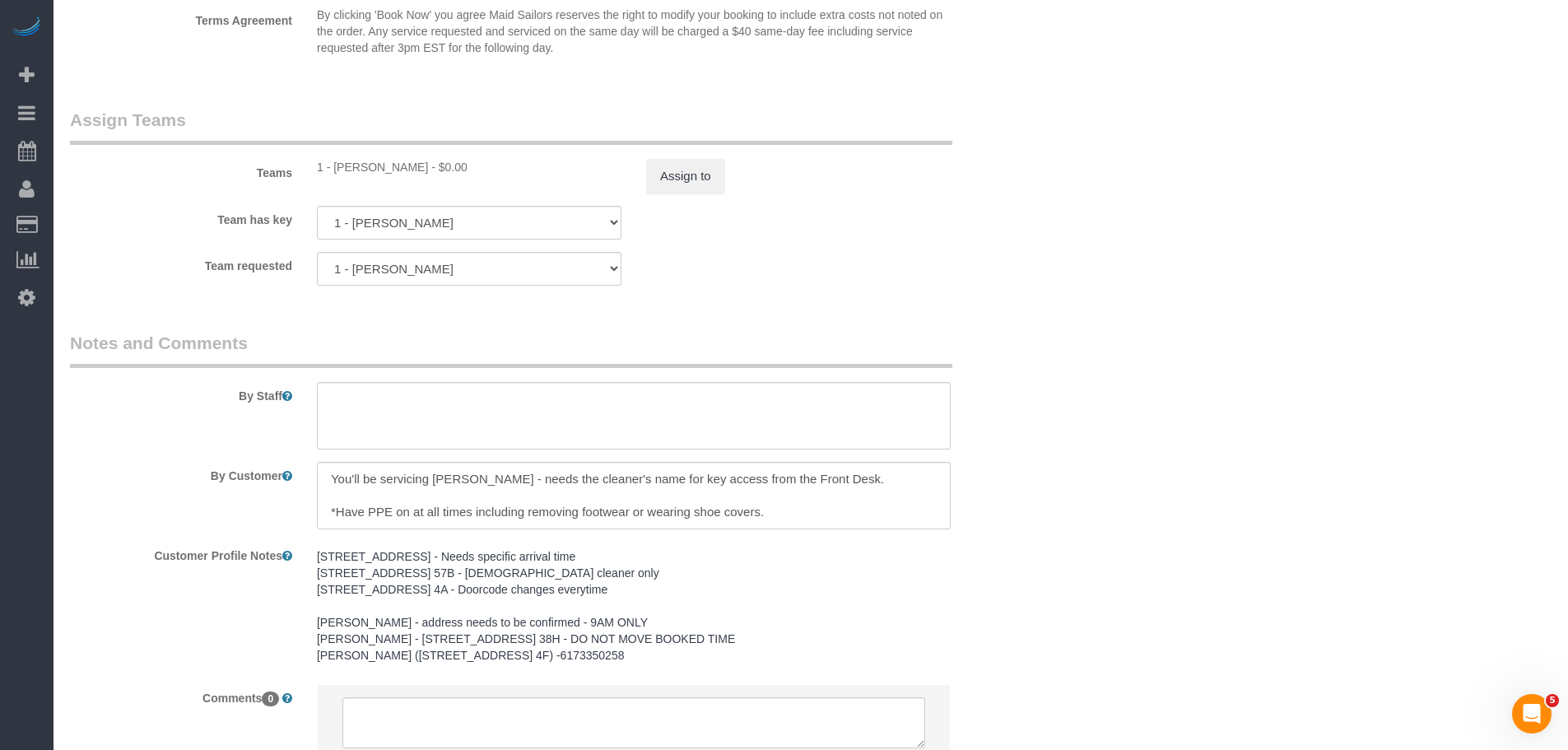
scroll to position [1928, 0]
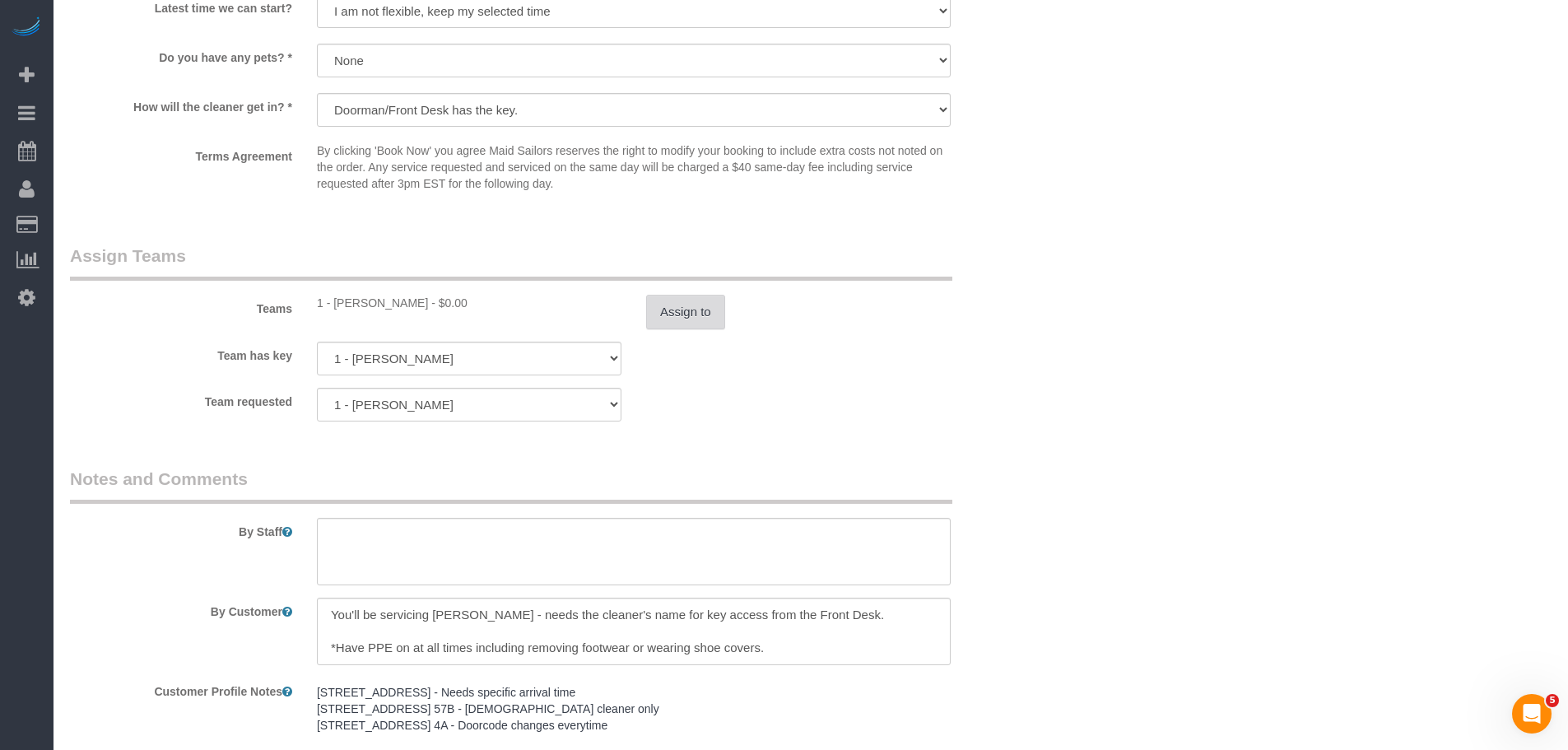
click at [669, 295] on button "Assign to" at bounding box center [685, 312] width 79 height 35
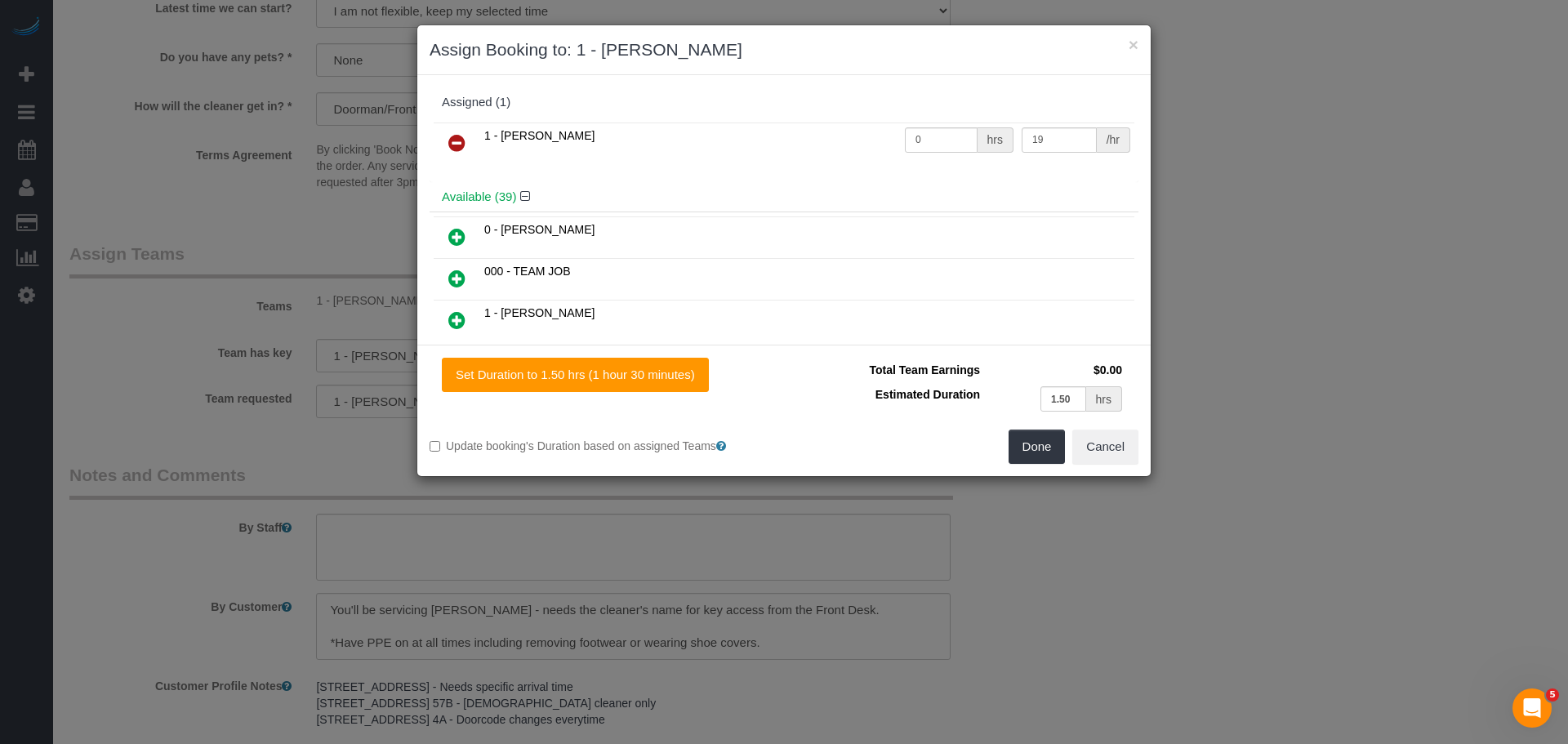
click at [460, 133] on icon at bounding box center [457, 142] width 17 height 20
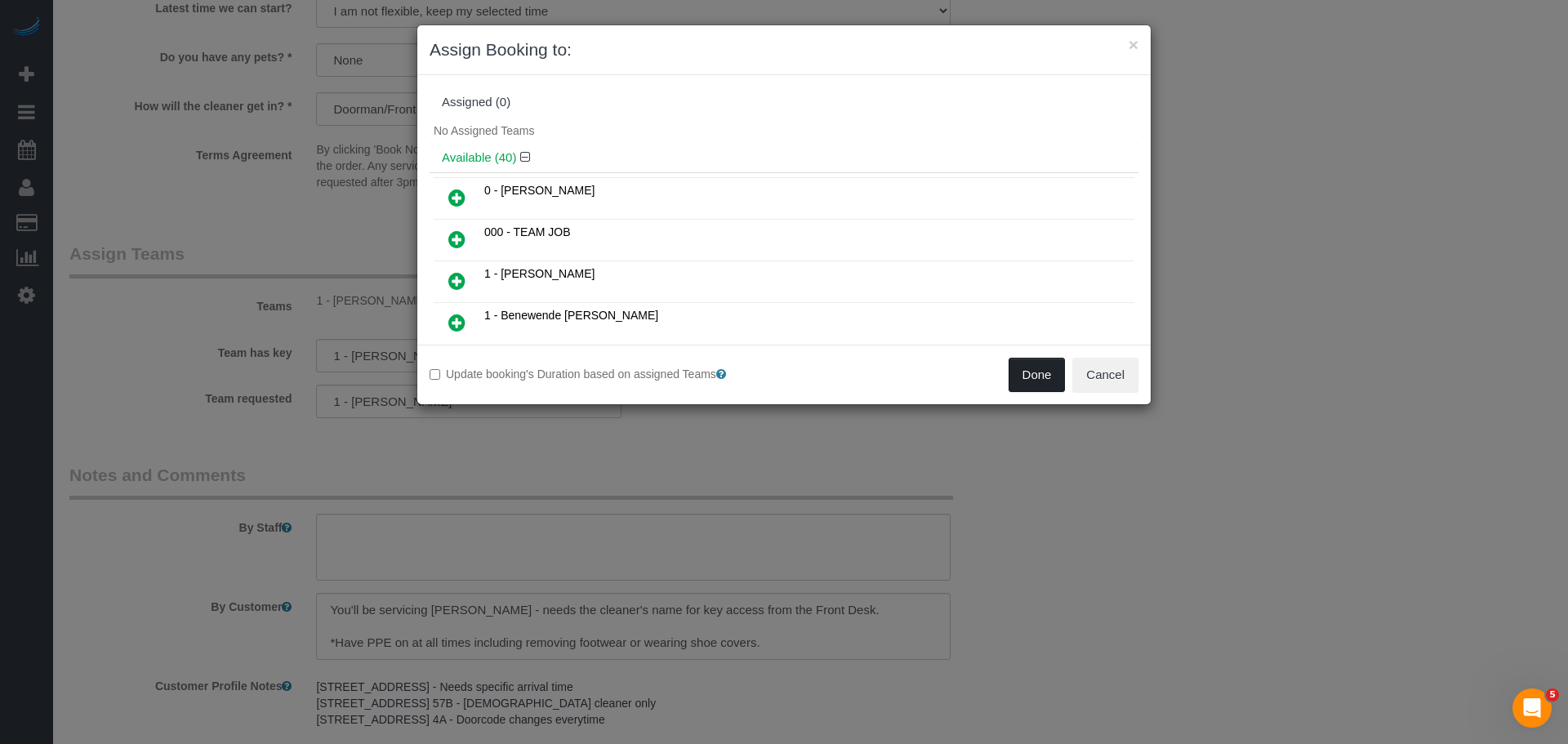
click at [1049, 373] on button "Done" at bounding box center [1037, 375] width 57 height 35
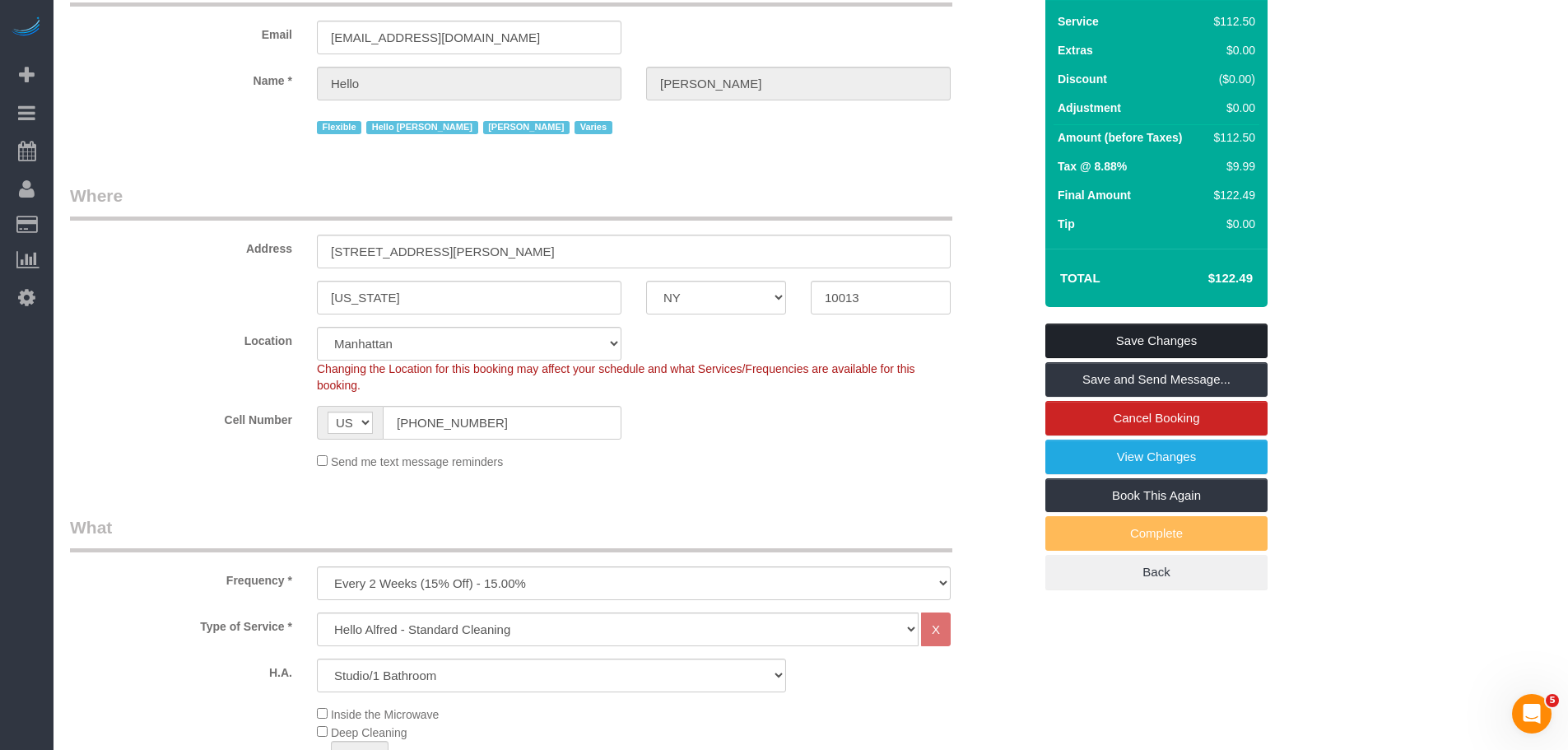
scroll to position [117, 0]
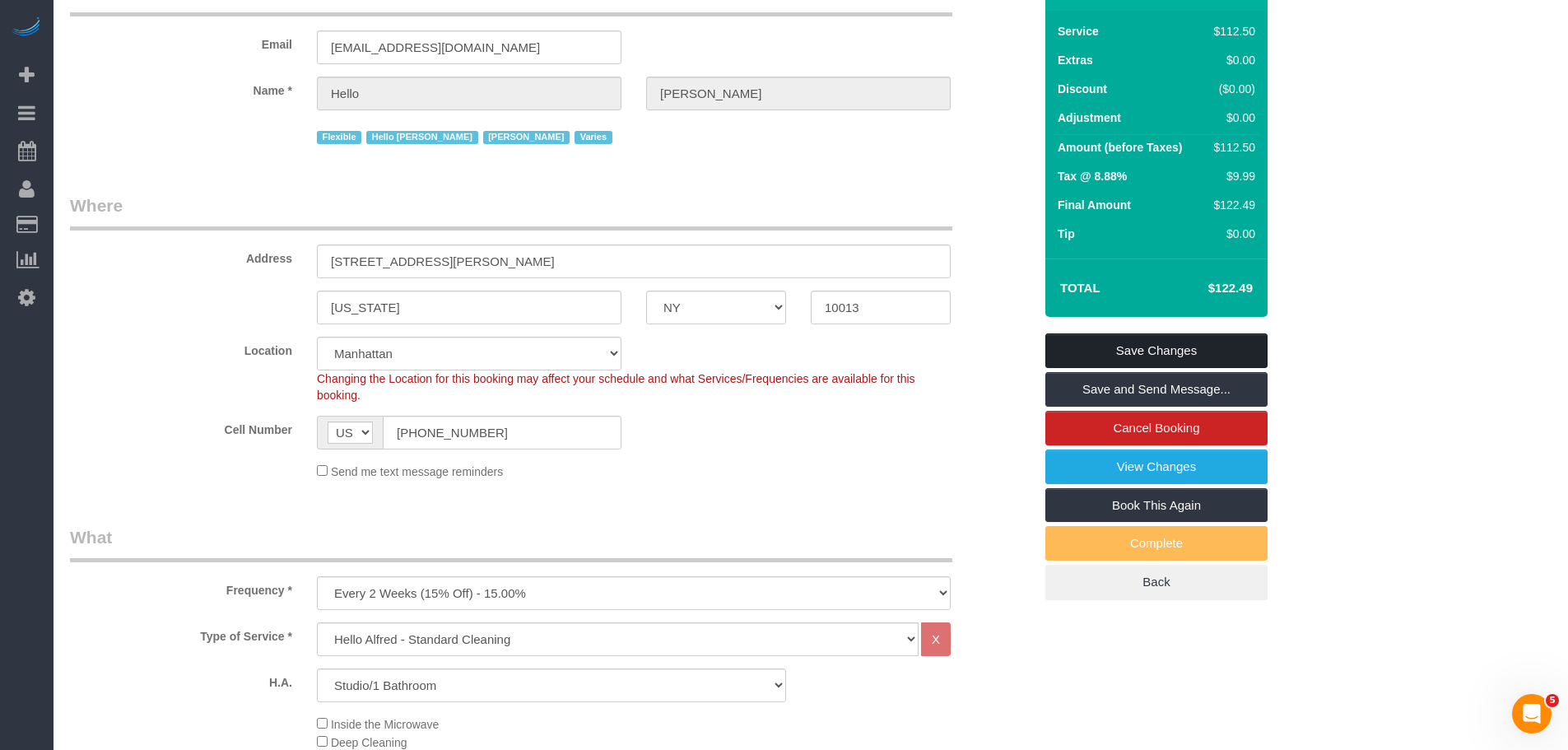
click at [1173, 333] on link "Save Changes" at bounding box center [1155, 350] width 222 height 35
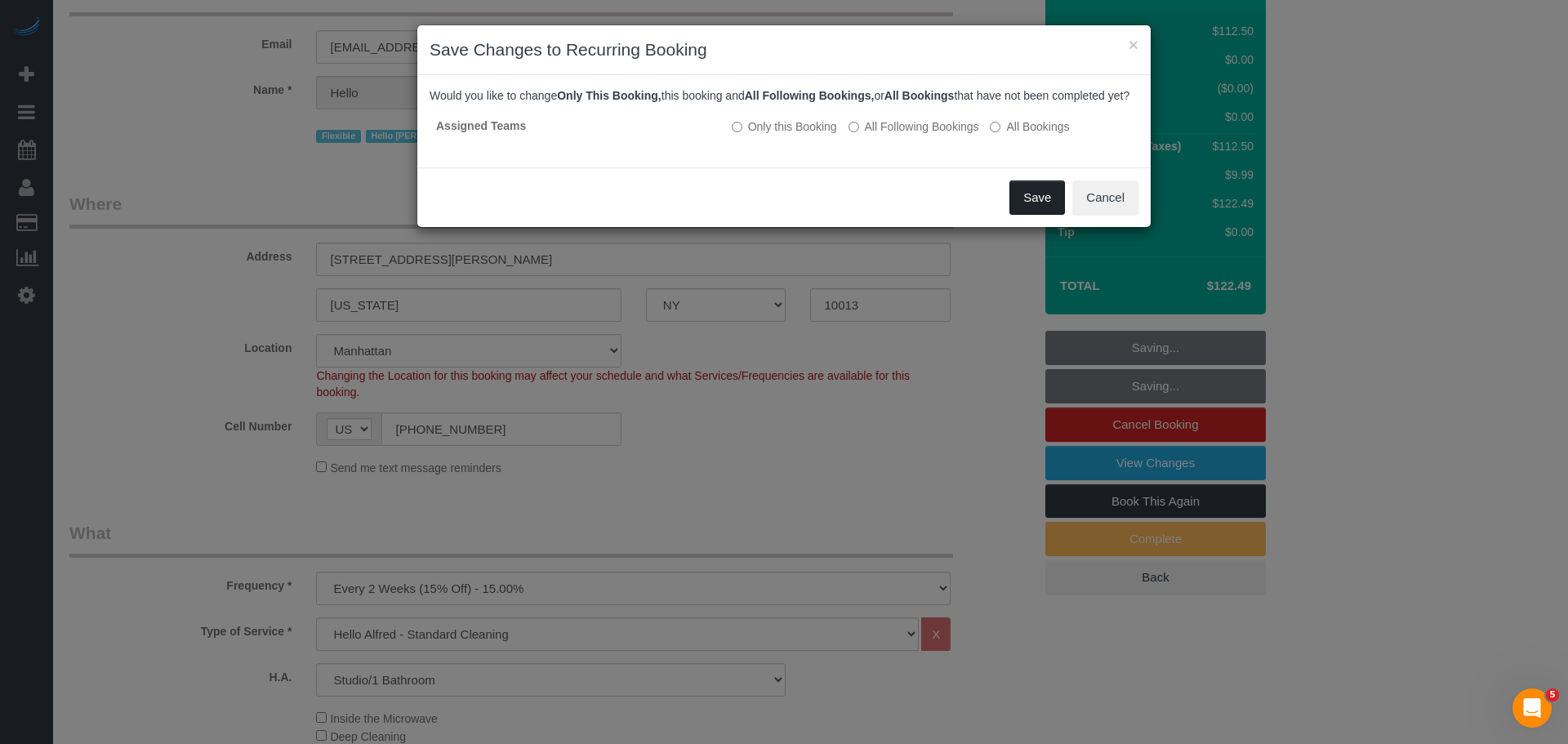
drag, startPoint x: 1028, startPoint y: 222, endPoint x: 989, endPoint y: 204, distance: 43.0
click at [1028, 215] on button "Save" at bounding box center [1036, 198] width 55 height 35
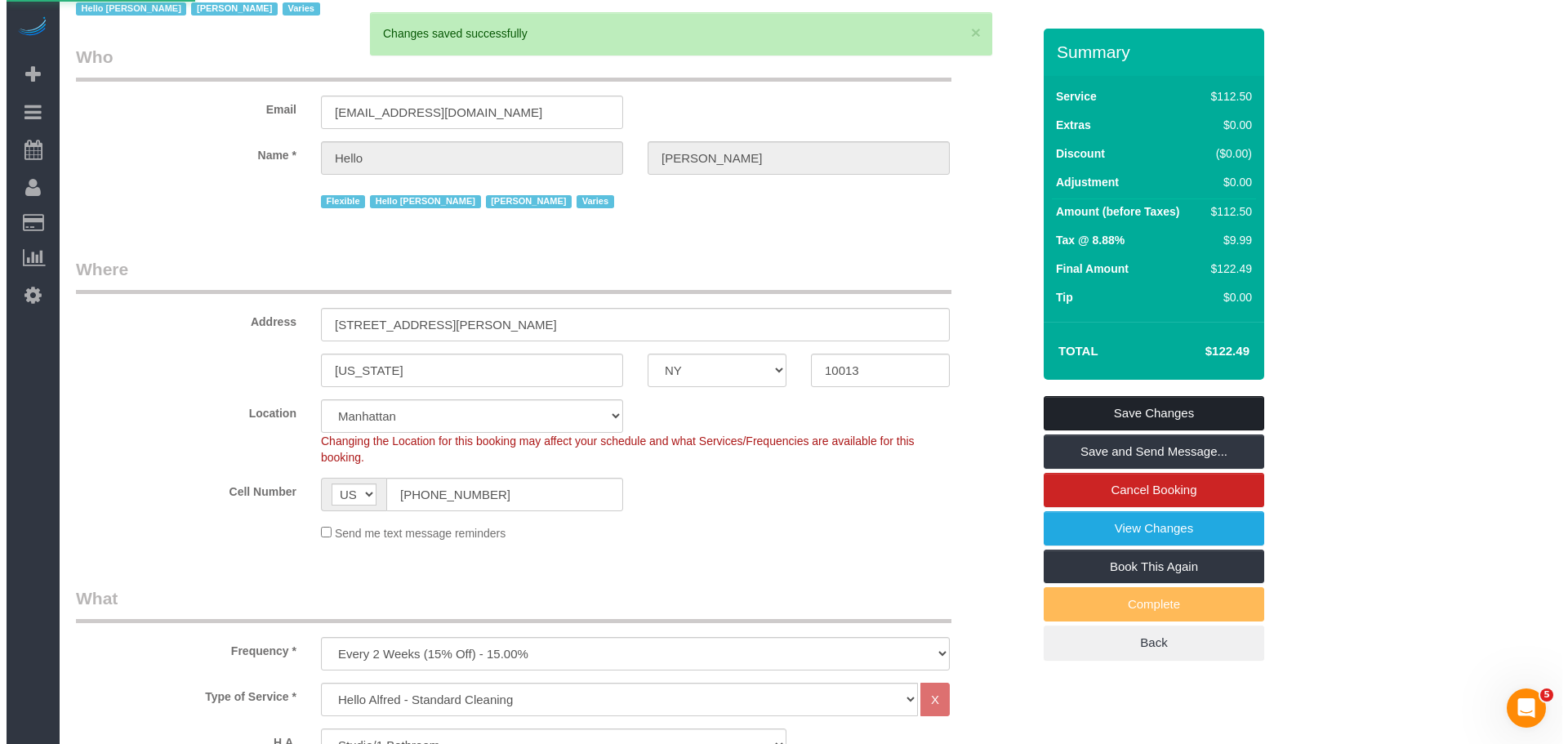
scroll to position [0, 0]
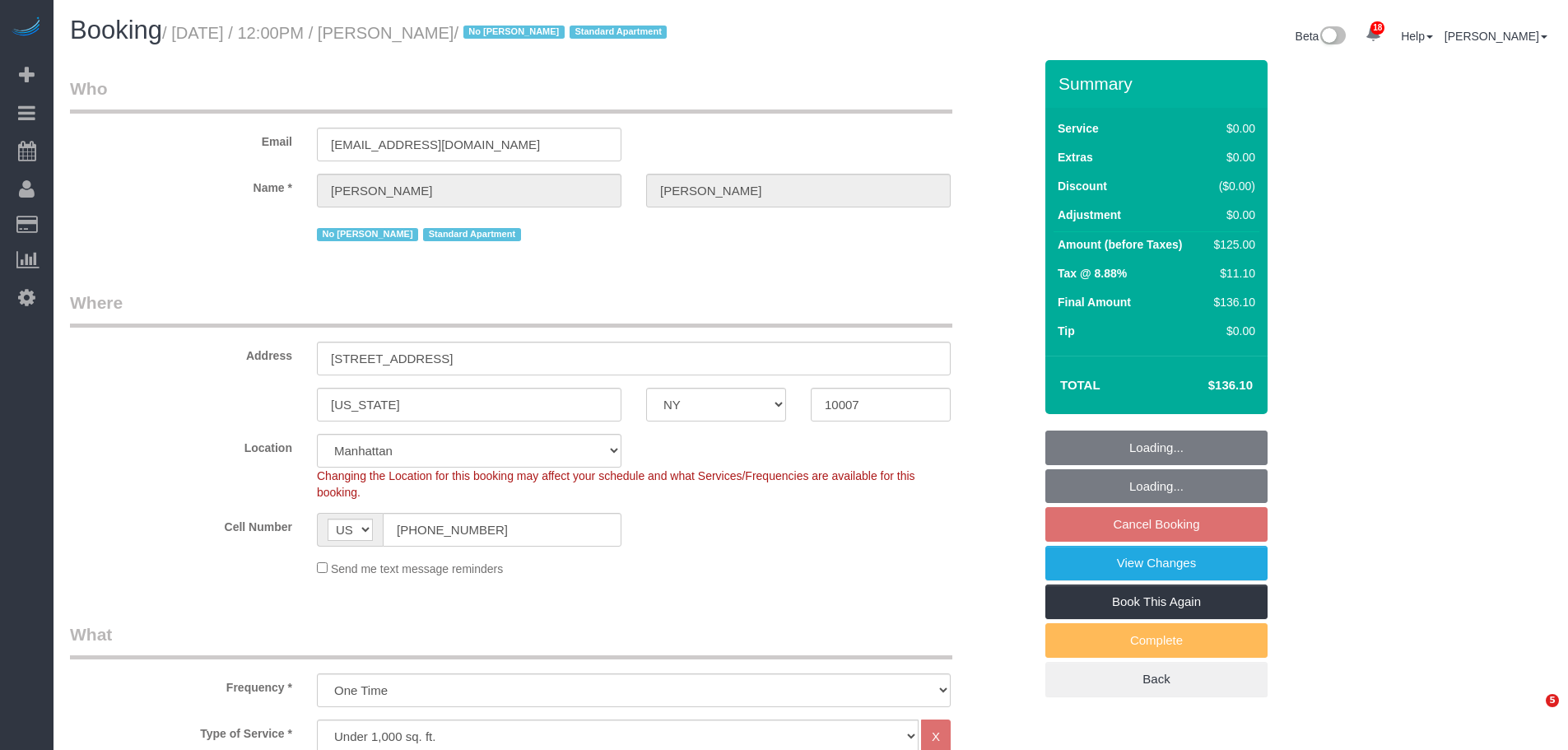
select select "NY"
select select "number:60"
select select "number:72"
select select "number:15"
select select "number:5"
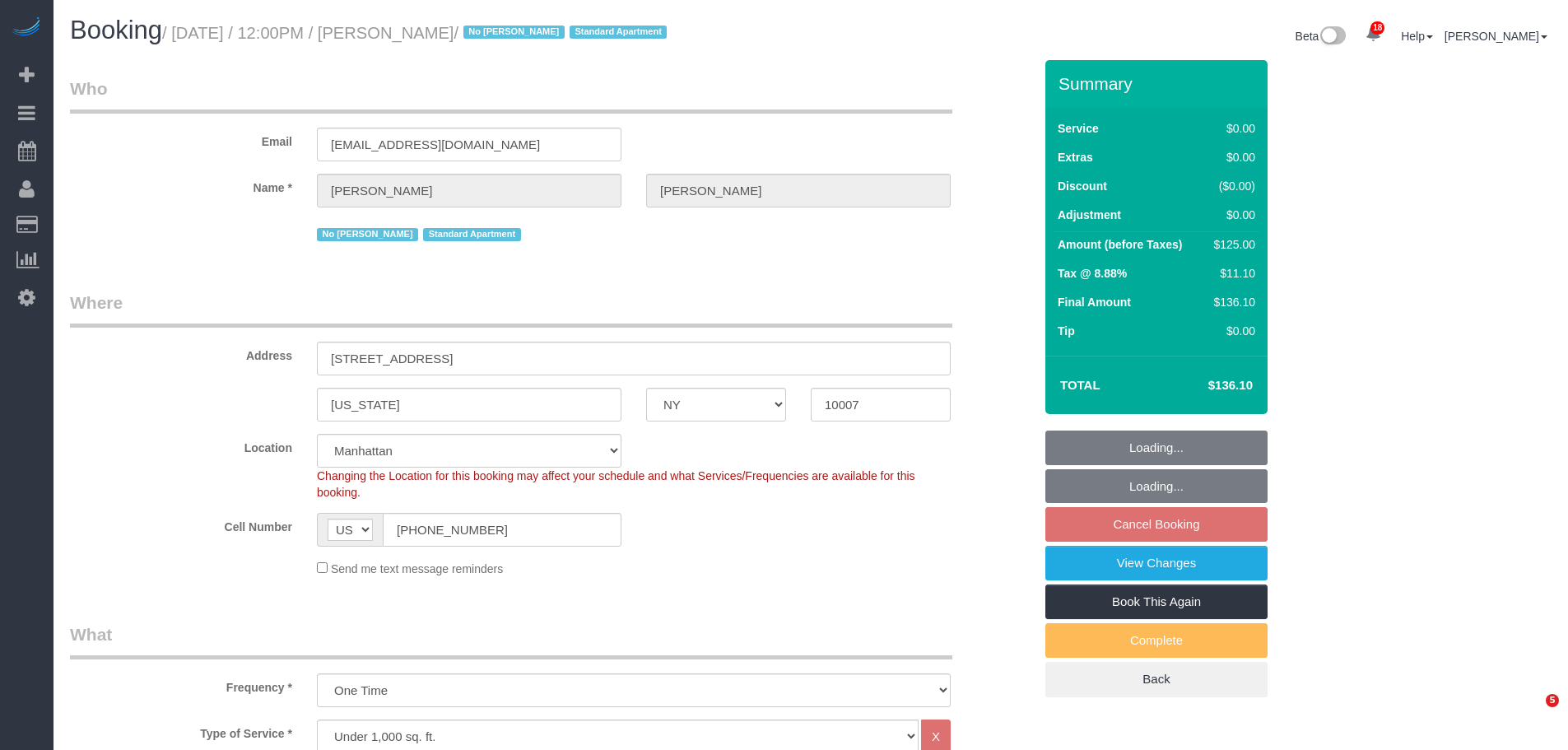
select select "spot5"
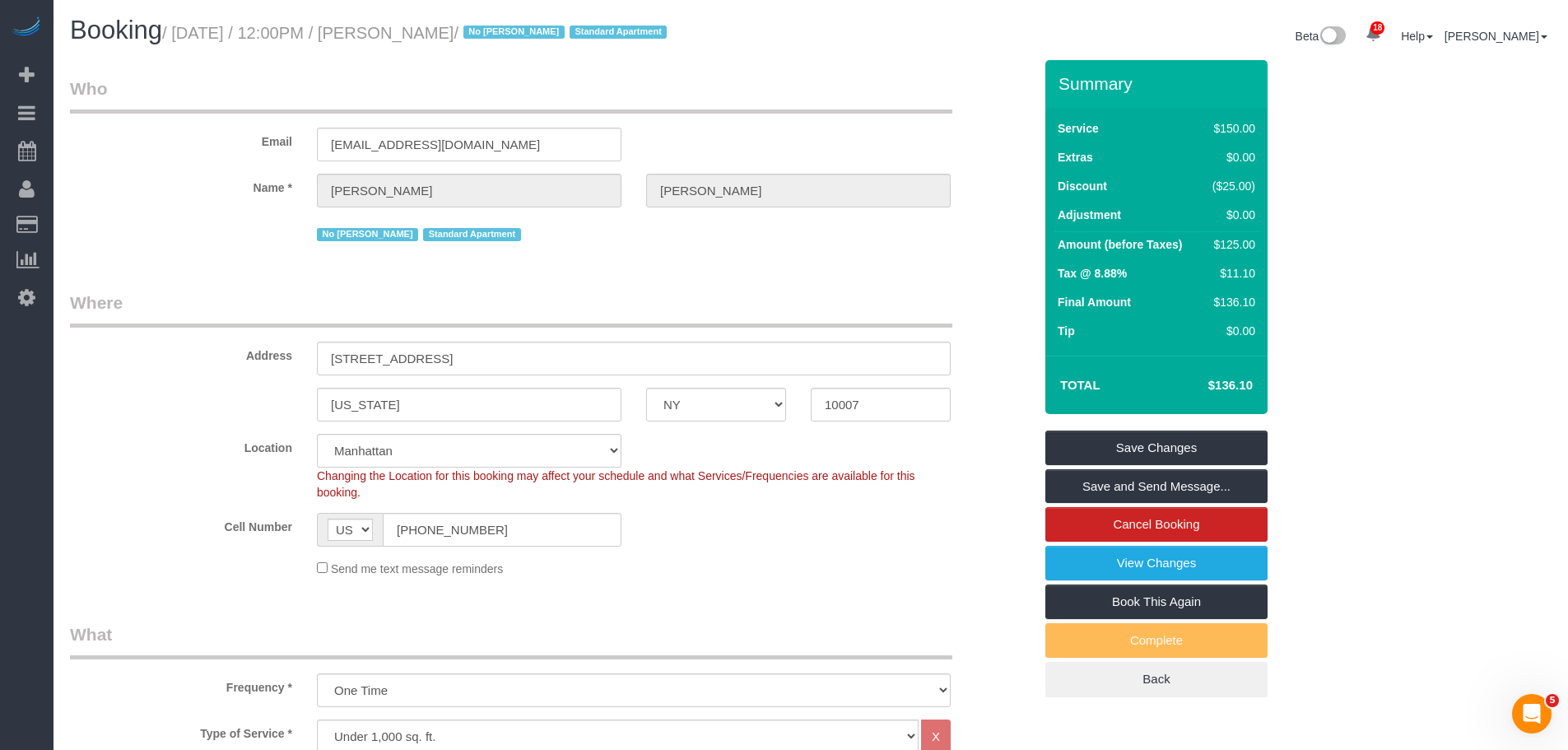
click at [737, 112] on legend "Who" at bounding box center [511, 94] width 882 height 37
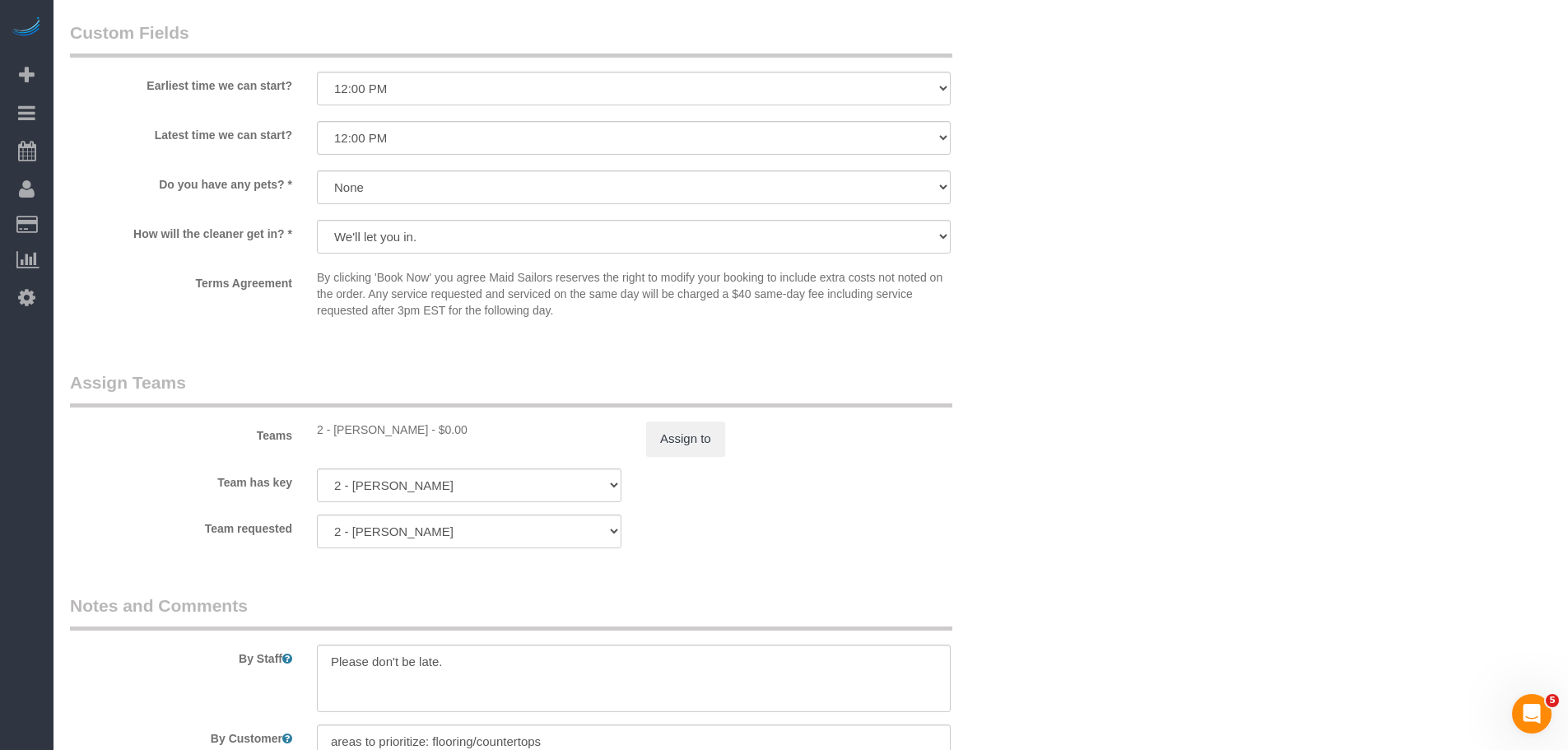
scroll to position [2224, 0]
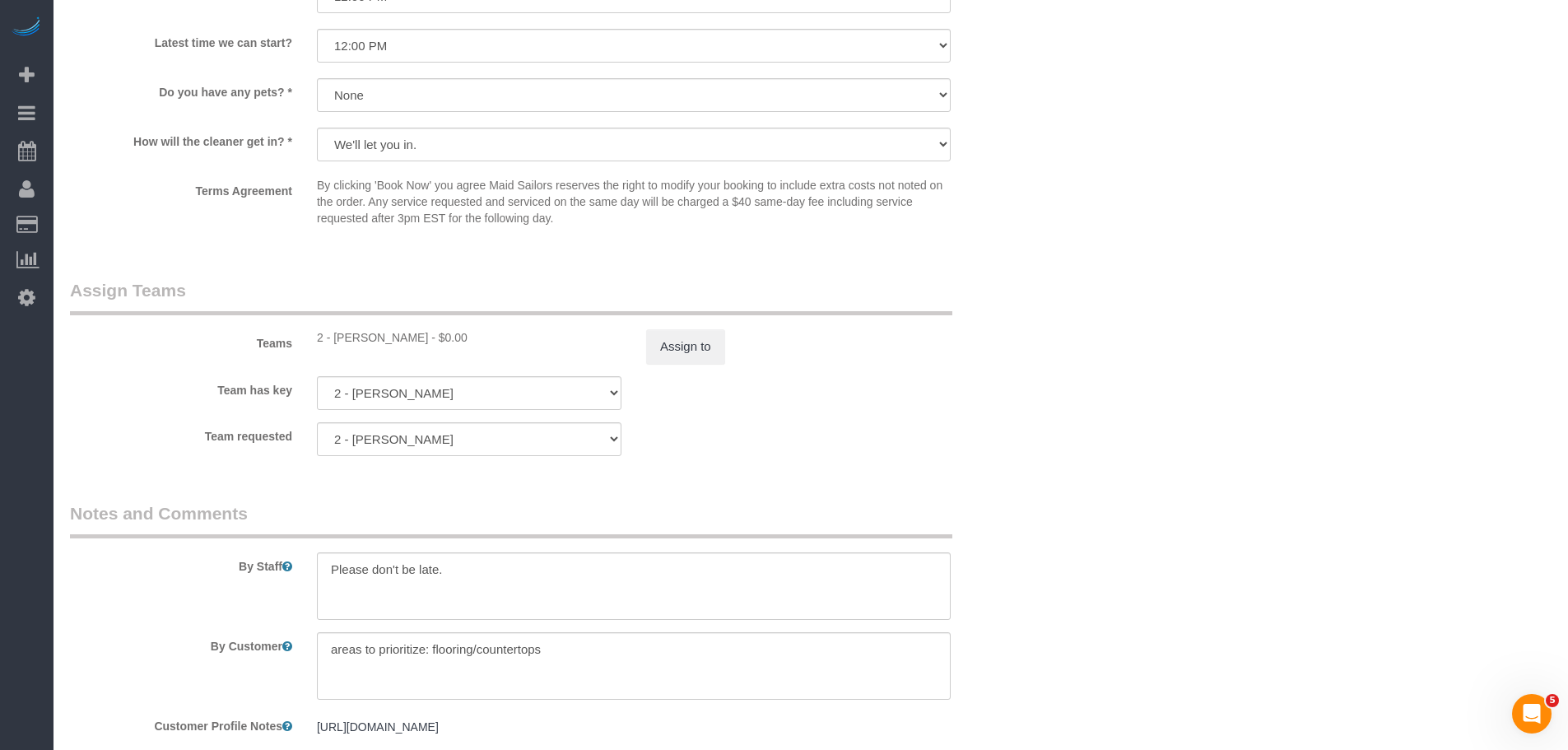
scroll to position [1894, 0]
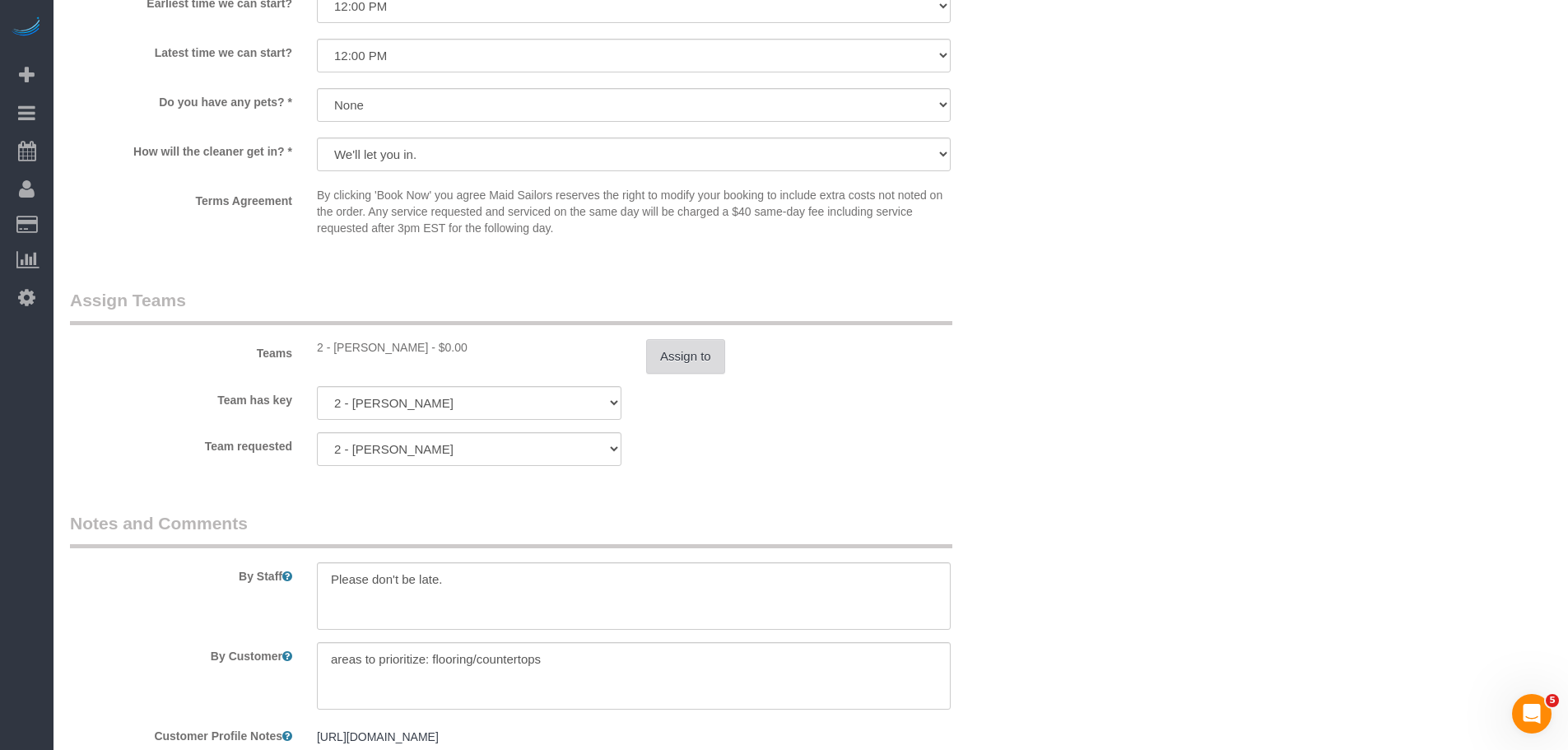
click at [673, 349] on button "Assign to" at bounding box center [685, 356] width 79 height 35
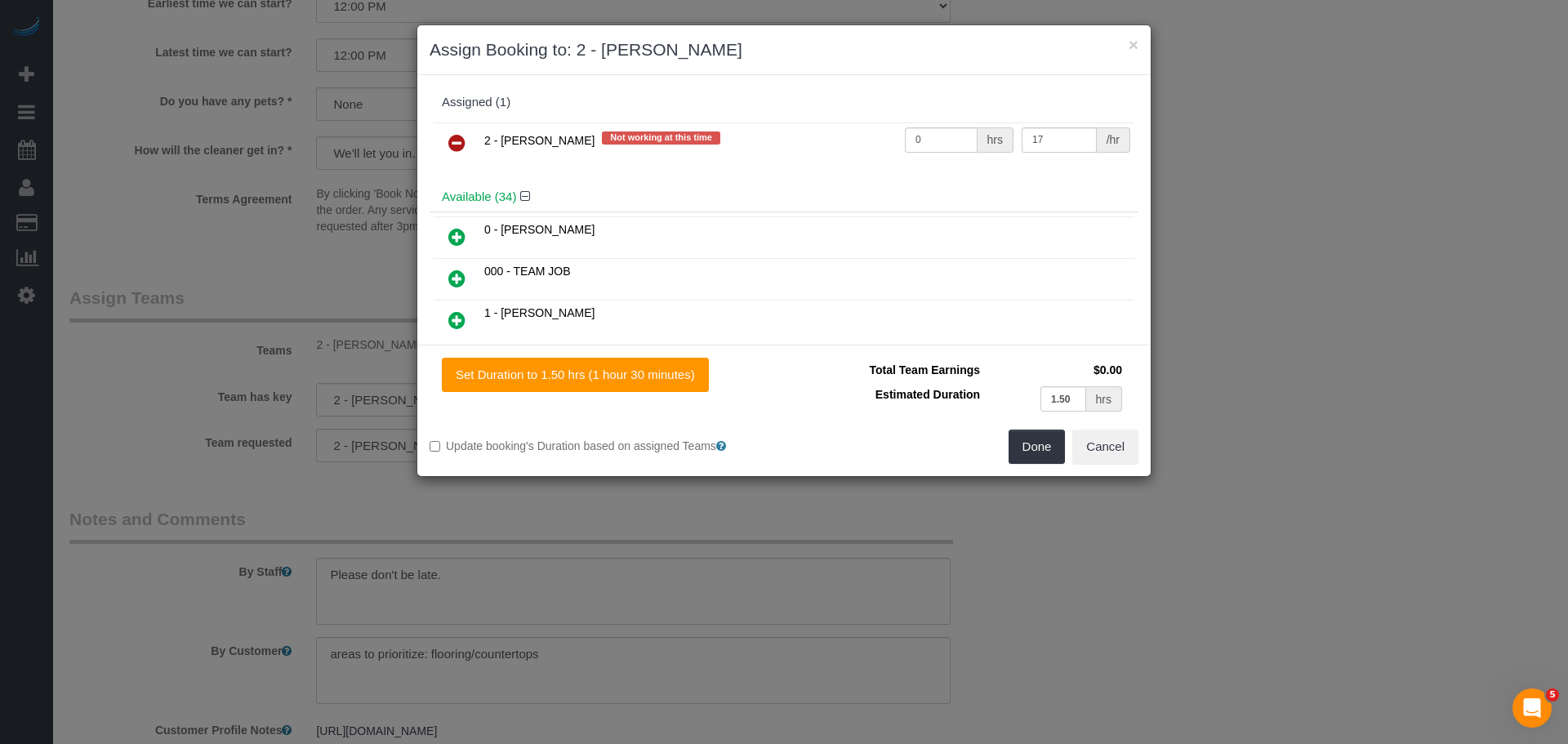
click at [449, 134] on icon at bounding box center [457, 142] width 17 height 20
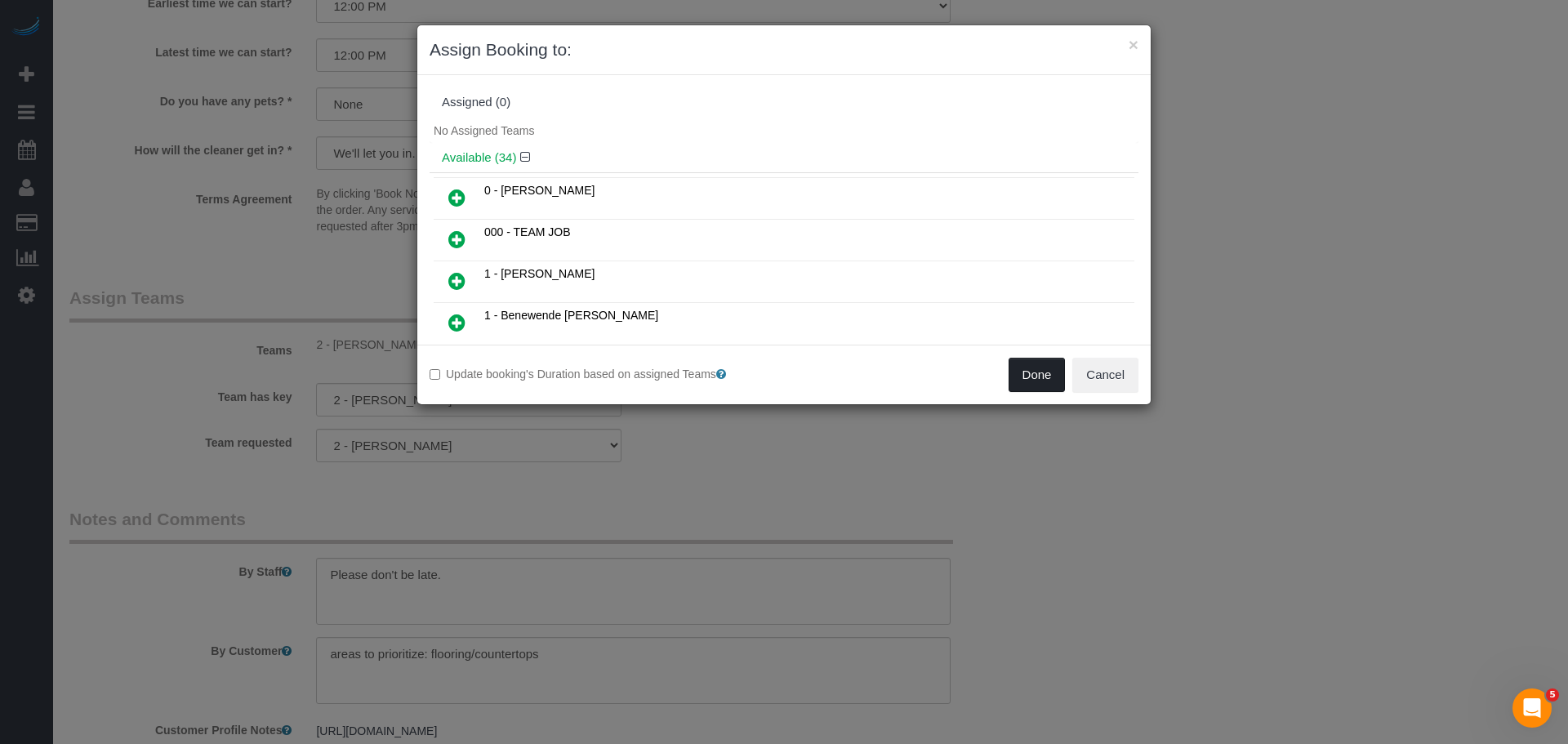
click at [1039, 372] on button "Done" at bounding box center [1037, 375] width 57 height 35
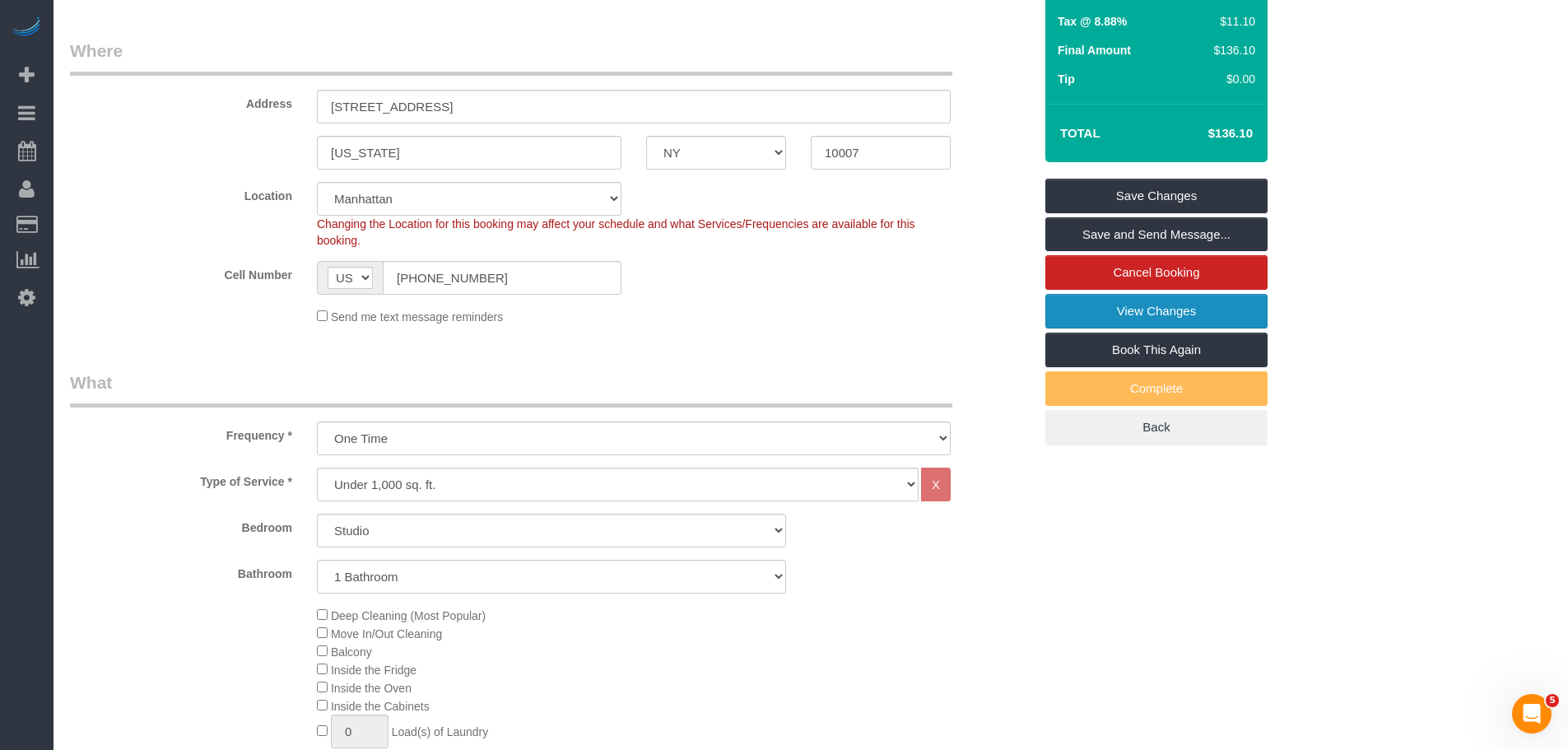
scroll to position [247, 0]
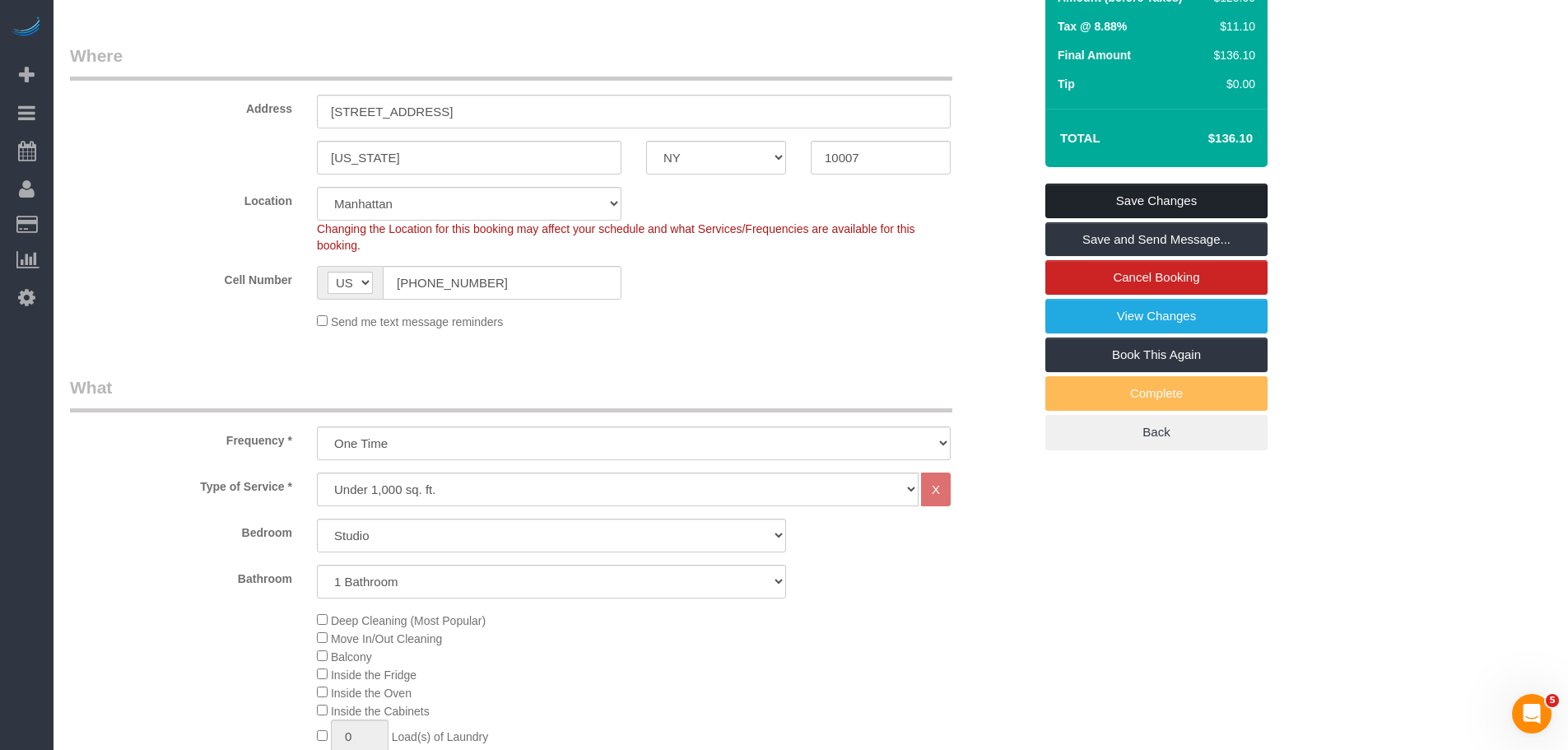
click at [1213, 194] on link "Save Changes" at bounding box center [1155, 200] width 222 height 35
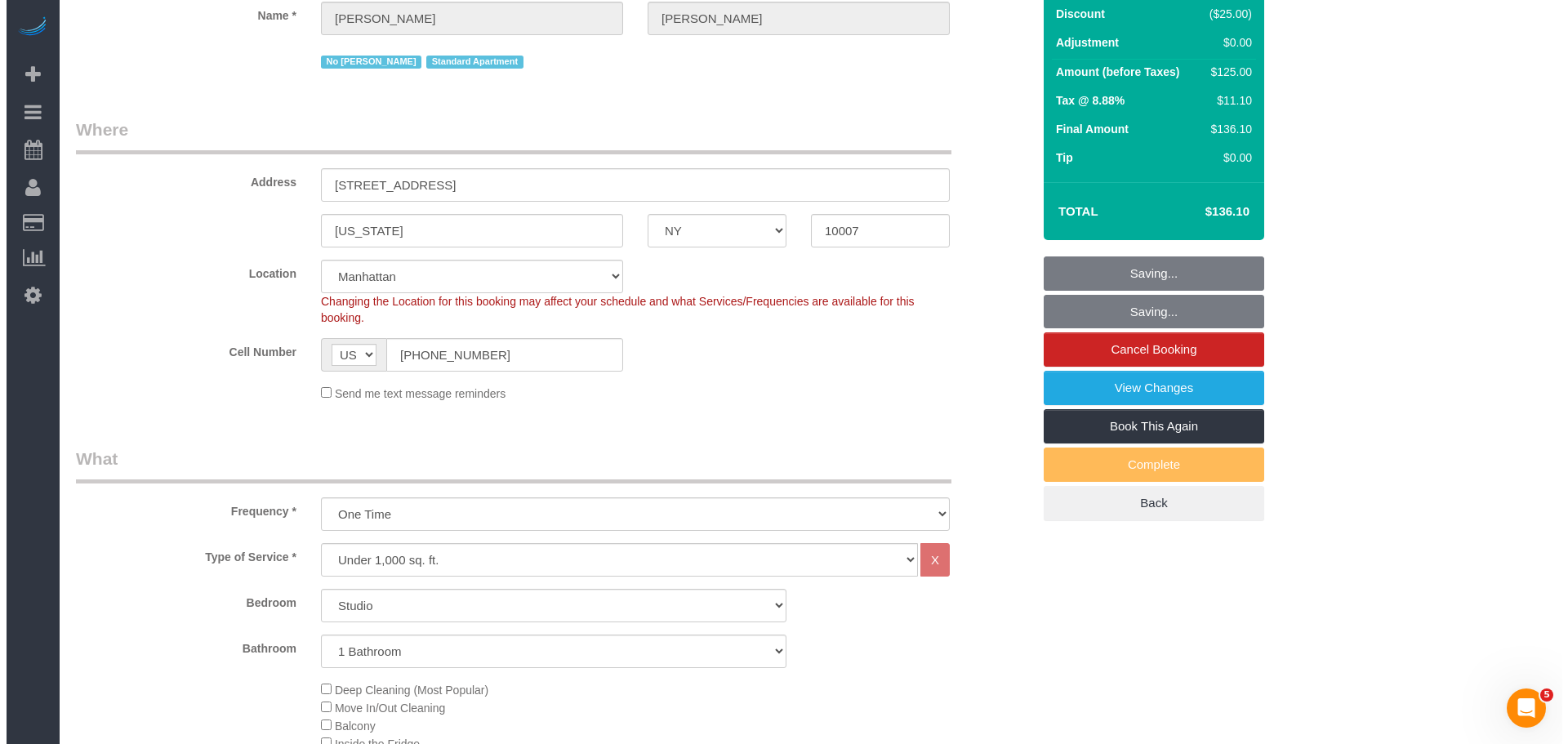
scroll to position [0, 0]
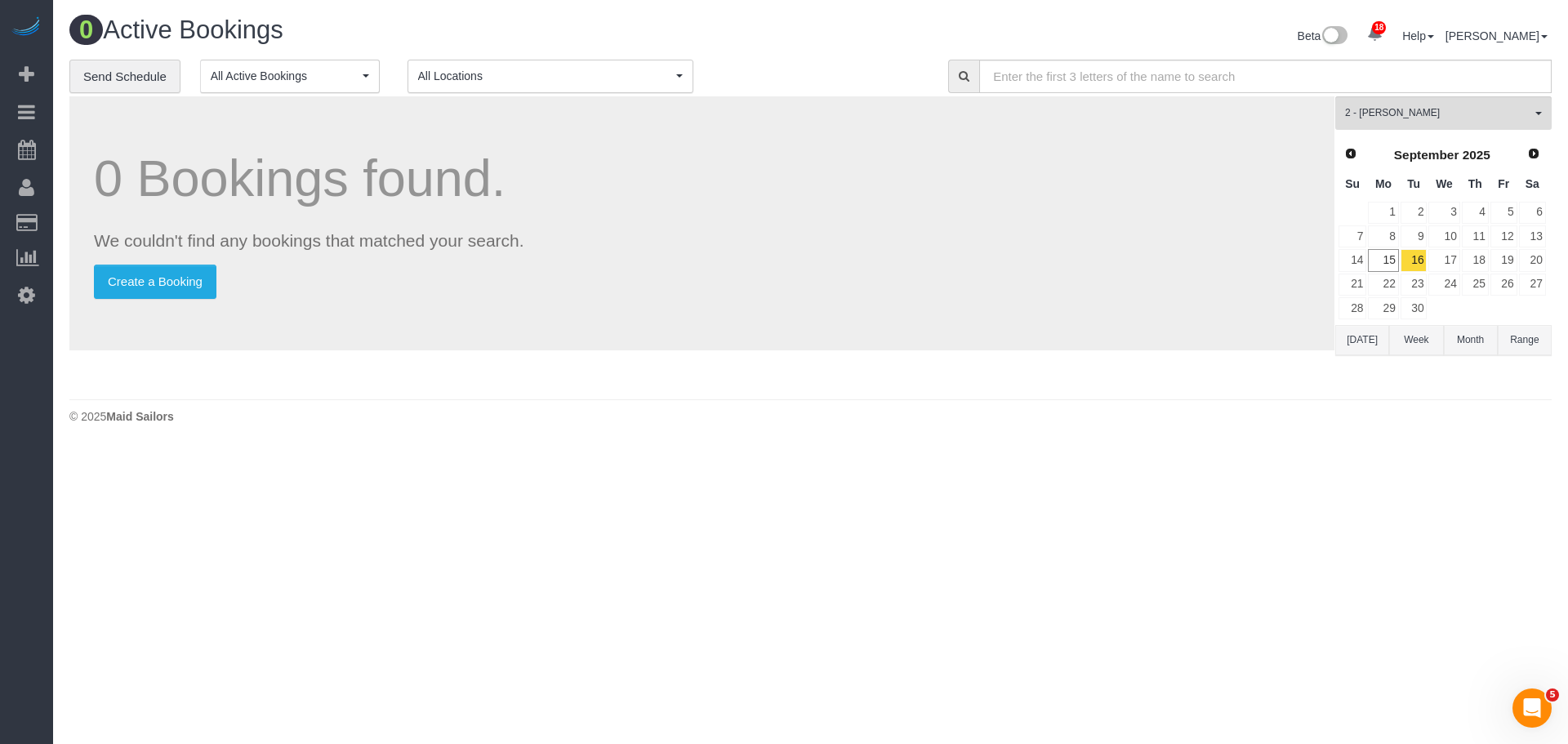
drag, startPoint x: 721, startPoint y: 246, endPoint x: 735, endPoint y: 194, distance: 53.9
click at [721, 246] on p "We couldn't find any bookings that matched your search." at bounding box center [702, 240] width 1216 height 23
click at [805, 82] on div "**********" at bounding box center [496, 77] width 854 height 35
drag, startPoint x: 786, startPoint y: 247, endPoint x: 1296, endPoint y: 228, distance: 510.4
click at [788, 247] on p "We couldn't find any bookings that matched your search." at bounding box center [702, 240] width 1216 height 23
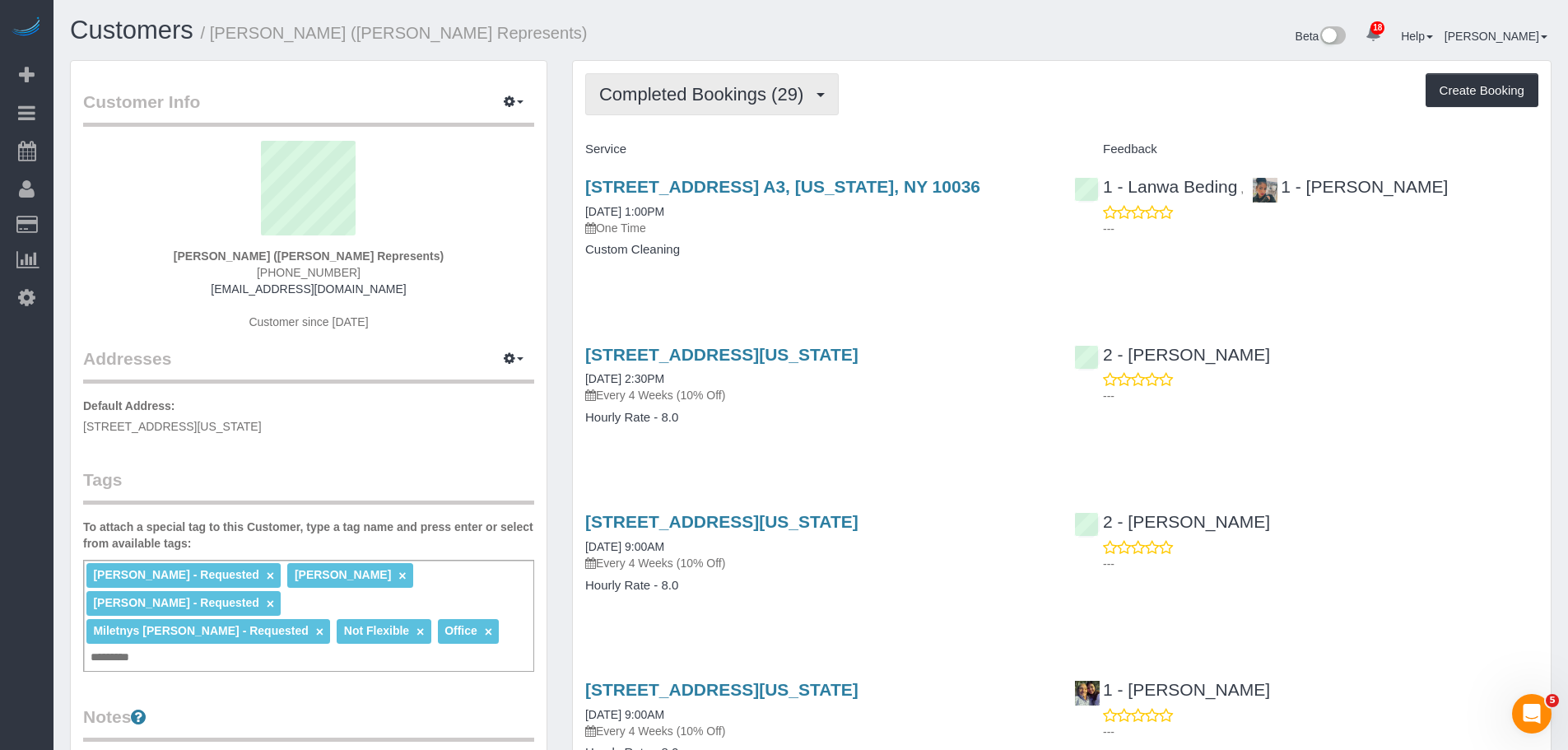
click at [765, 99] on span "Completed Bookings (29)" at bounding box center [705, 94] width 212 height 21
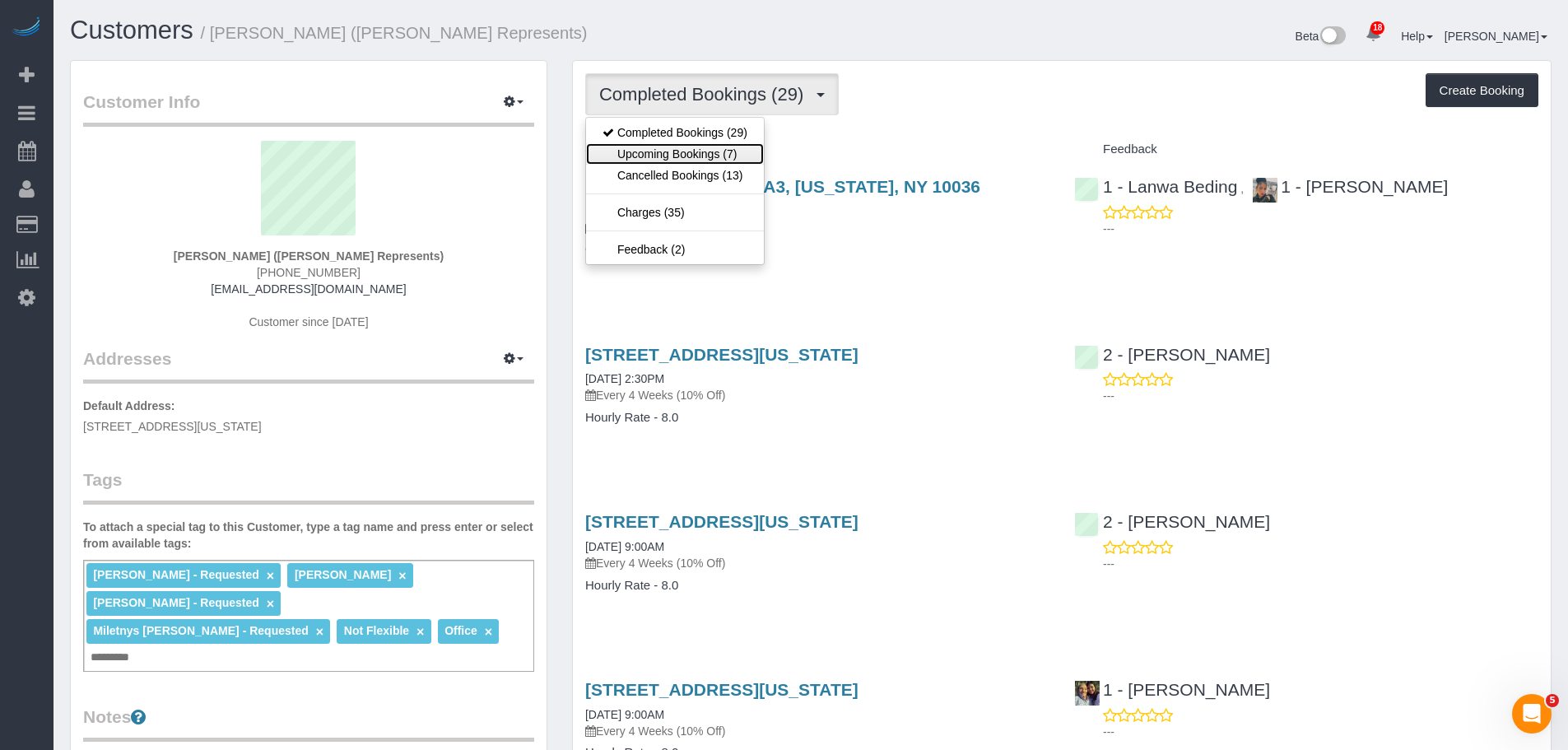
drag, startPoint x: 750, startPoint y: 154, endPoint x: 879, endPoint y: 130, distance: 131.2
click at [750, 155] on link "Upcoming Bookings (7)" at bounding box center [675, 154] width 177 height 22
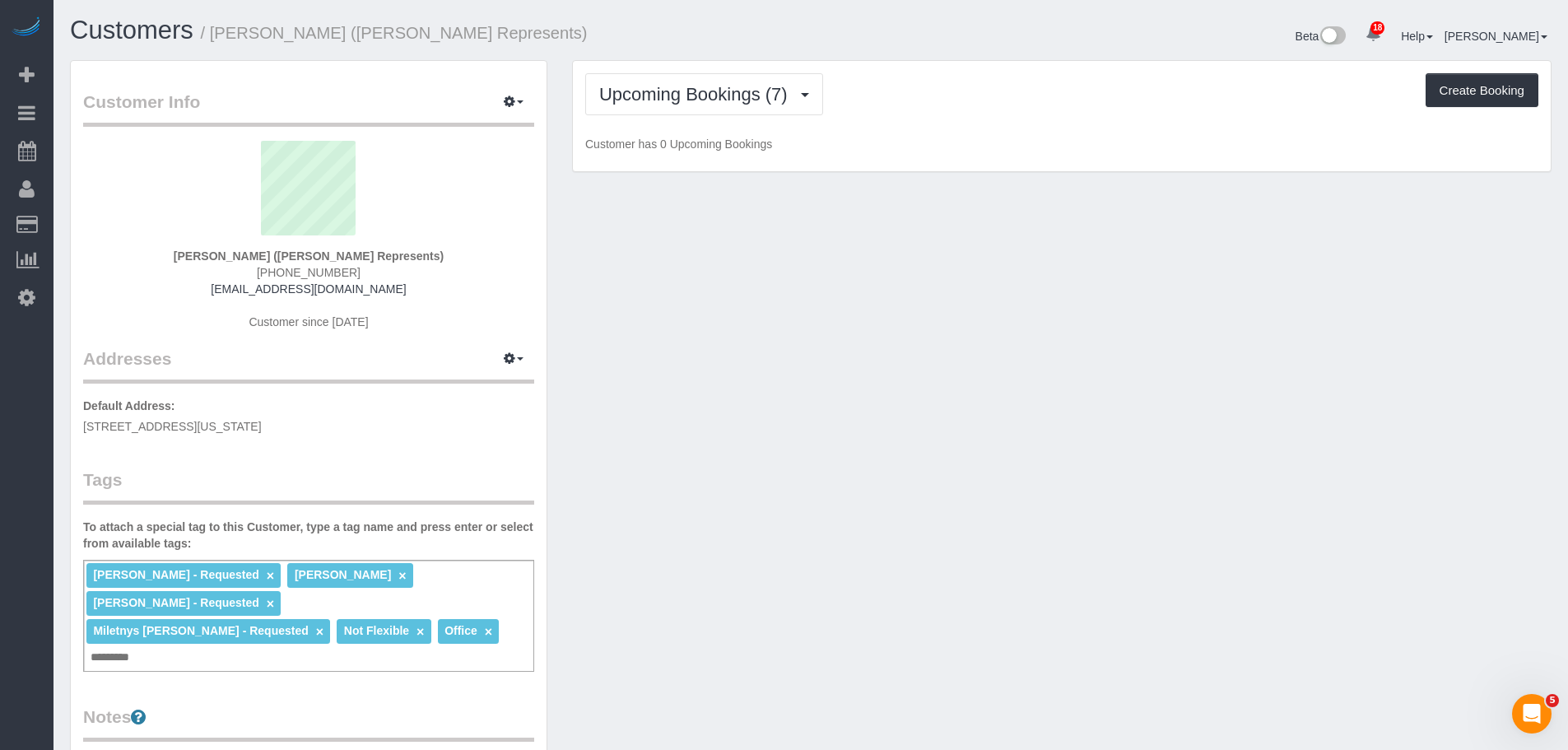
click at [919, 119] on div "Upcoming Bookings (7) Completed Bookings (29) Upcoming Bookings (7) Cancelled B…" at bounding box center [1062, 117] width 978 height 111
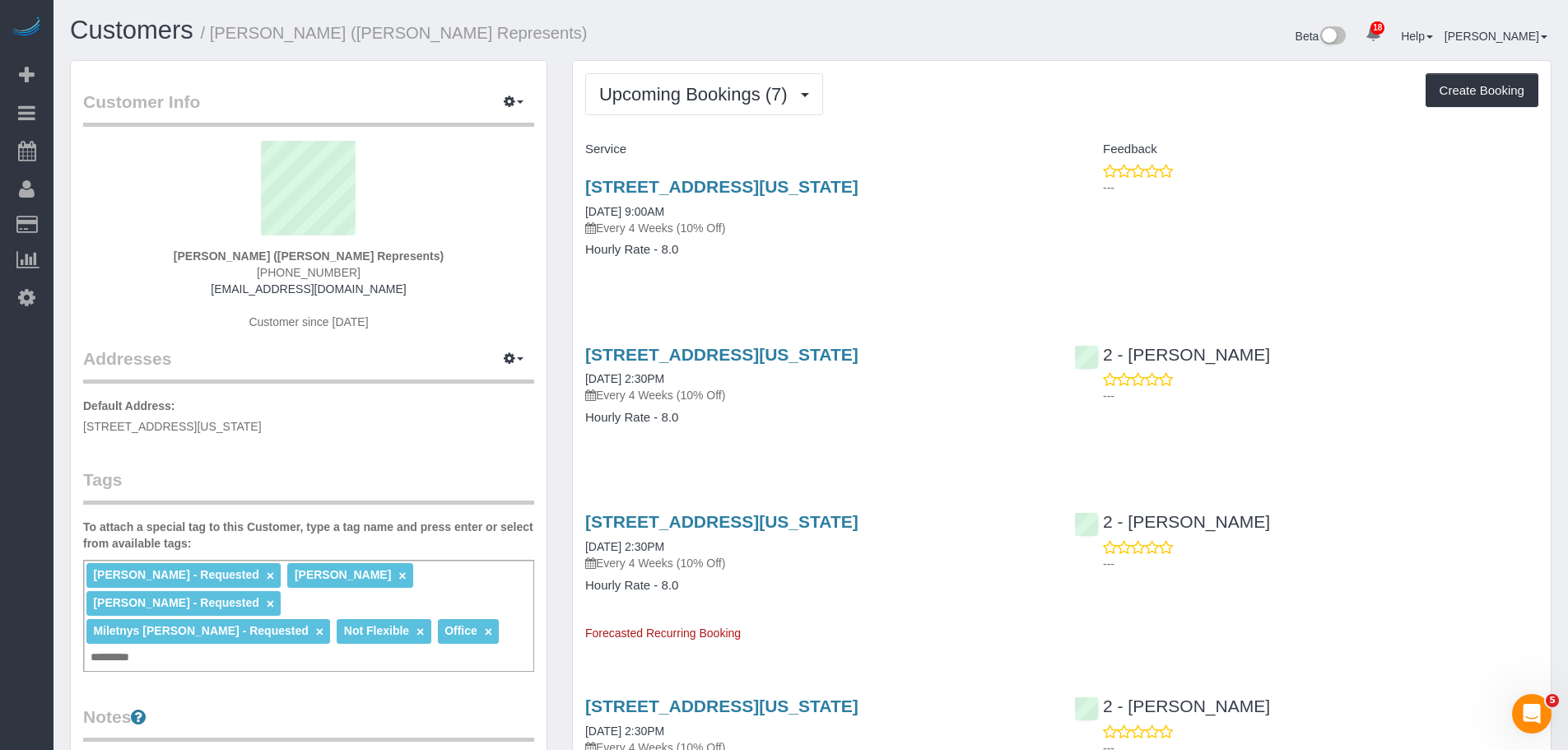
click at [969, 116] on div "Upcoming Bookings (7) Completed Bookings (29) Upcoming Bookings (7) Cancelled B…" at bounding box center [1062, 746] width 978 height 1371
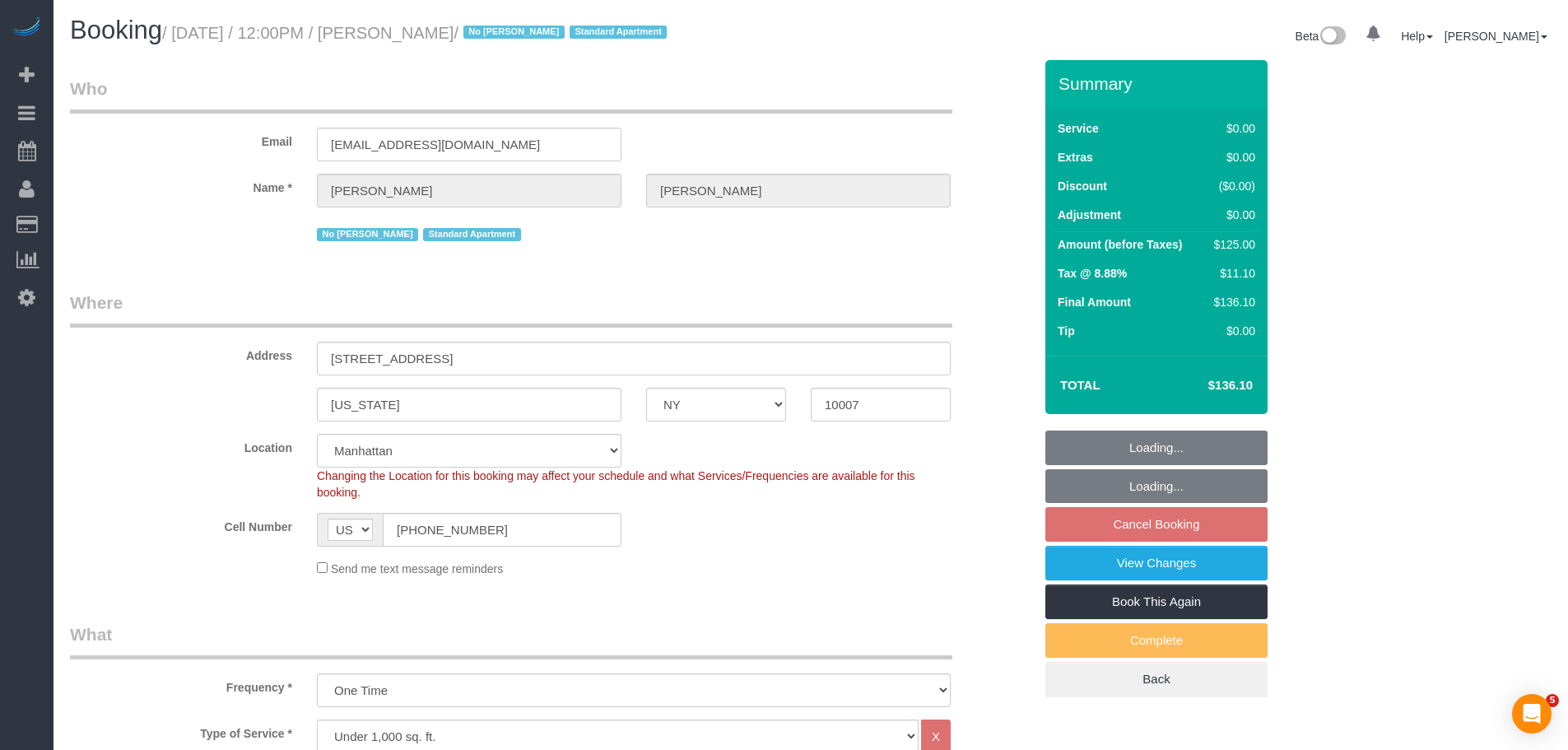
select select "NY"
select select "spot5"
select select "number:60"
select select "number:72"
select select "number:15"
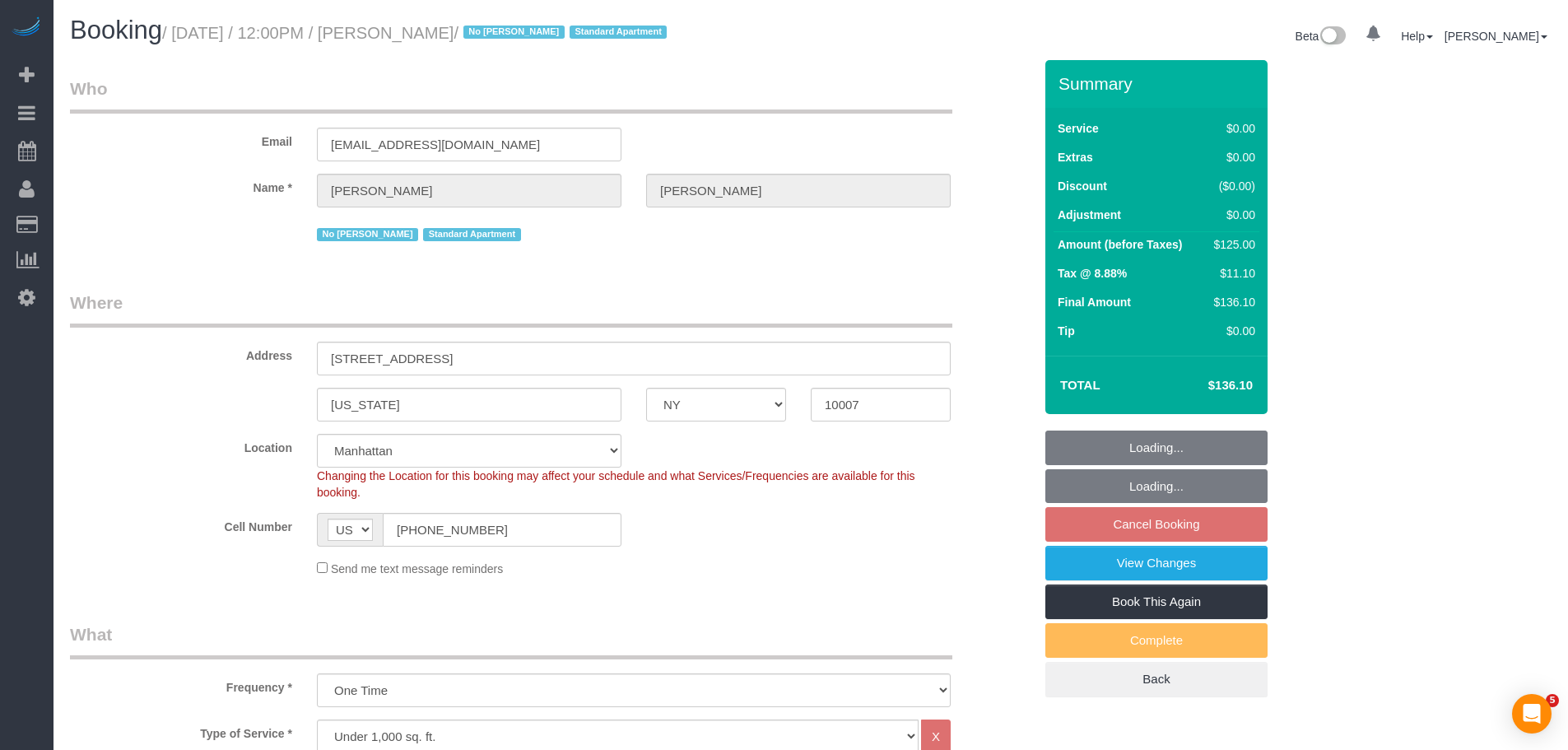
select select "number:5"
